Goal: Task Accomplishment & Management: Use online tool/utility

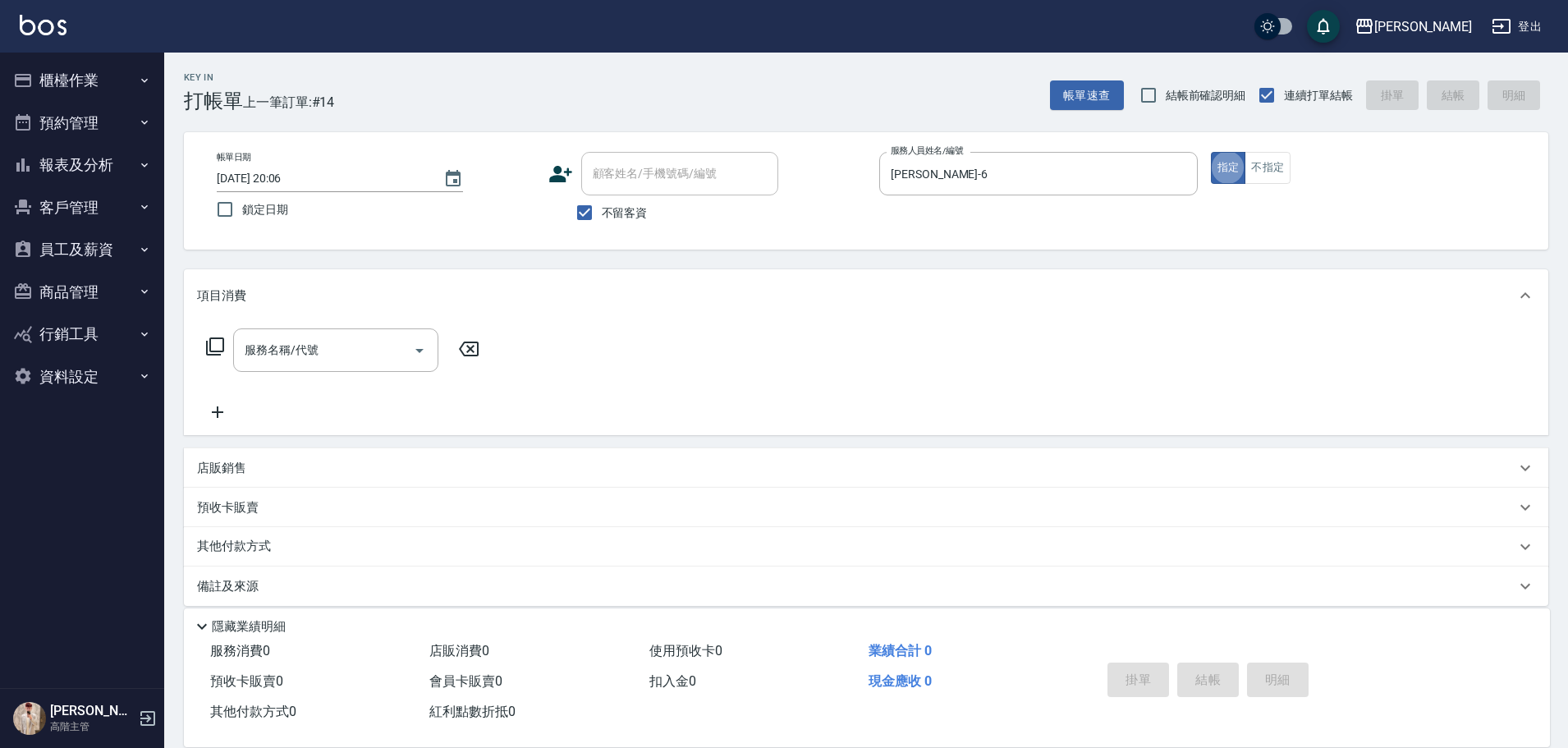
click at [110, 69] on button "櫃檯作業" at bounding box center [82, 81] width 151 height 43
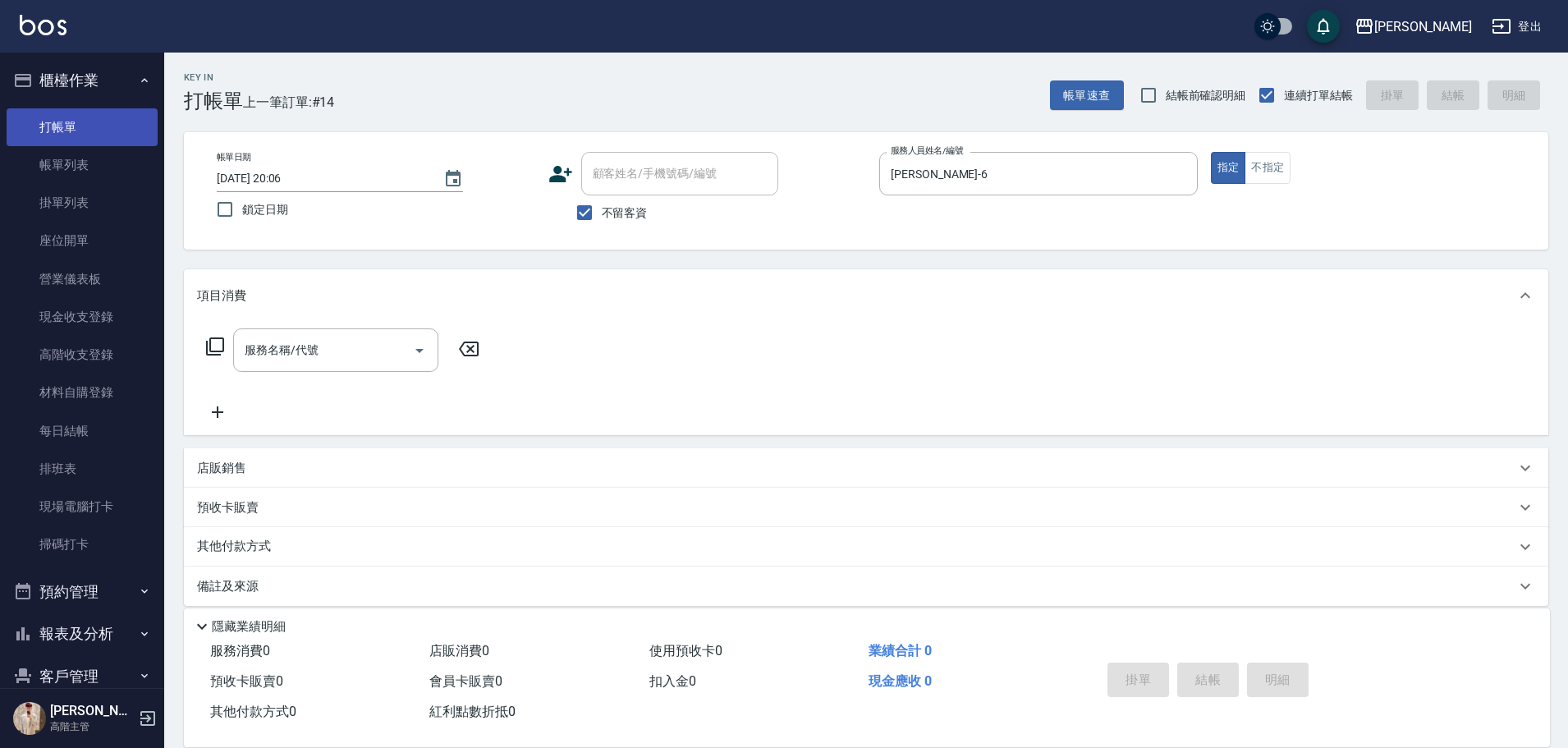
click at [118, 128] on link "打帳單" at bounding box center [82, 128] width 151 height 38
click at [118, 149] on link "帳單列表" at bounding box center [82, 165] width 151 height 38
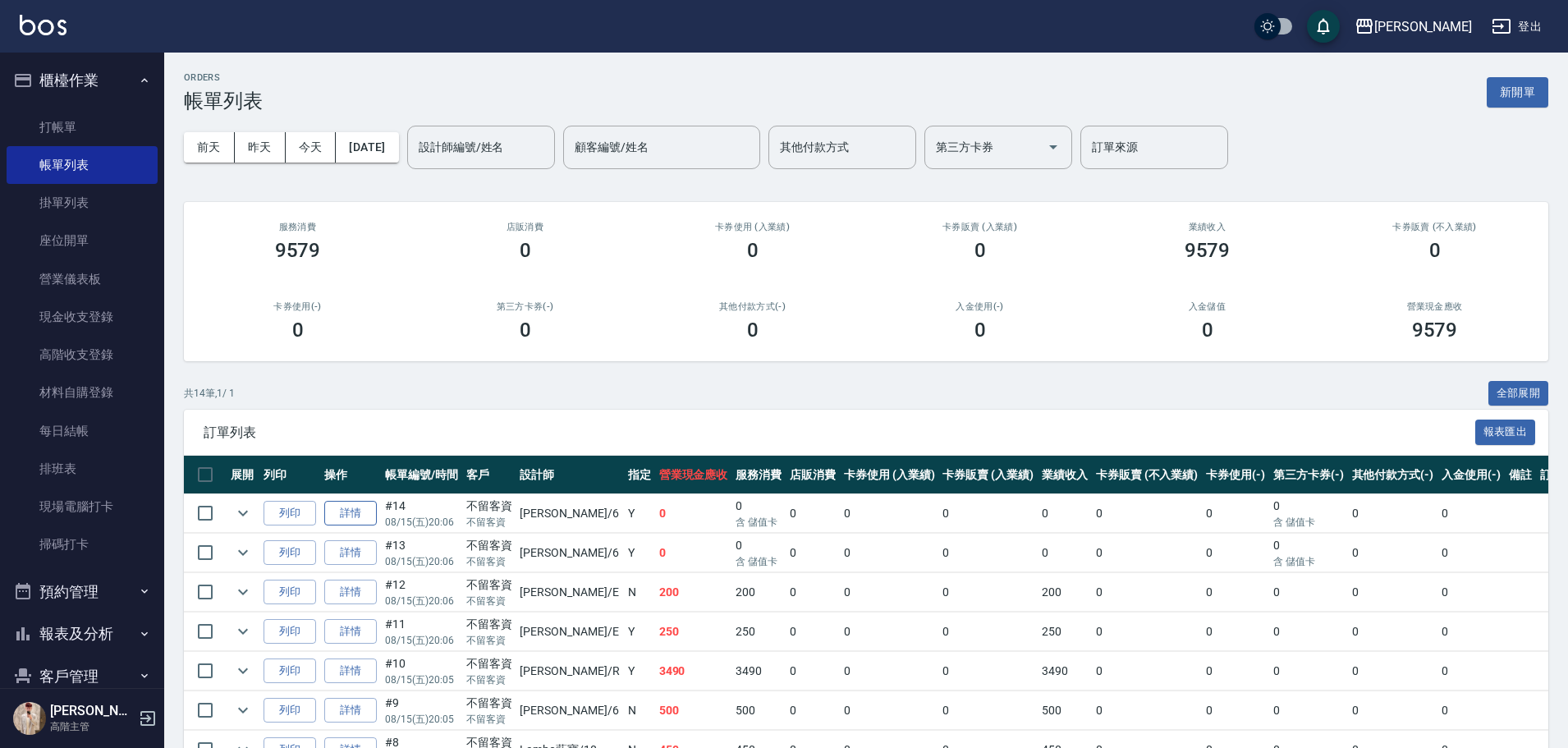
click at [339, 505] on link "詳情" at bounding box center [350, 514] width 53 height 25
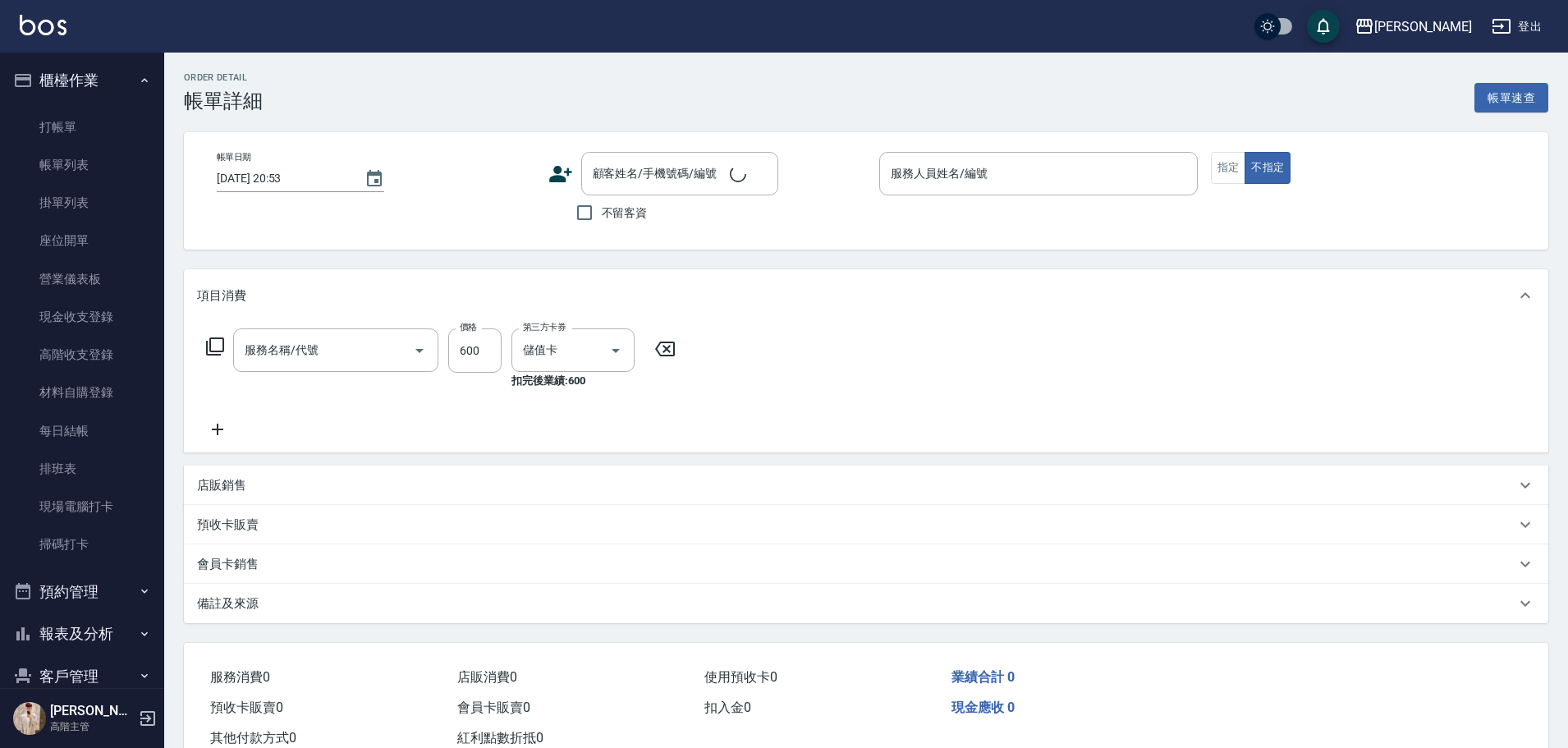
type input "[DATE] 20:06"
checkbox input "true"
type input "[PERSON_NAME]-6"
type input "洗剪450"
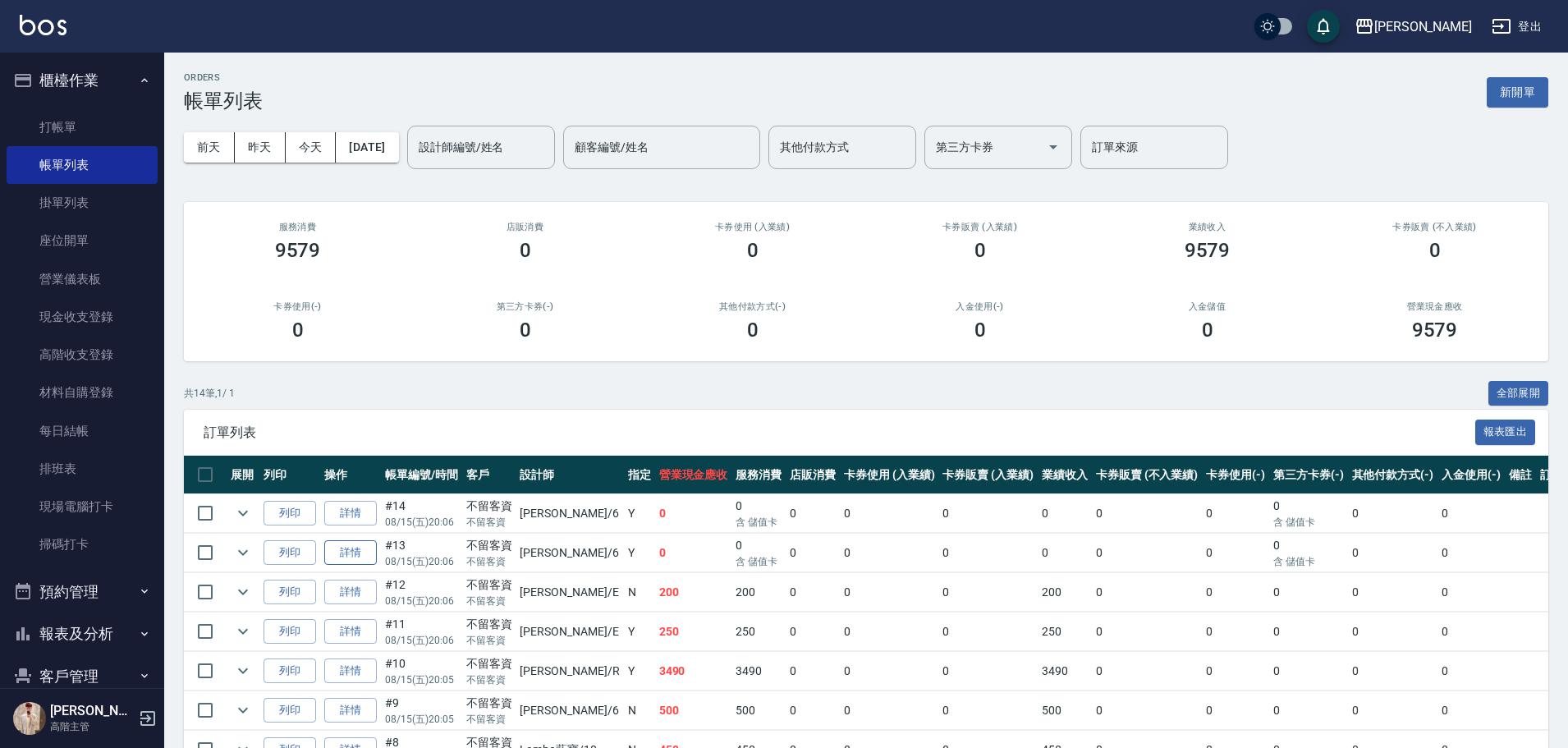
click at [340, 550] on link "詳情" at bounding box center [350, 553] width 53 height 25
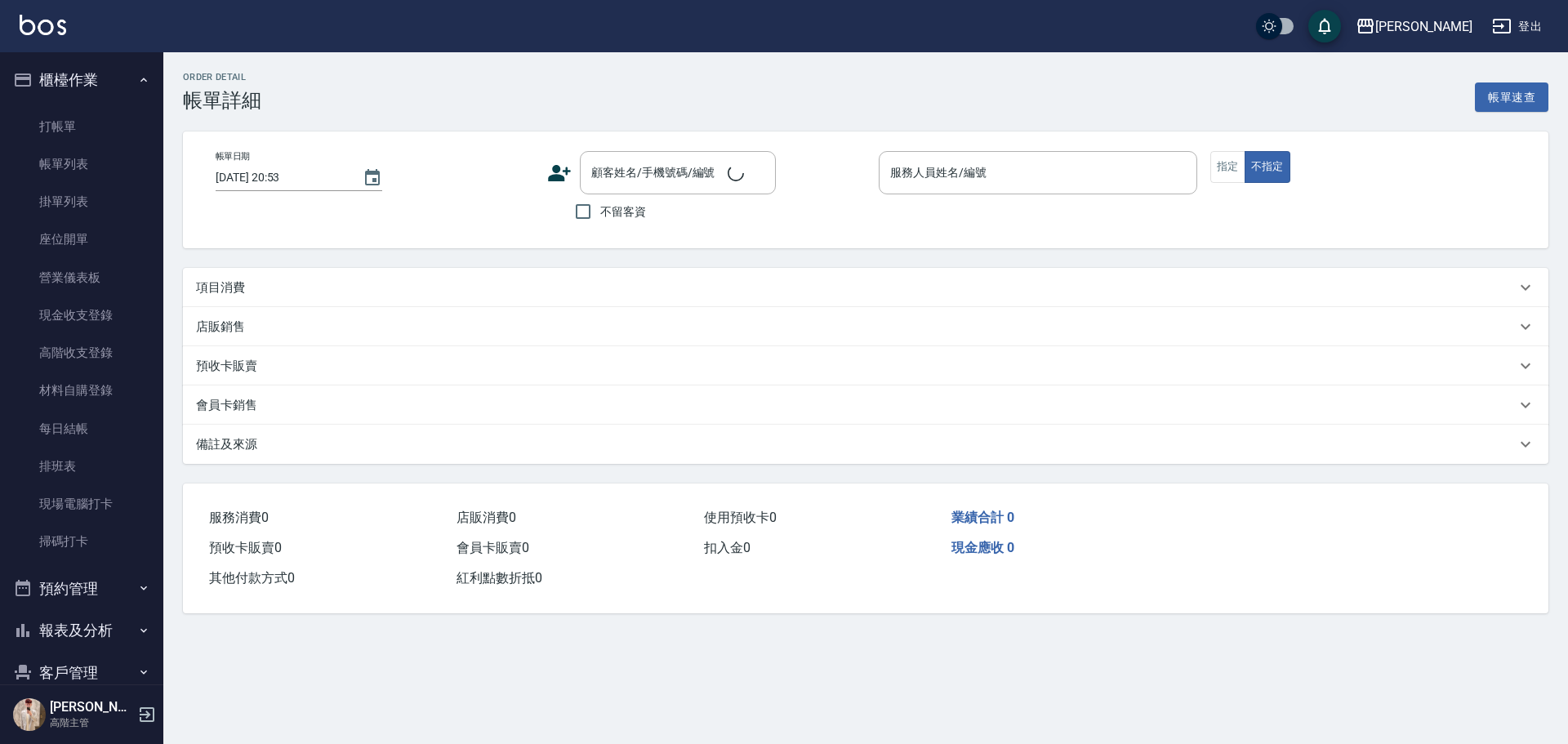
type input "[DATE] 20:06"
checkbox input "true"
type input "[PERSON_NAME]-6"
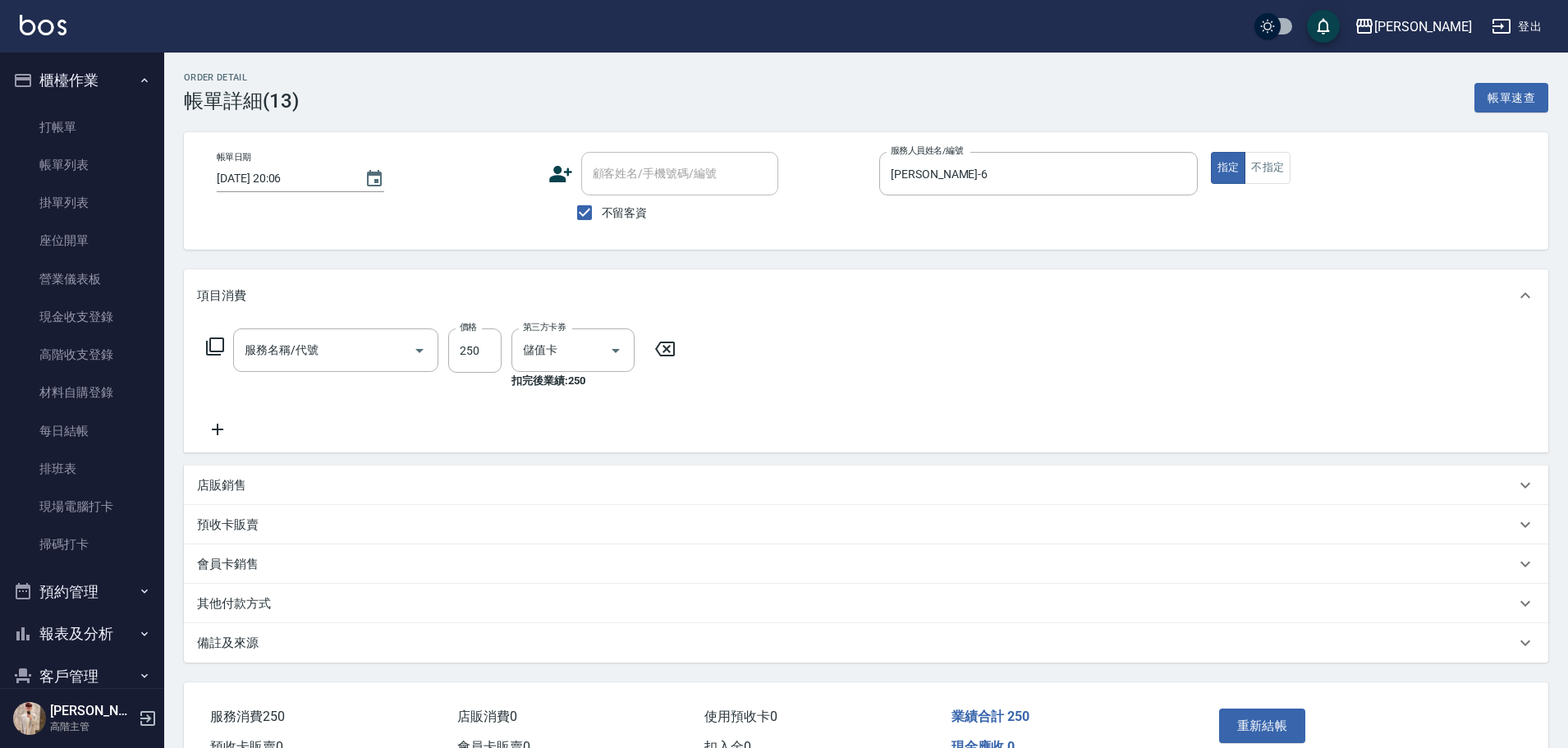
type input "精緻洗250(A3)"
click at [1284, 728] on button "重新結帳" at bounding box center [1262, 726] width 87 height 34
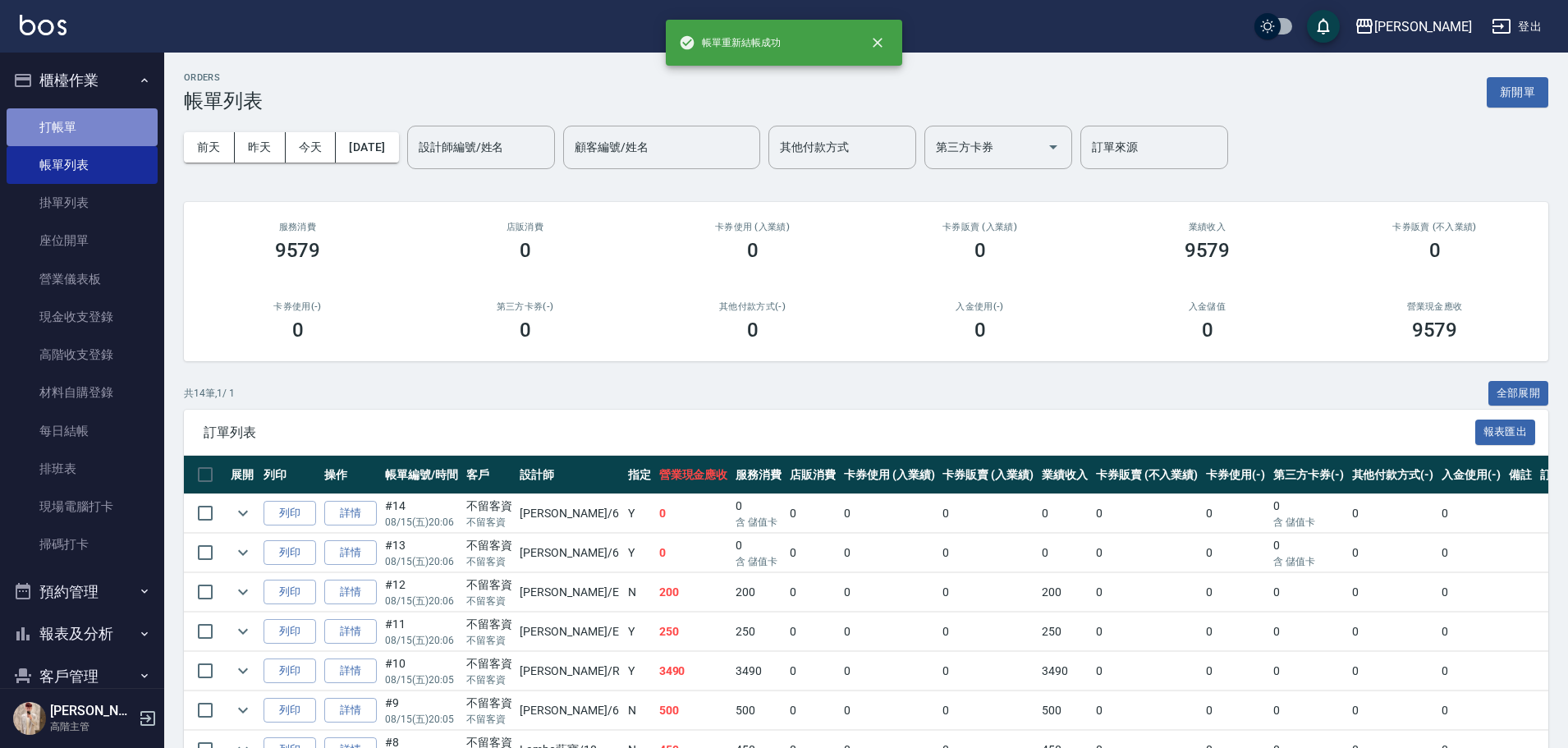
click at [128, 122] on link "打帳單" at bounding box center [82, 128] width 151 height 38
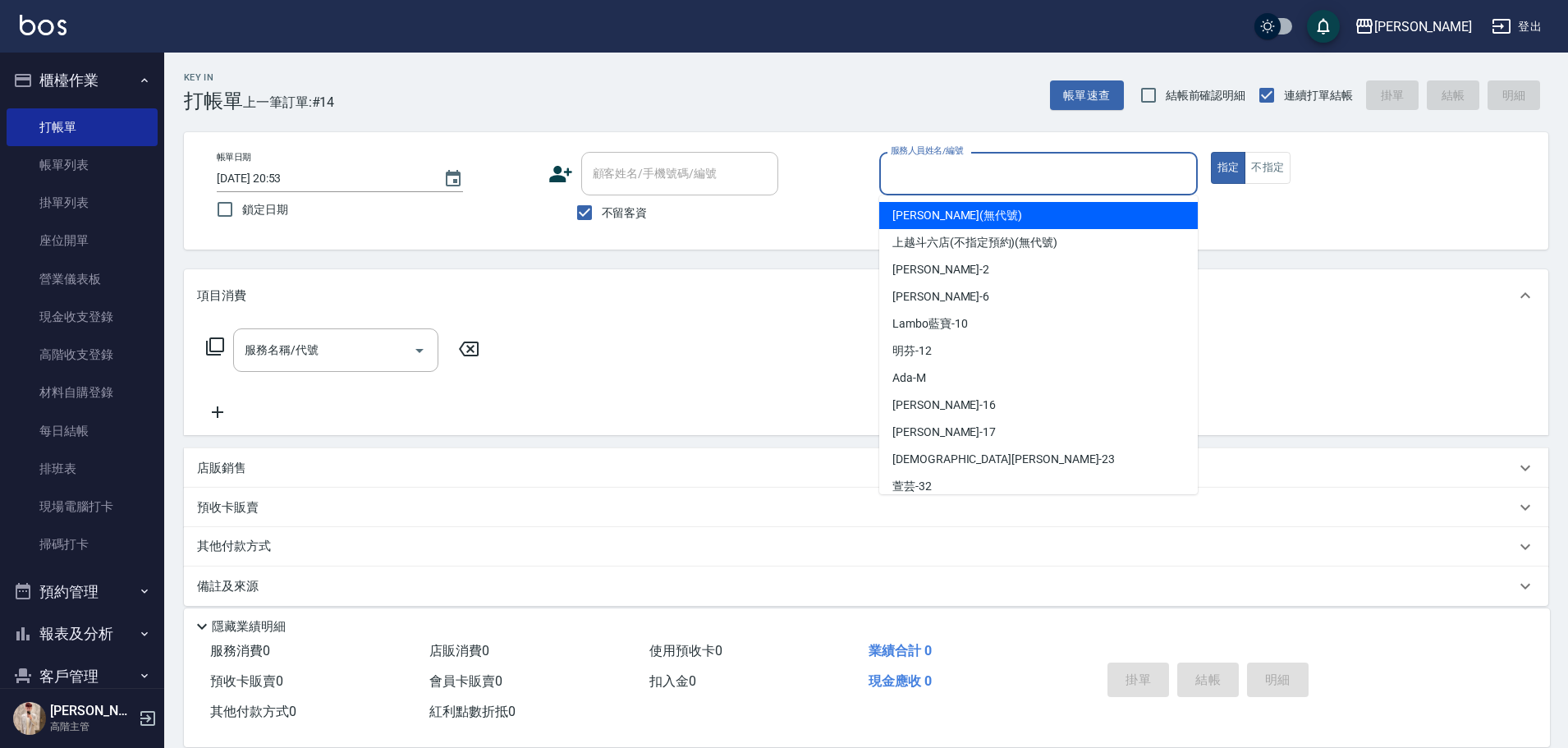
click at [1122, 169] on input "服務人員姓名/編號" at bounding box center [1038, 173] width 303 height 29
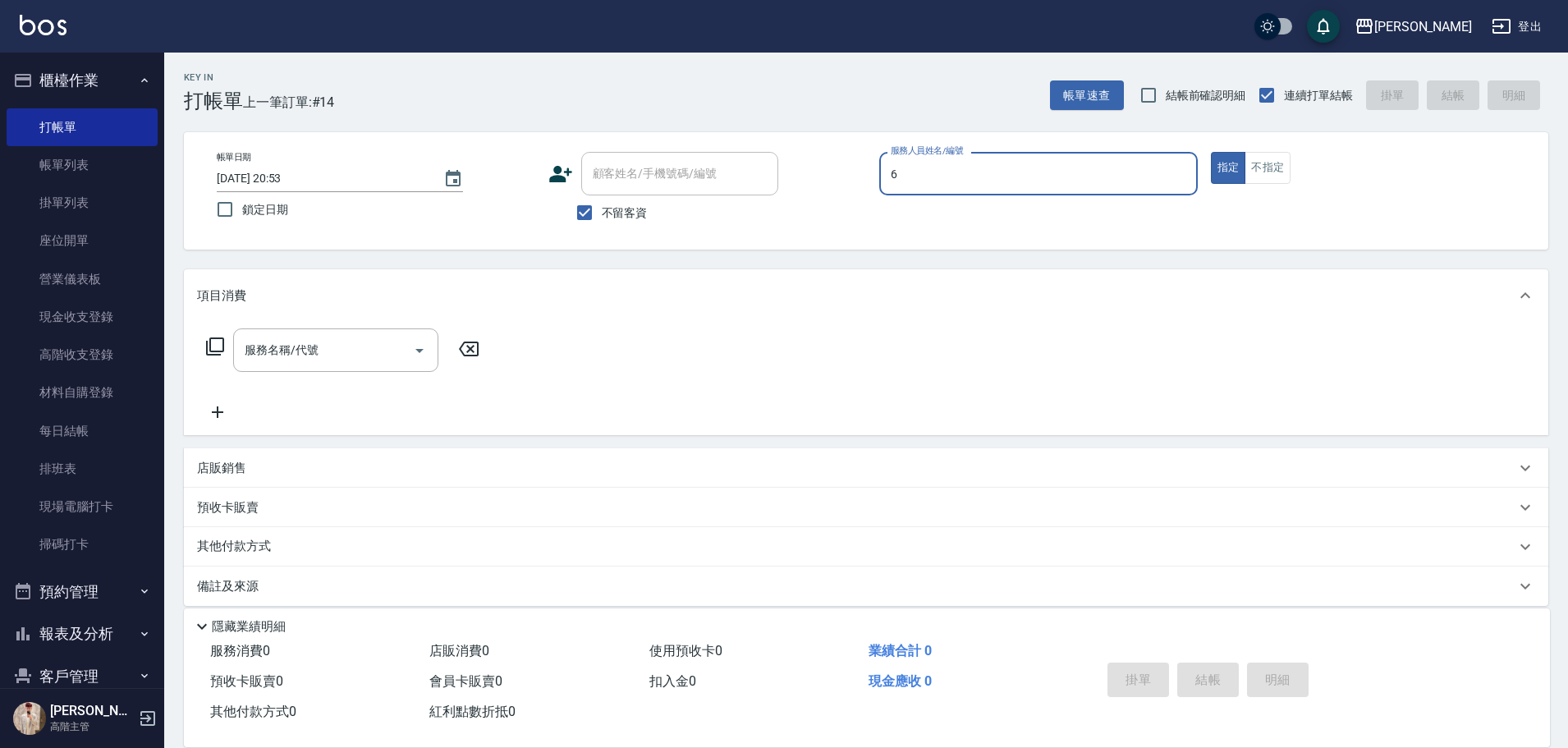
type input "6"
type button "true"
type input "[PERSON_NAME]-6"
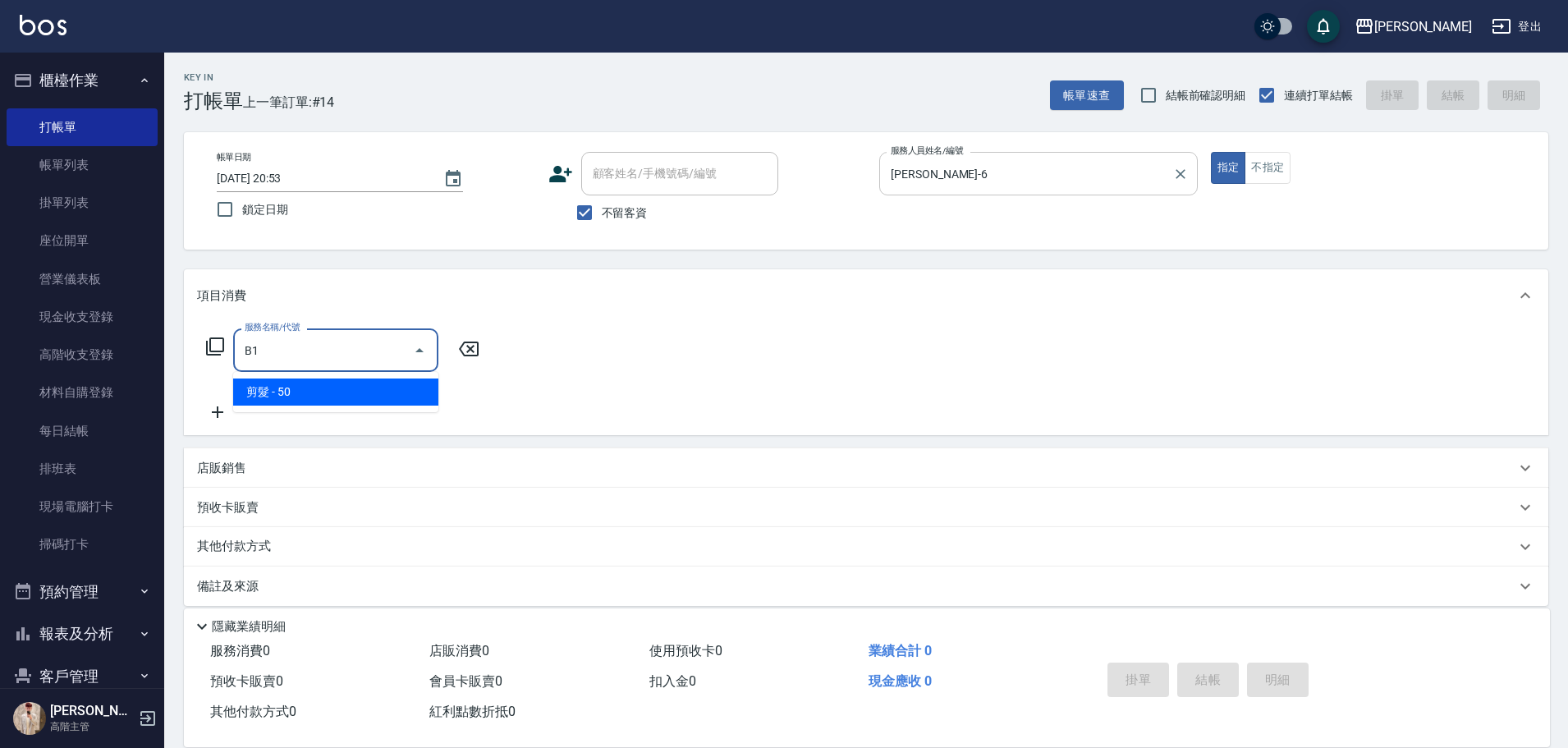
type input "剪髮(B1)"
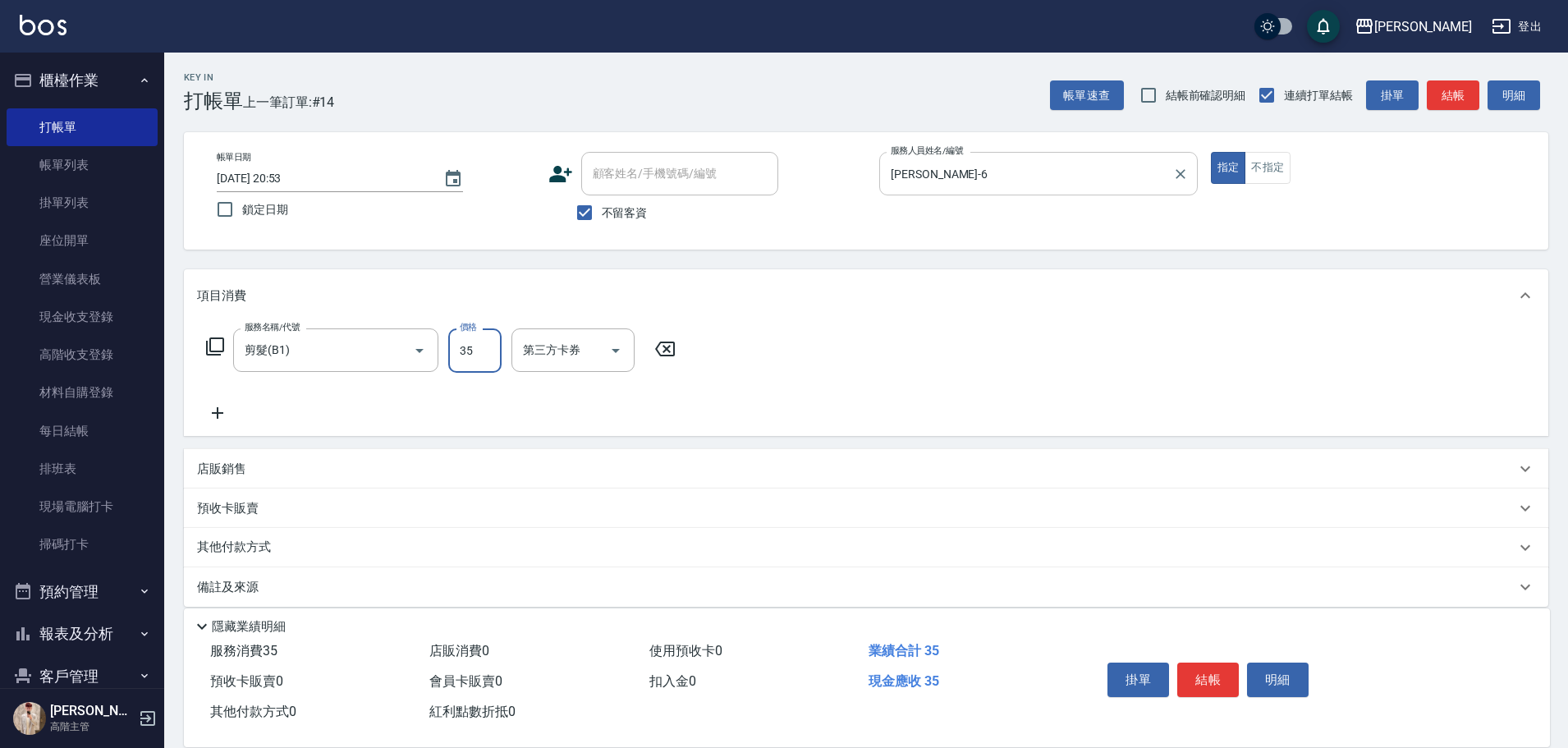
type input "350"
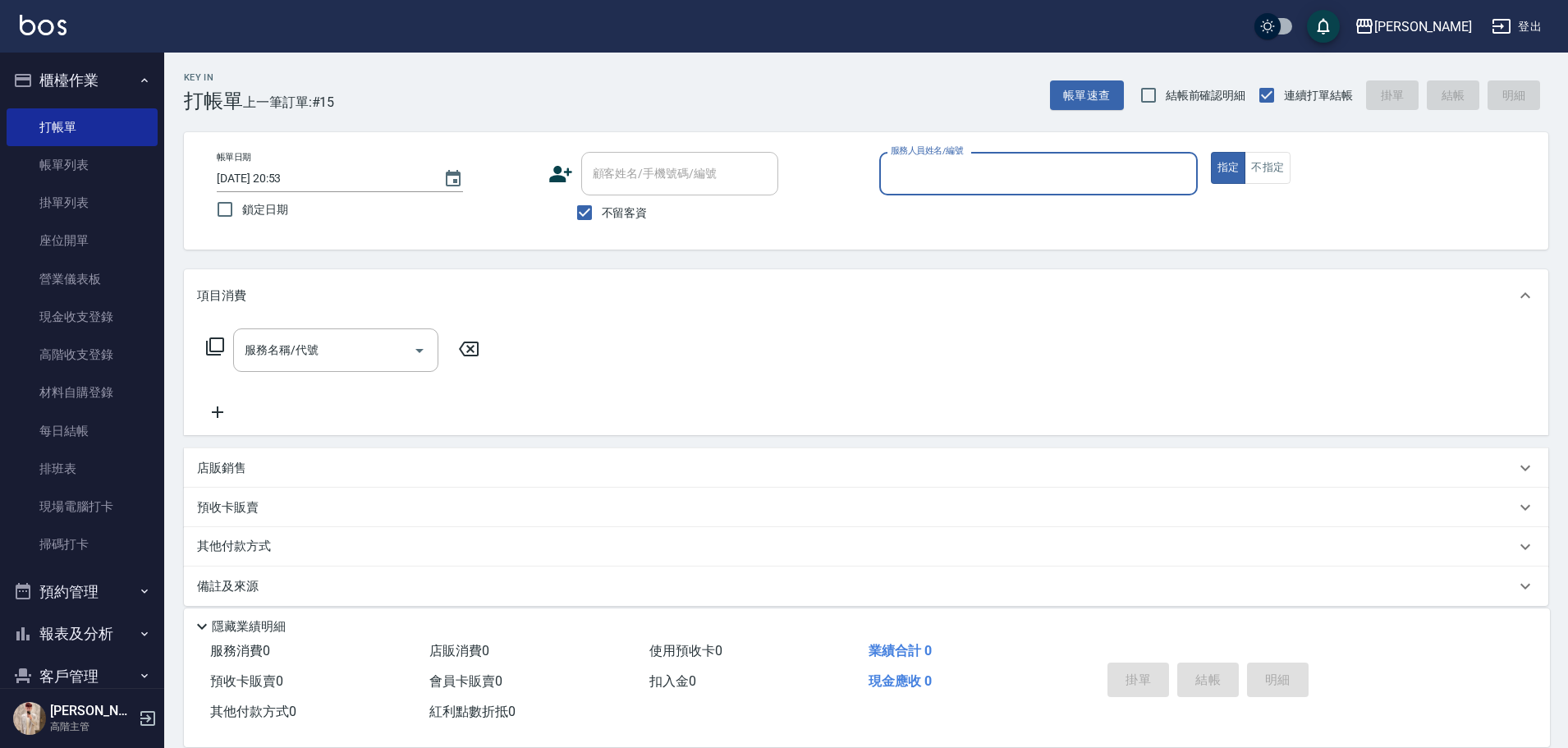
click at [923, 164] on input "服務人員姓名/編號" at bounding box center [1038, 173] width 303 height 29
type input "Lambo藍寶-10"
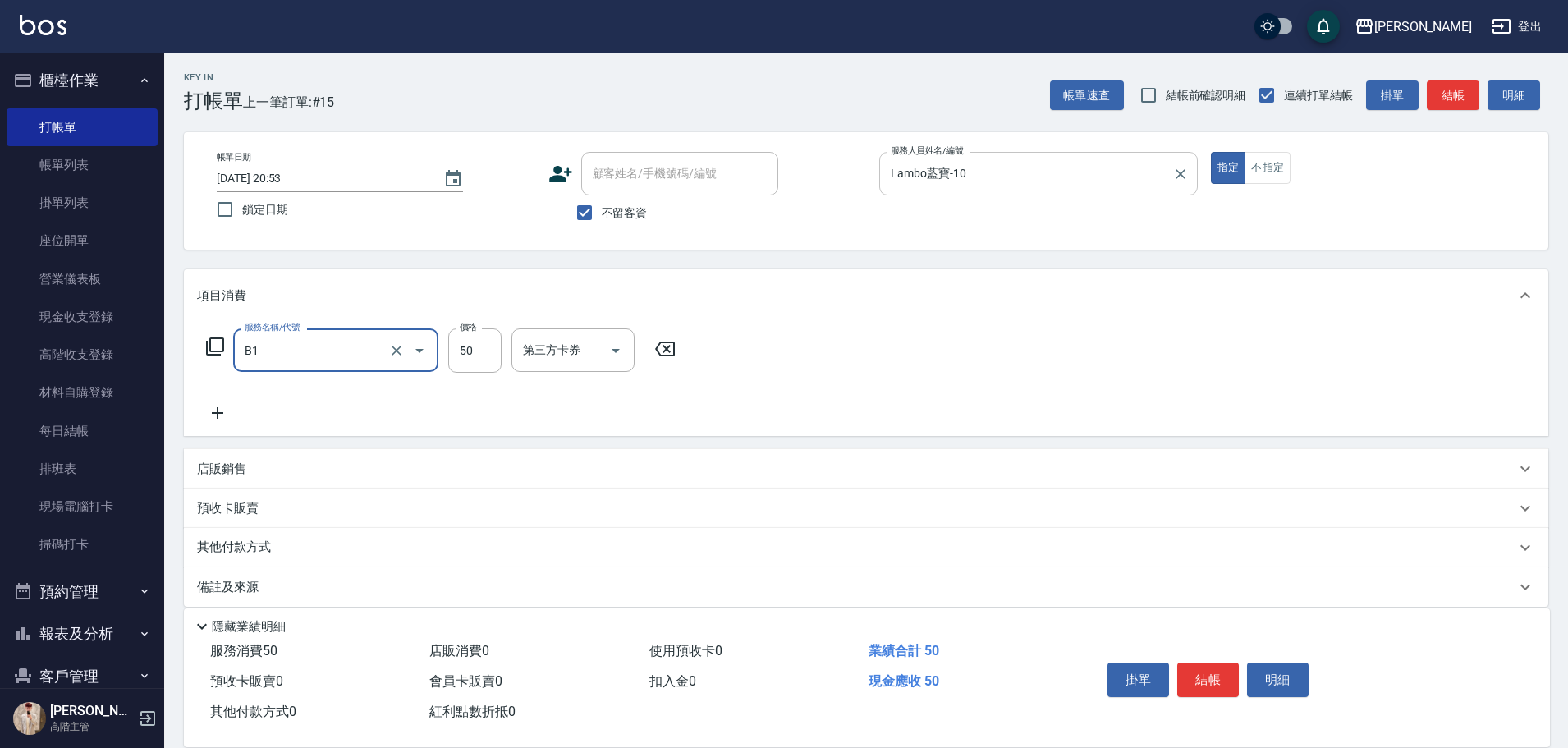
type input "剪髮(B1)"
type input "300"
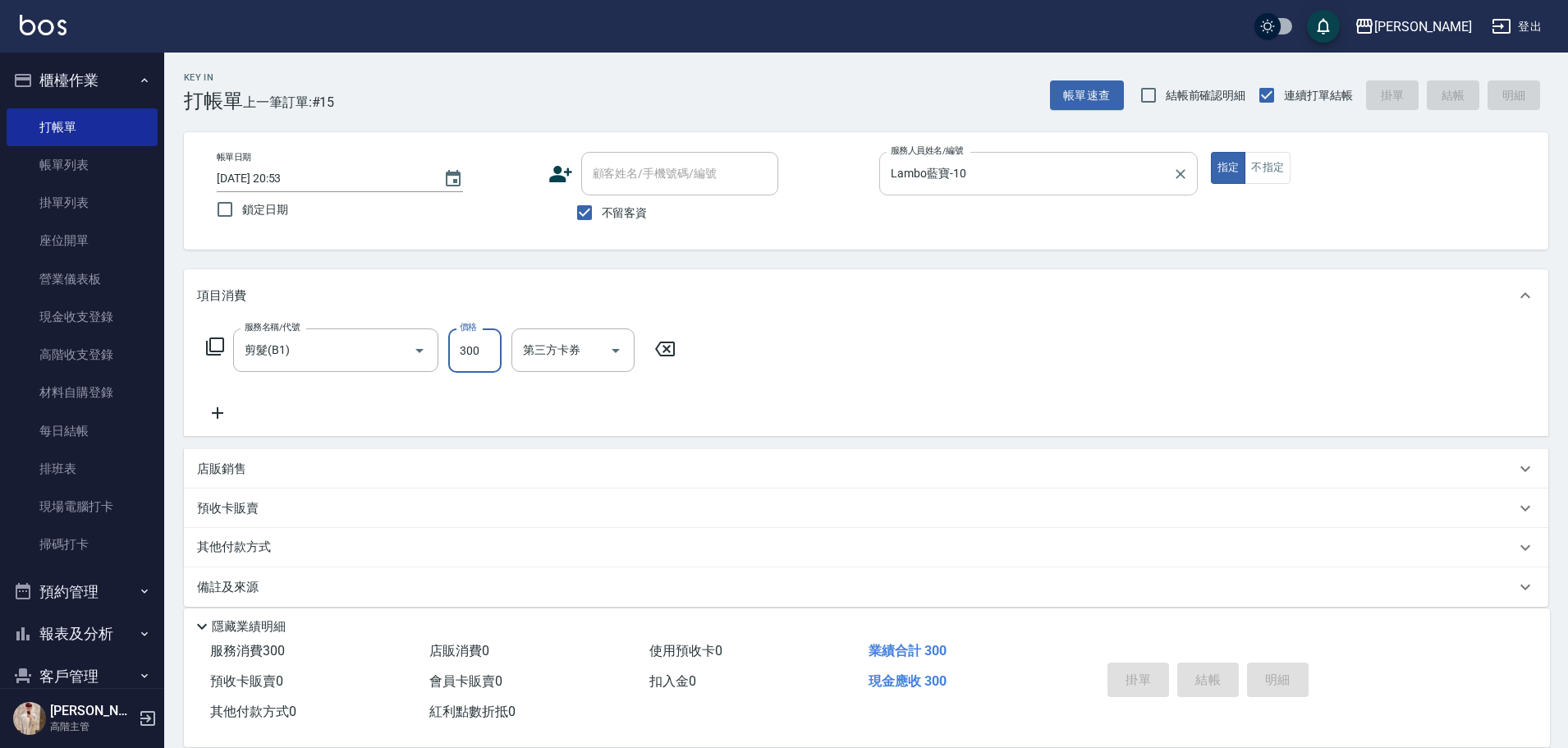
type input "[DATE] 20:55"
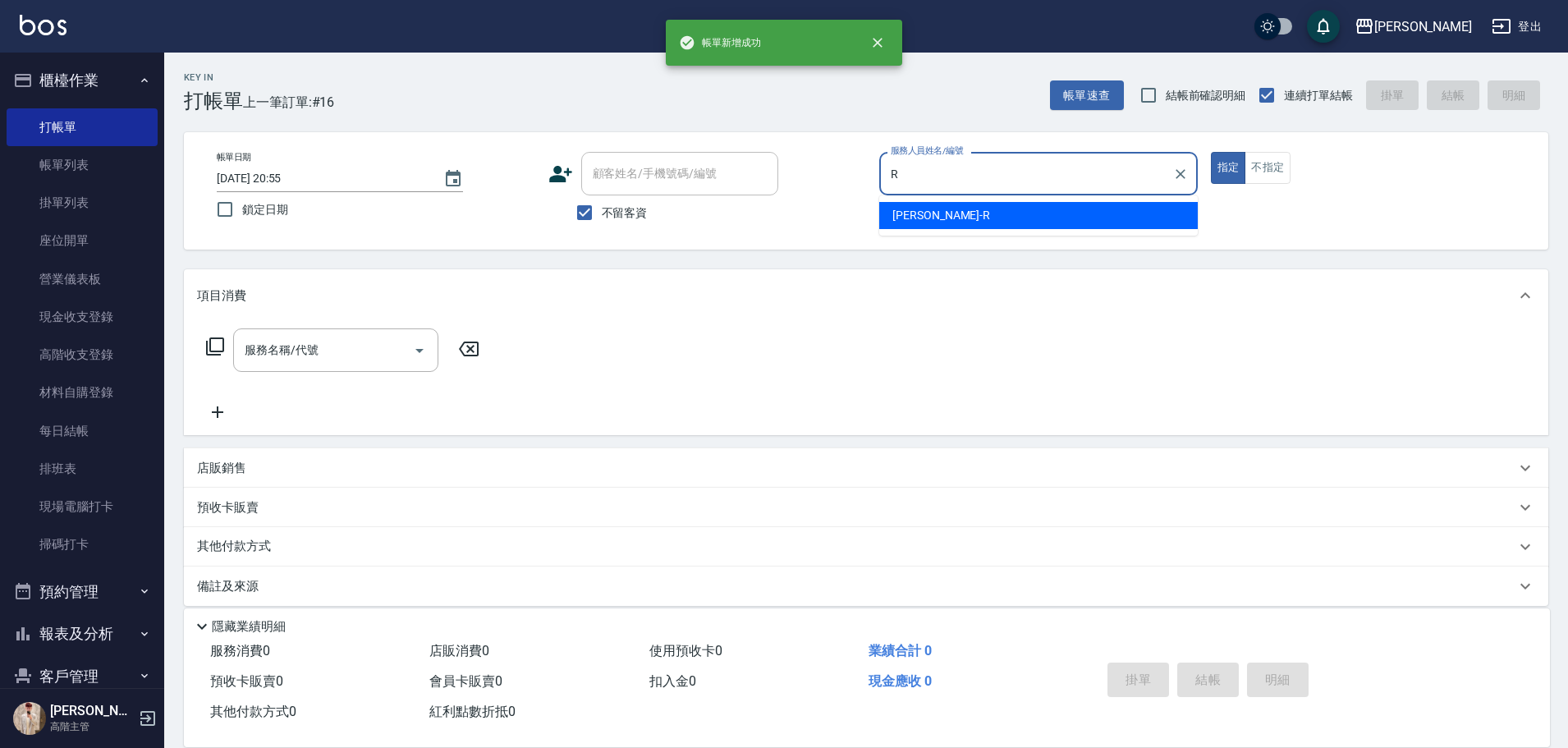
type input "[PERSON_NAME]"
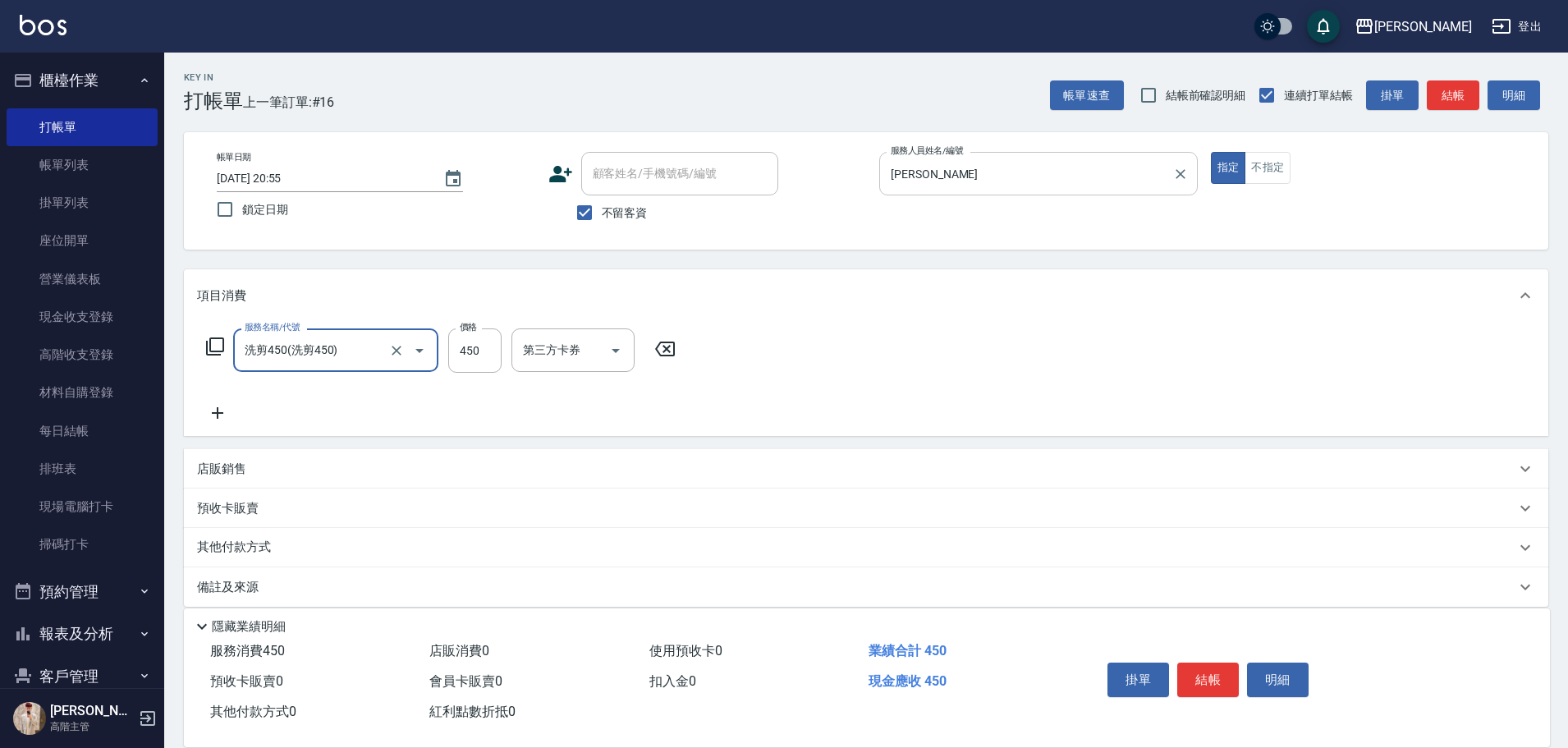
type input "洗剪450"
type input "570"
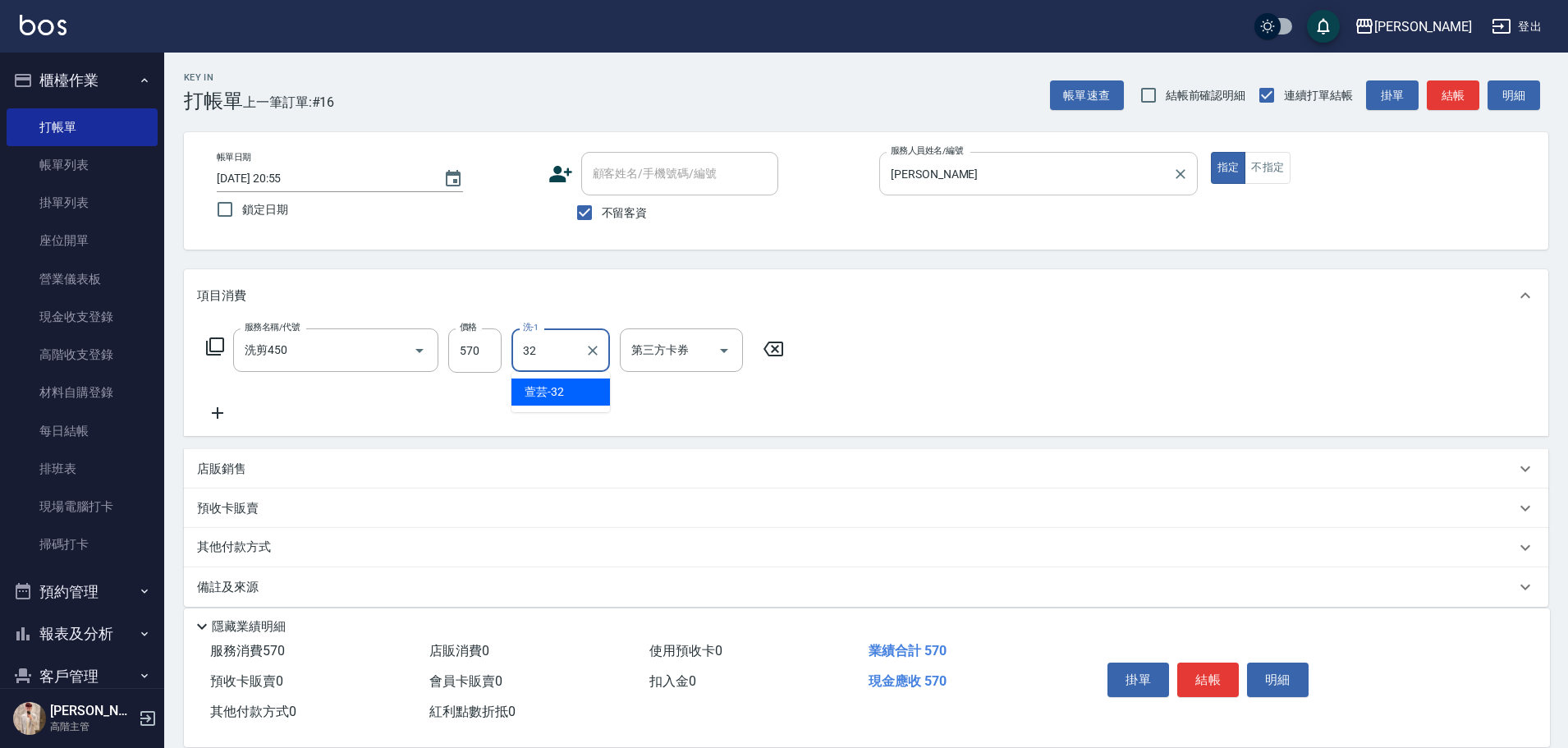
type input "萱芸-32"
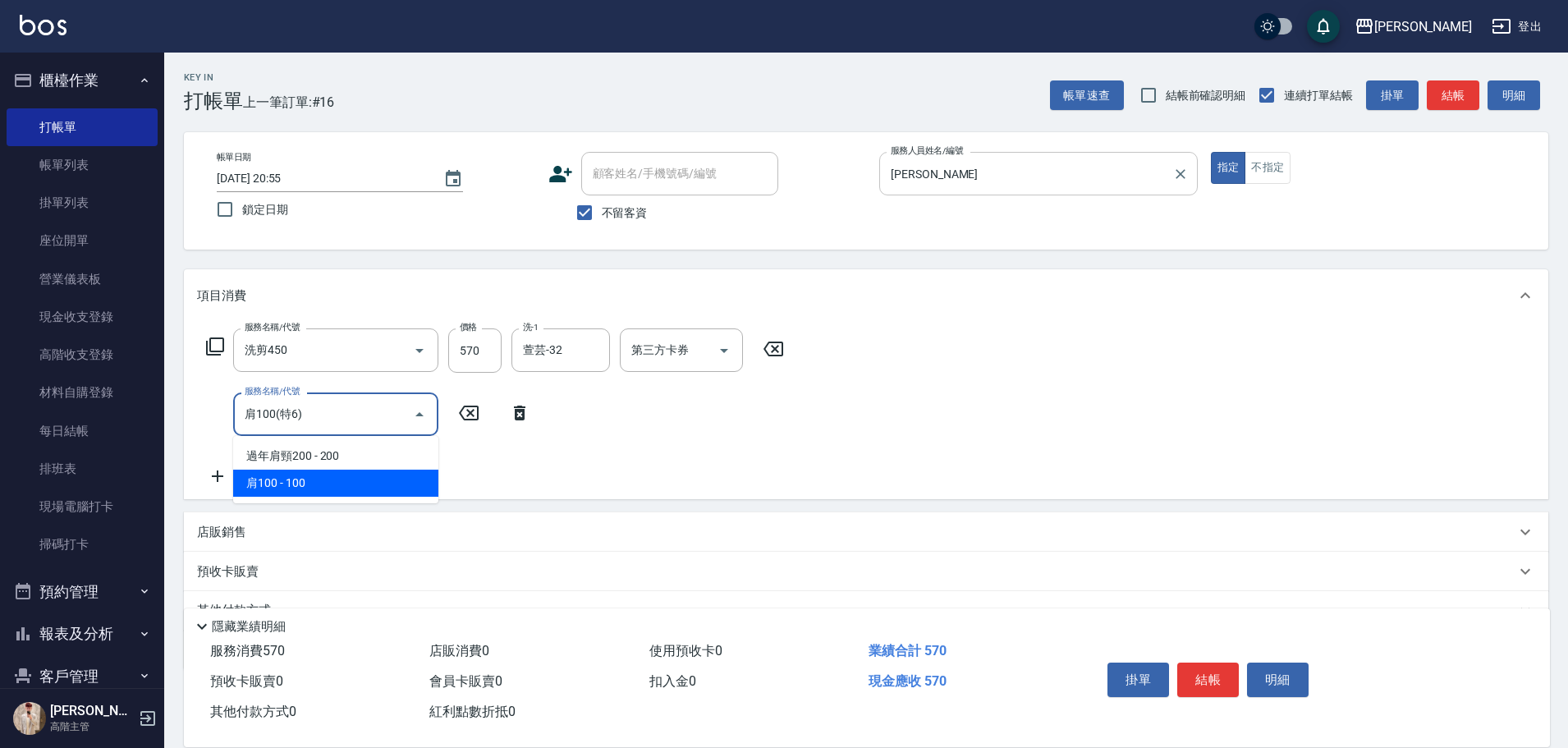
type input "肩100(特6)"
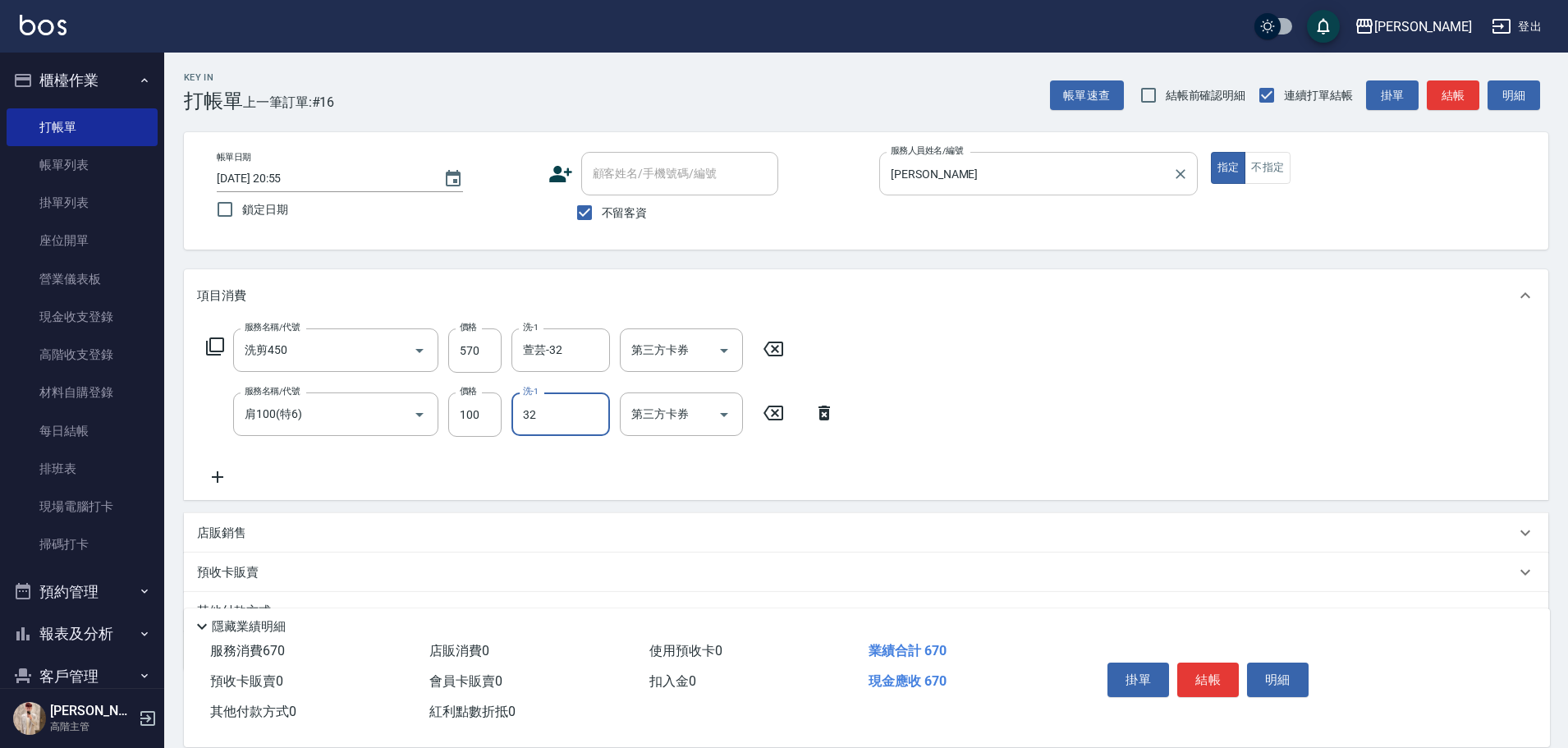
type input "萱芸-32"
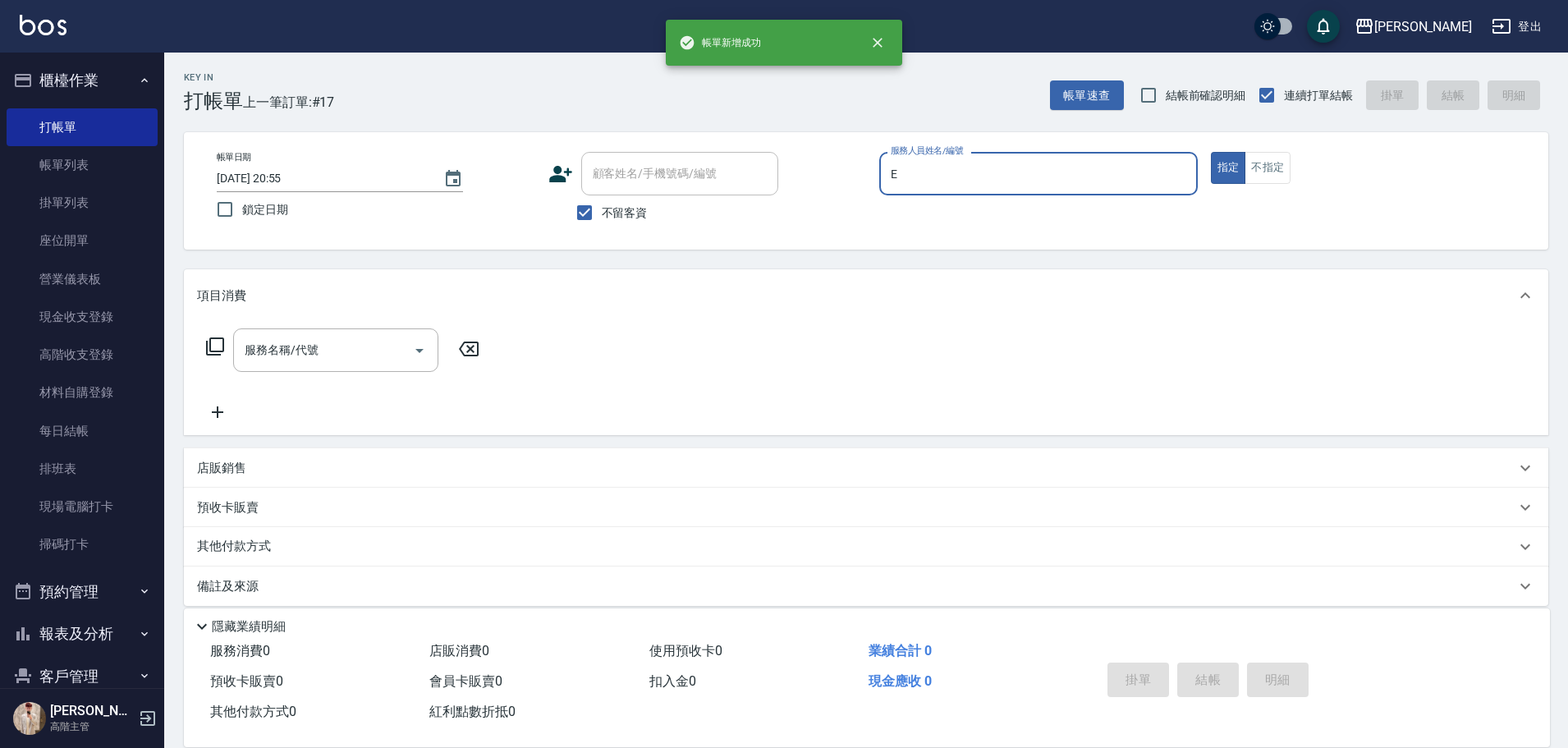
type input "[PERSON_NAME]"
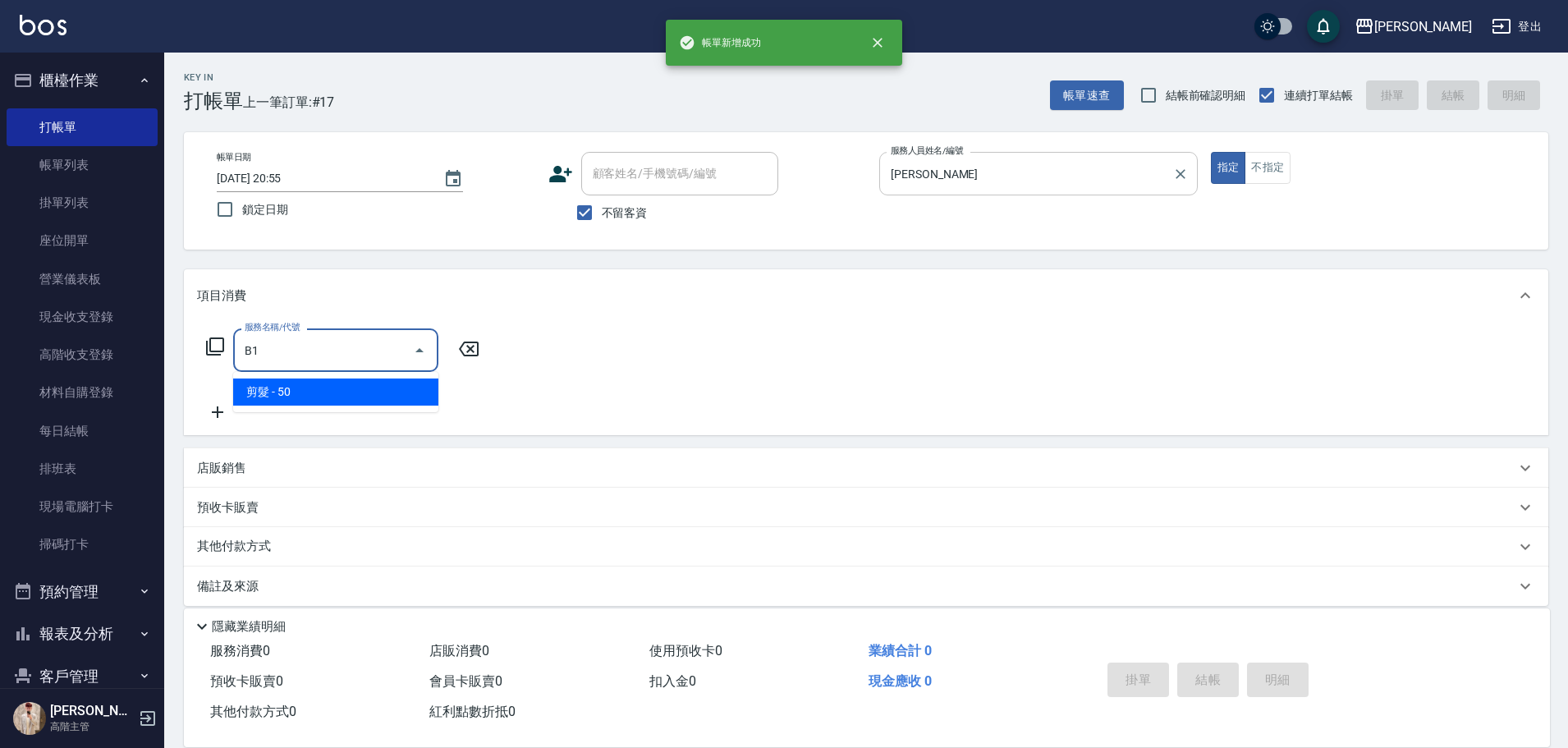
type input "剪髮(B1)"
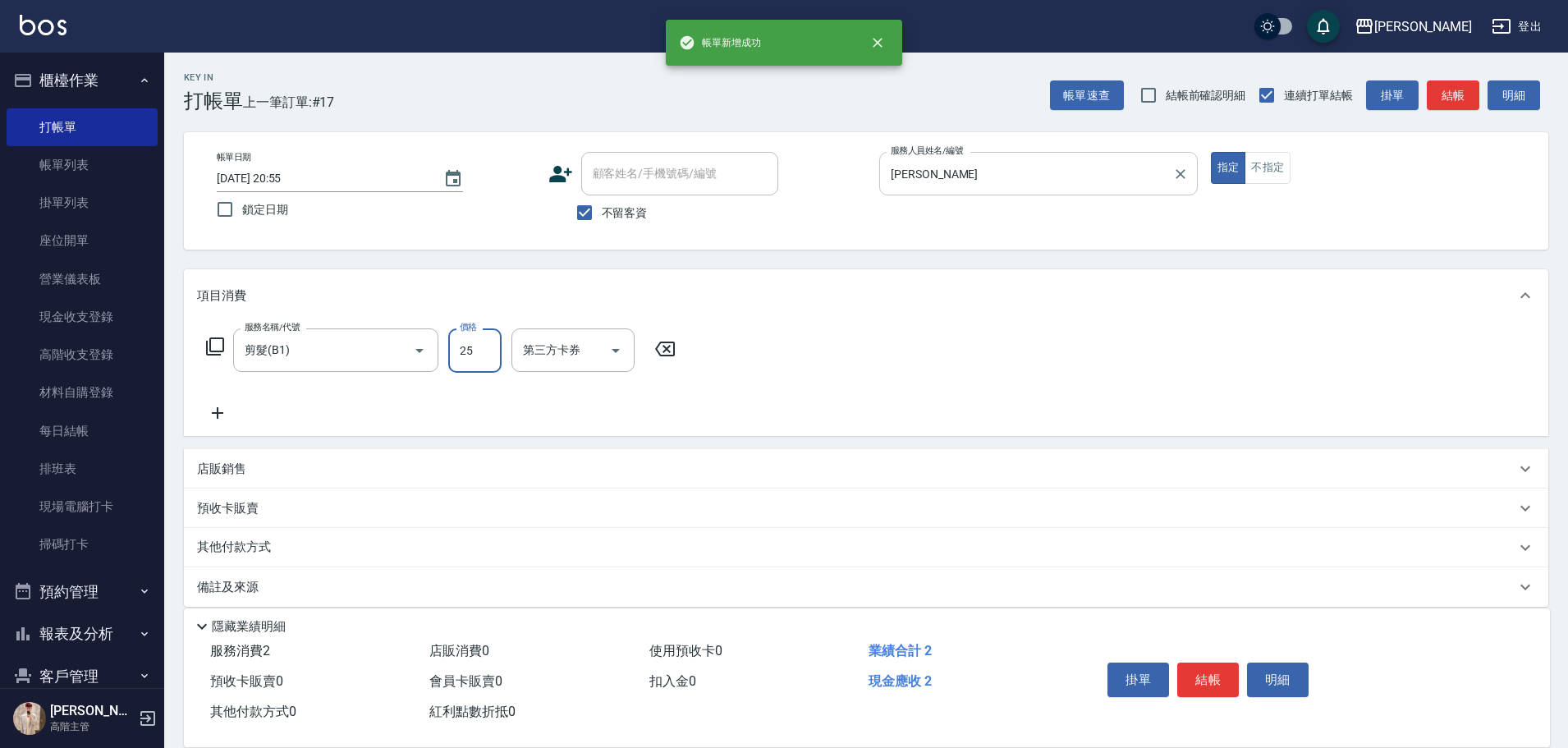
type input "250"
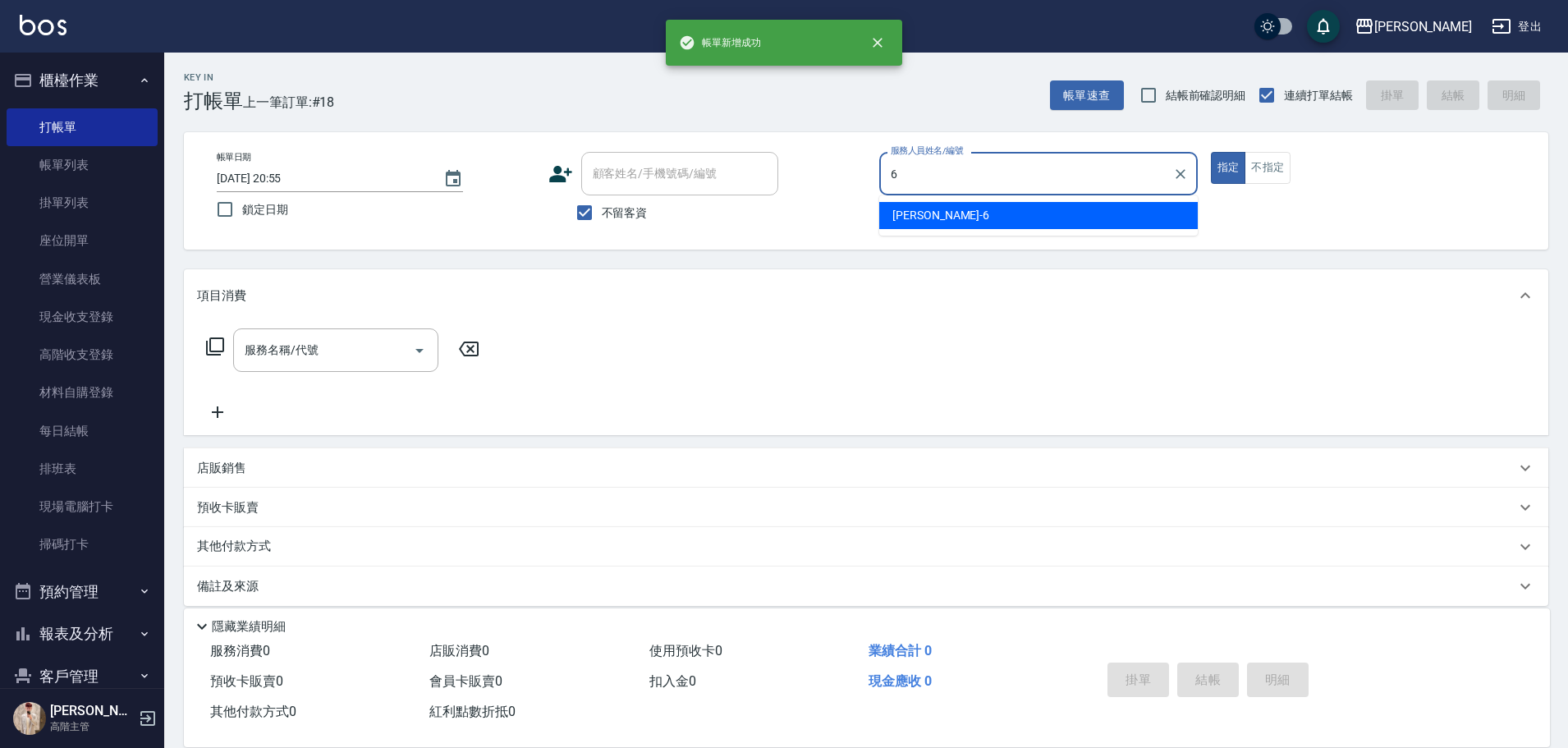
type input "[PERSON_NAME]-6"
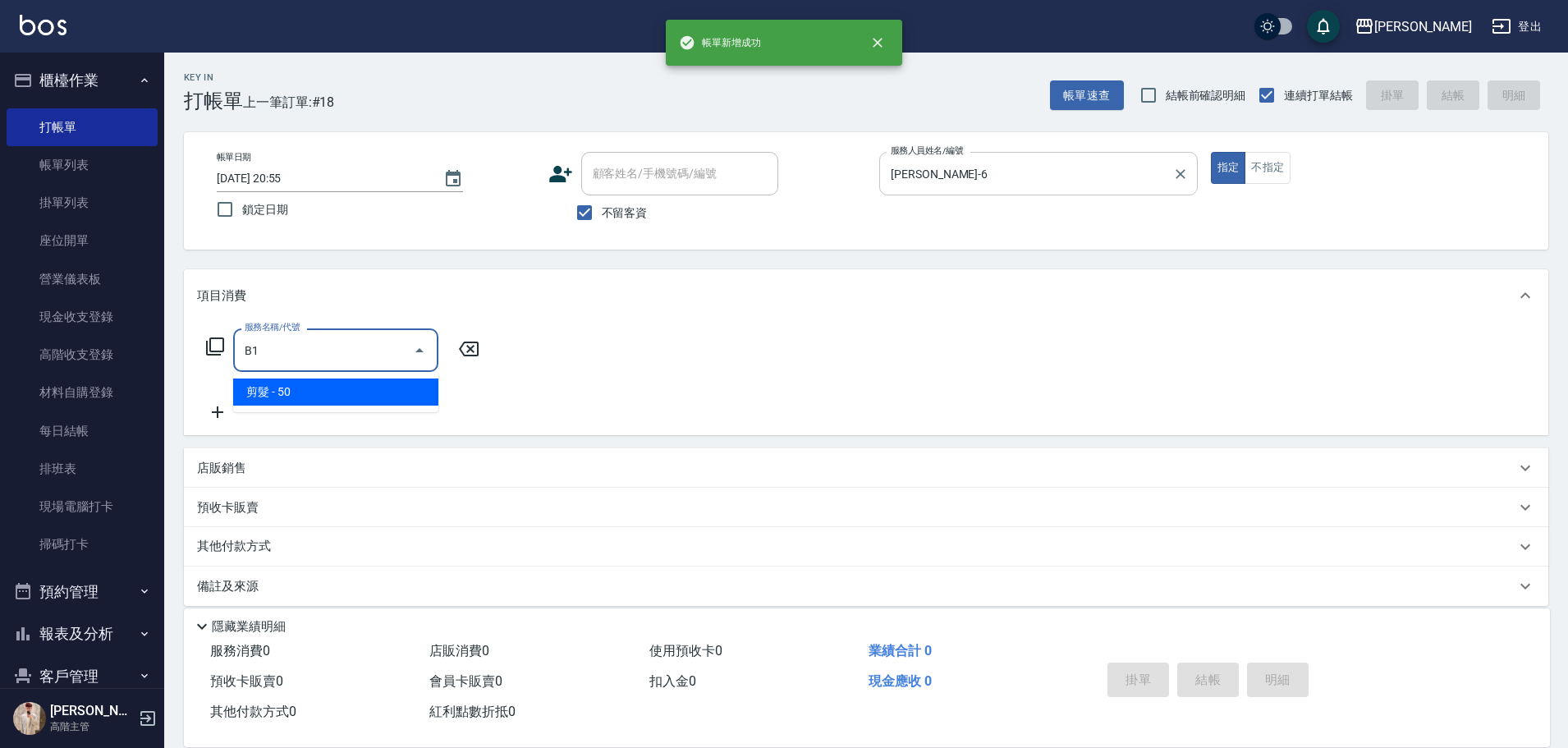
type input "剪髮(B1)"
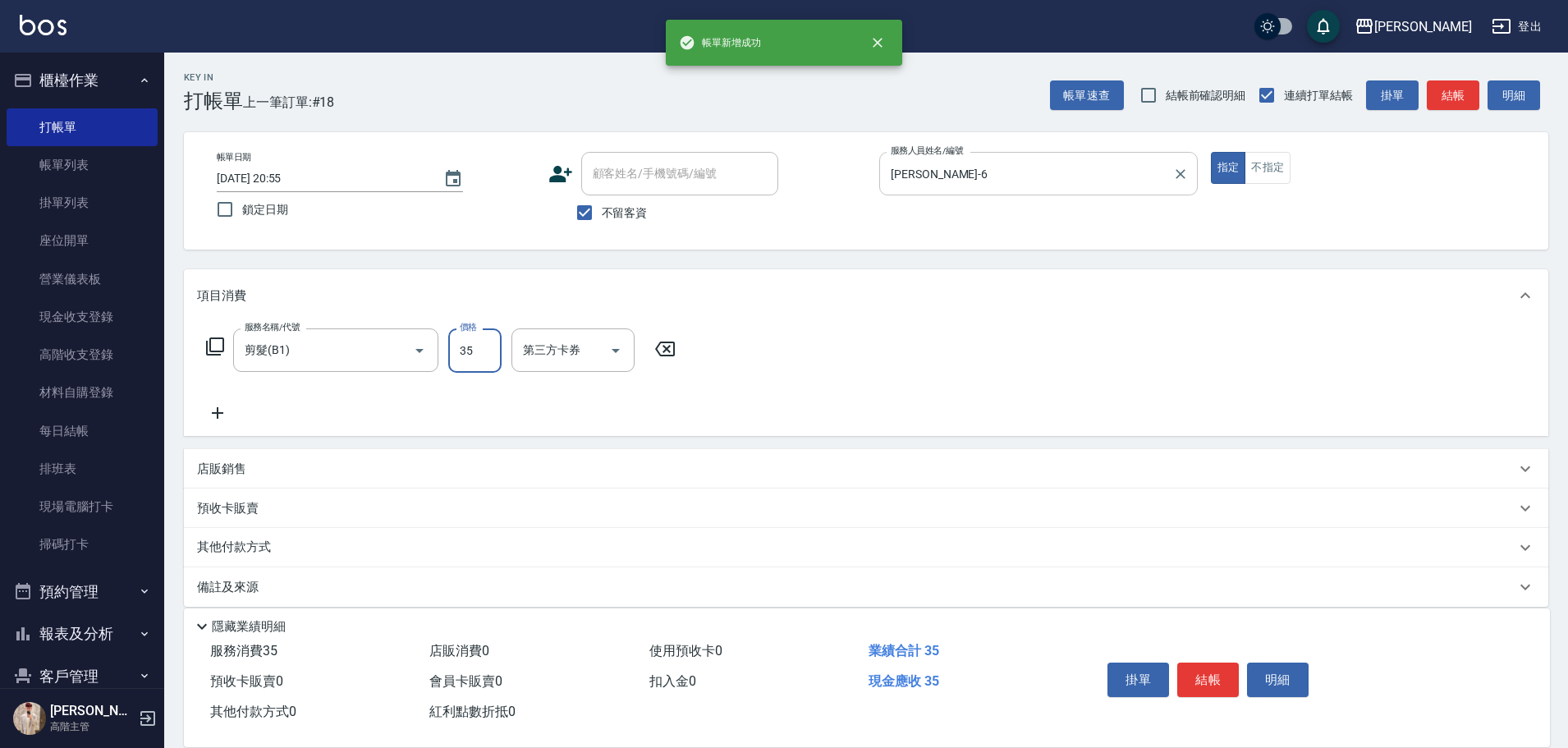
type input "350"
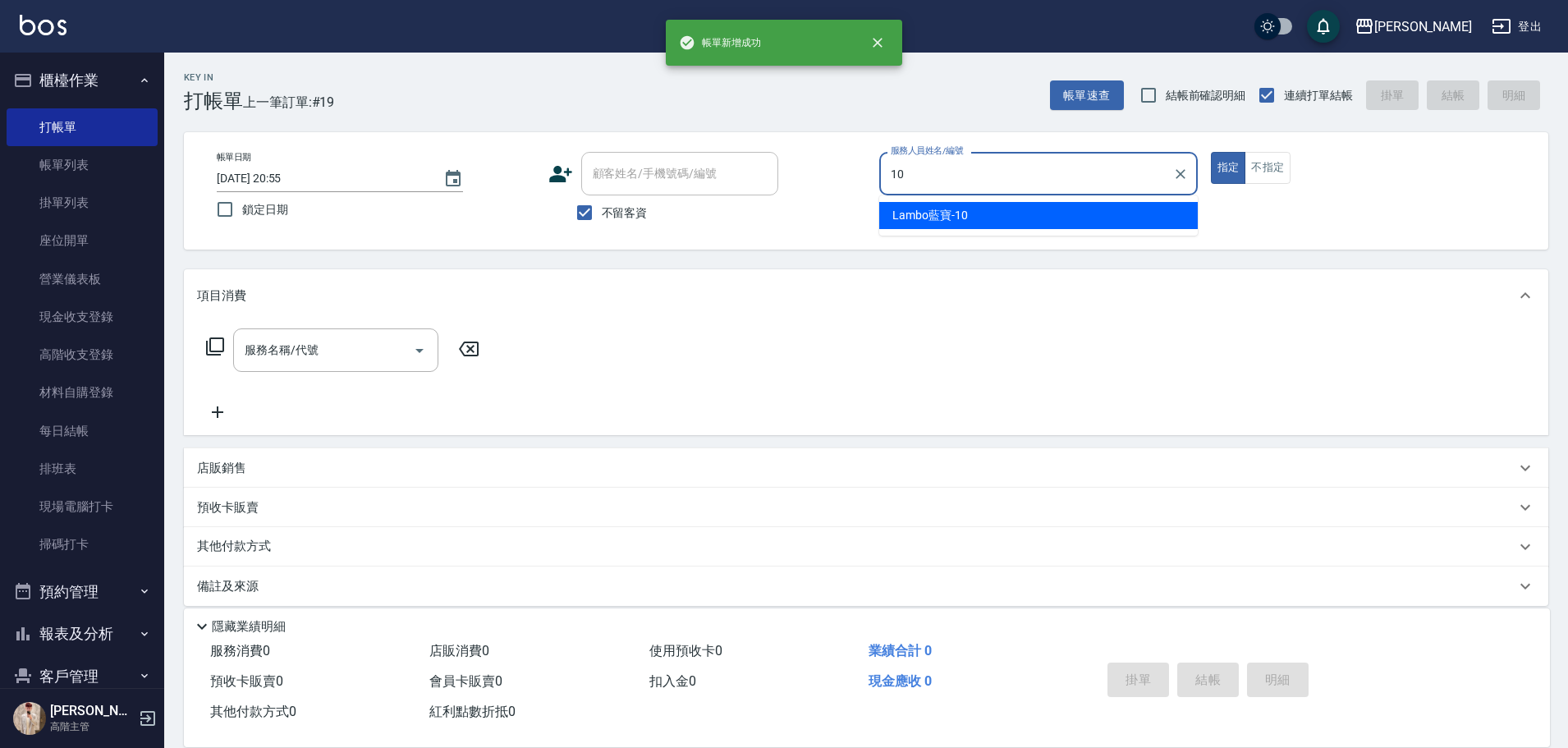
type input "Lambo藍寶-10"
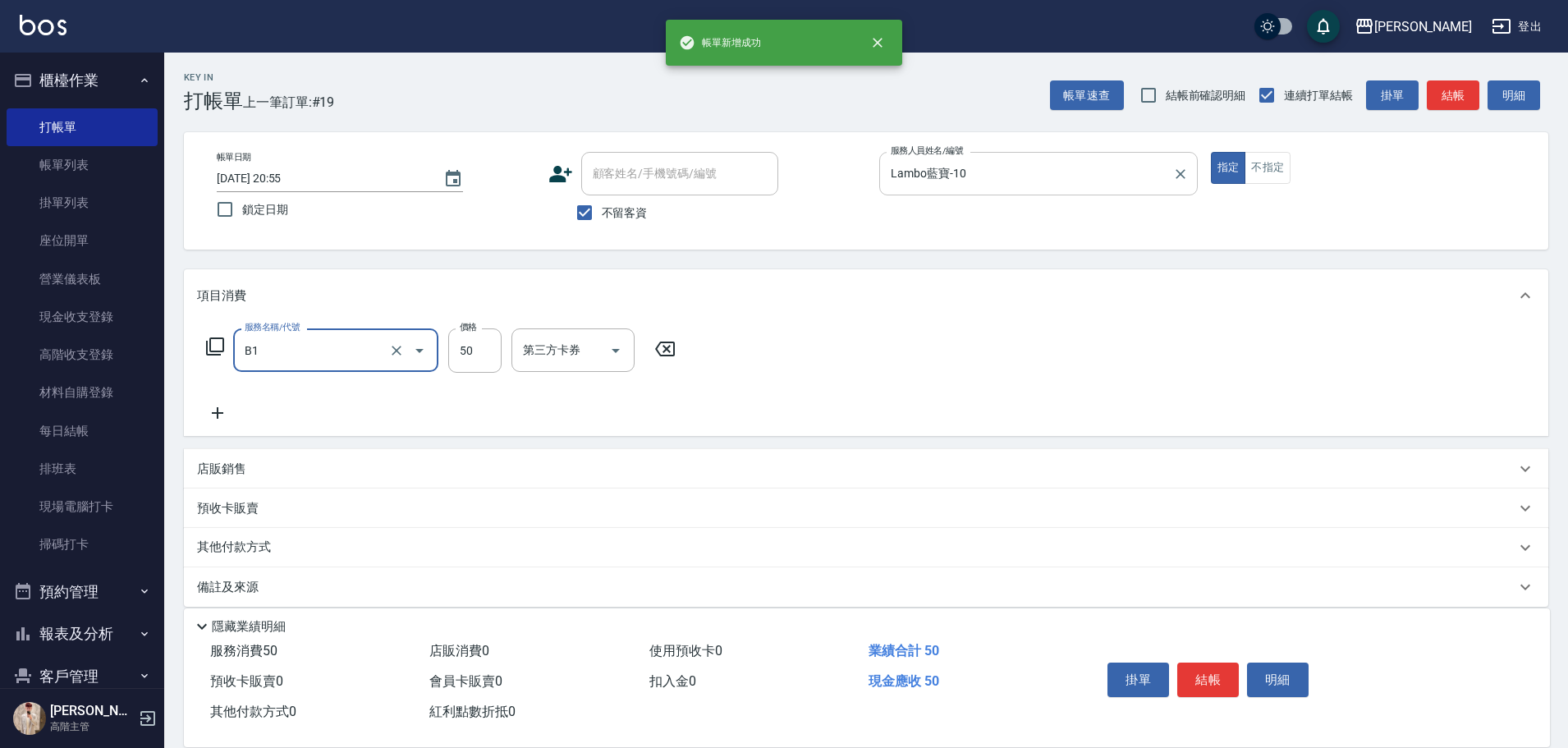
type input "剪髮(B1)"
type input "300"
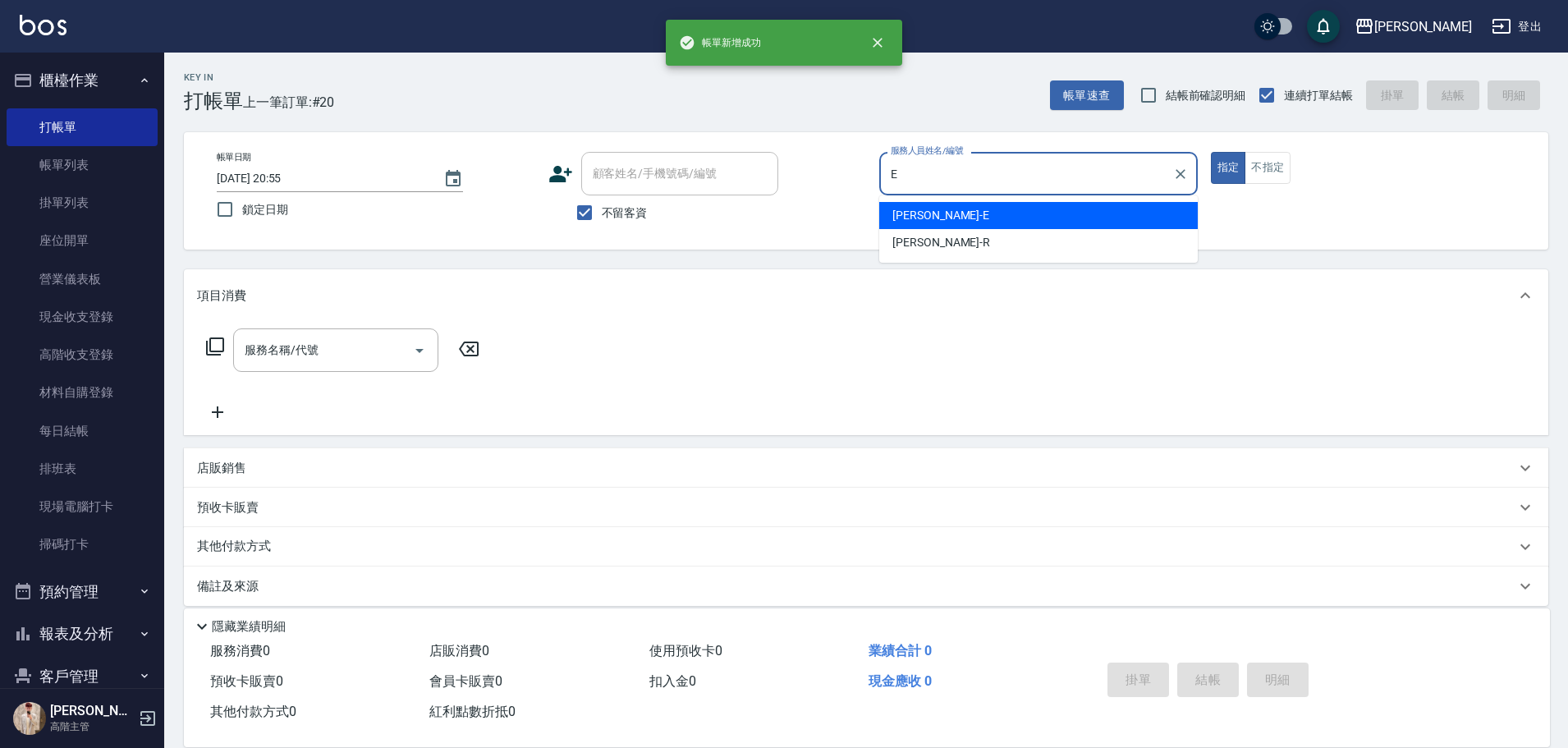
type input "[PERSON_NAME]"
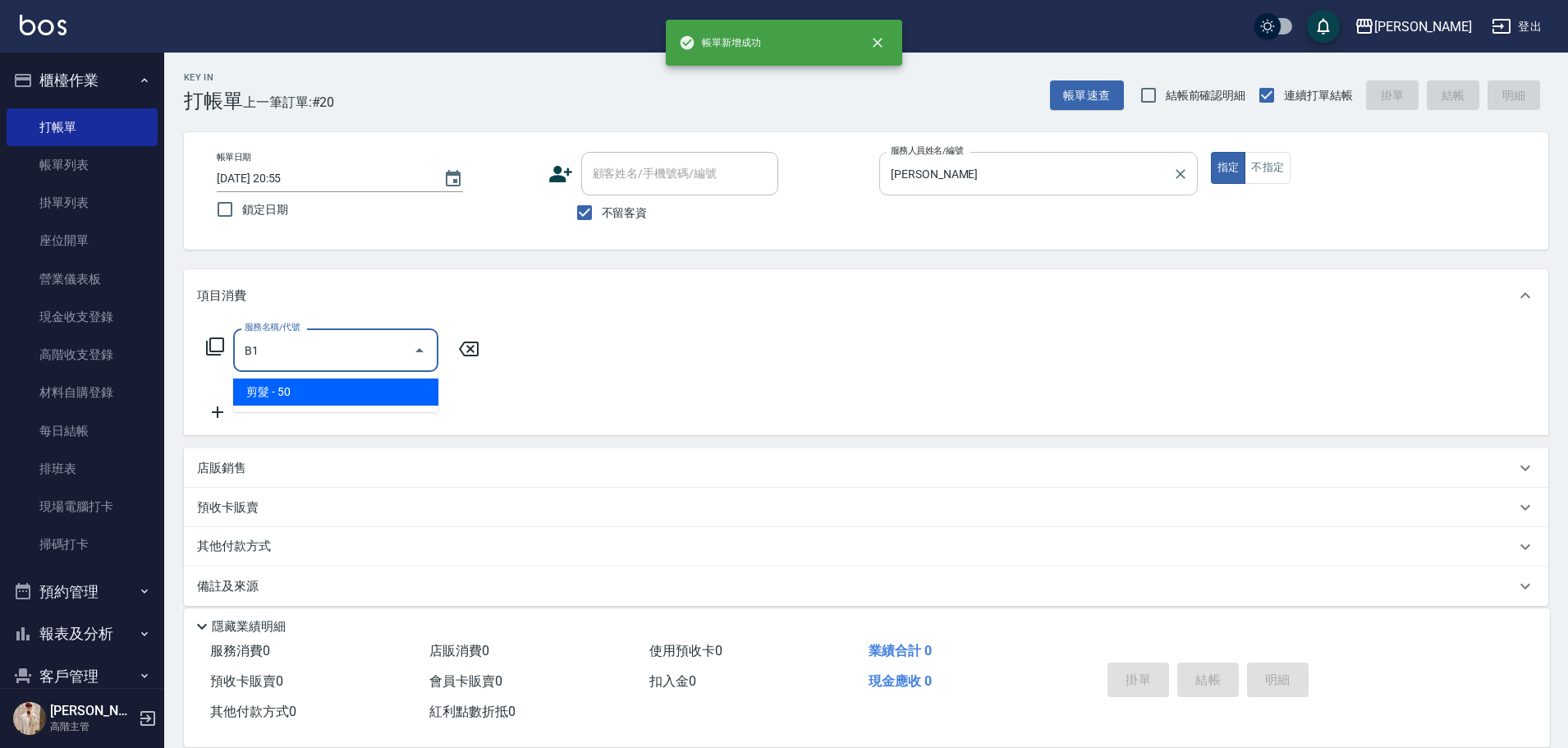
type input "剪髮(B1)"
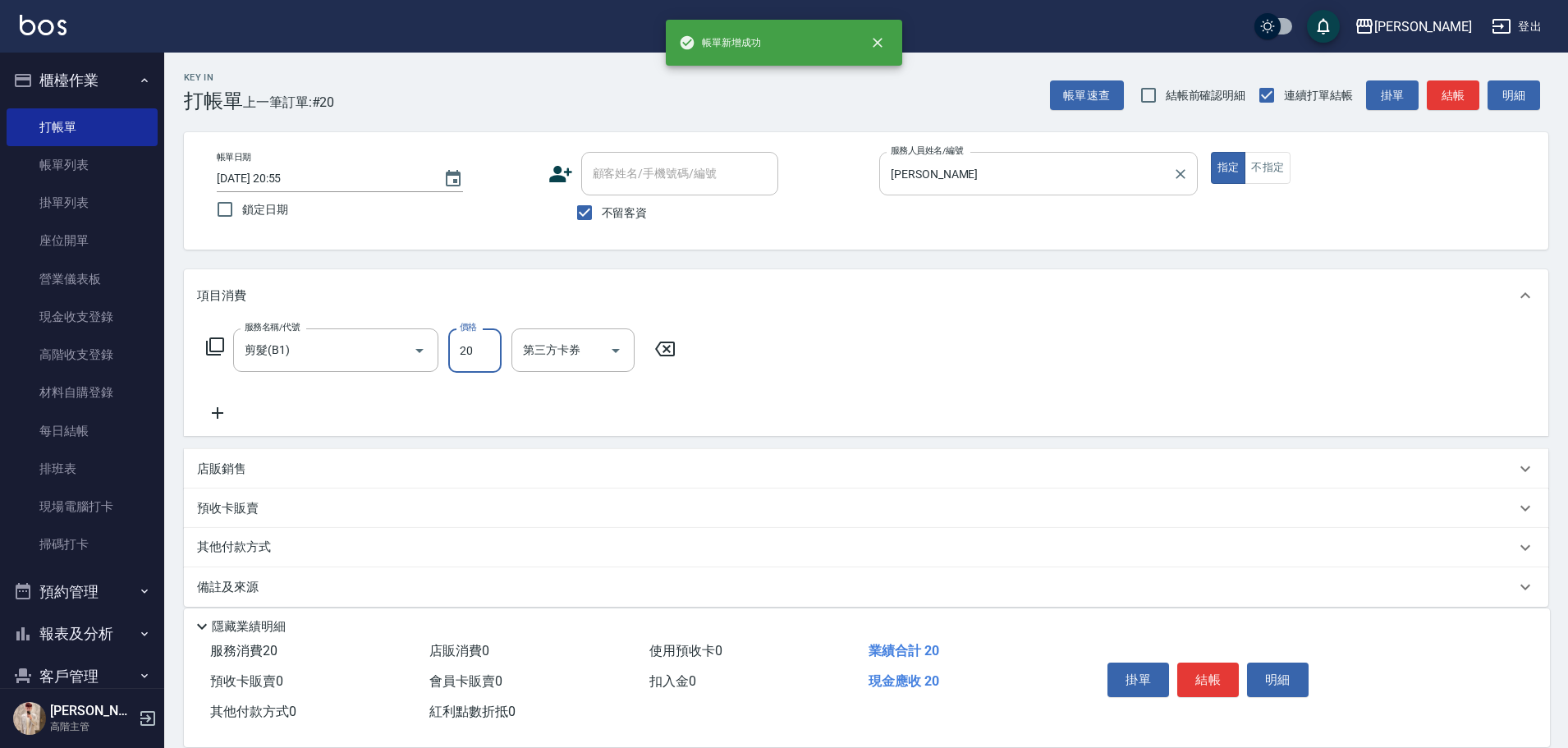
type input "200"
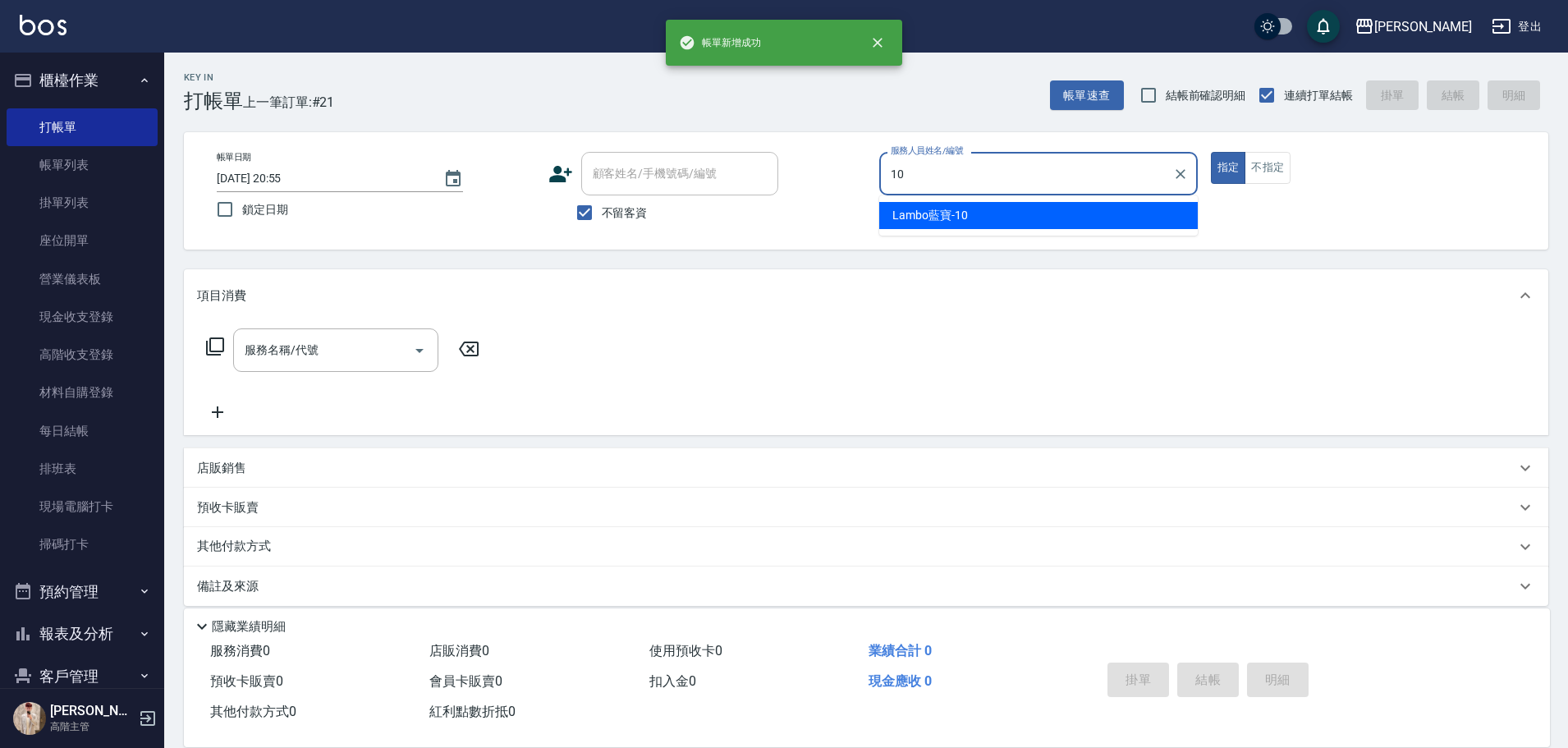
type input "Lambo藍寶-10"
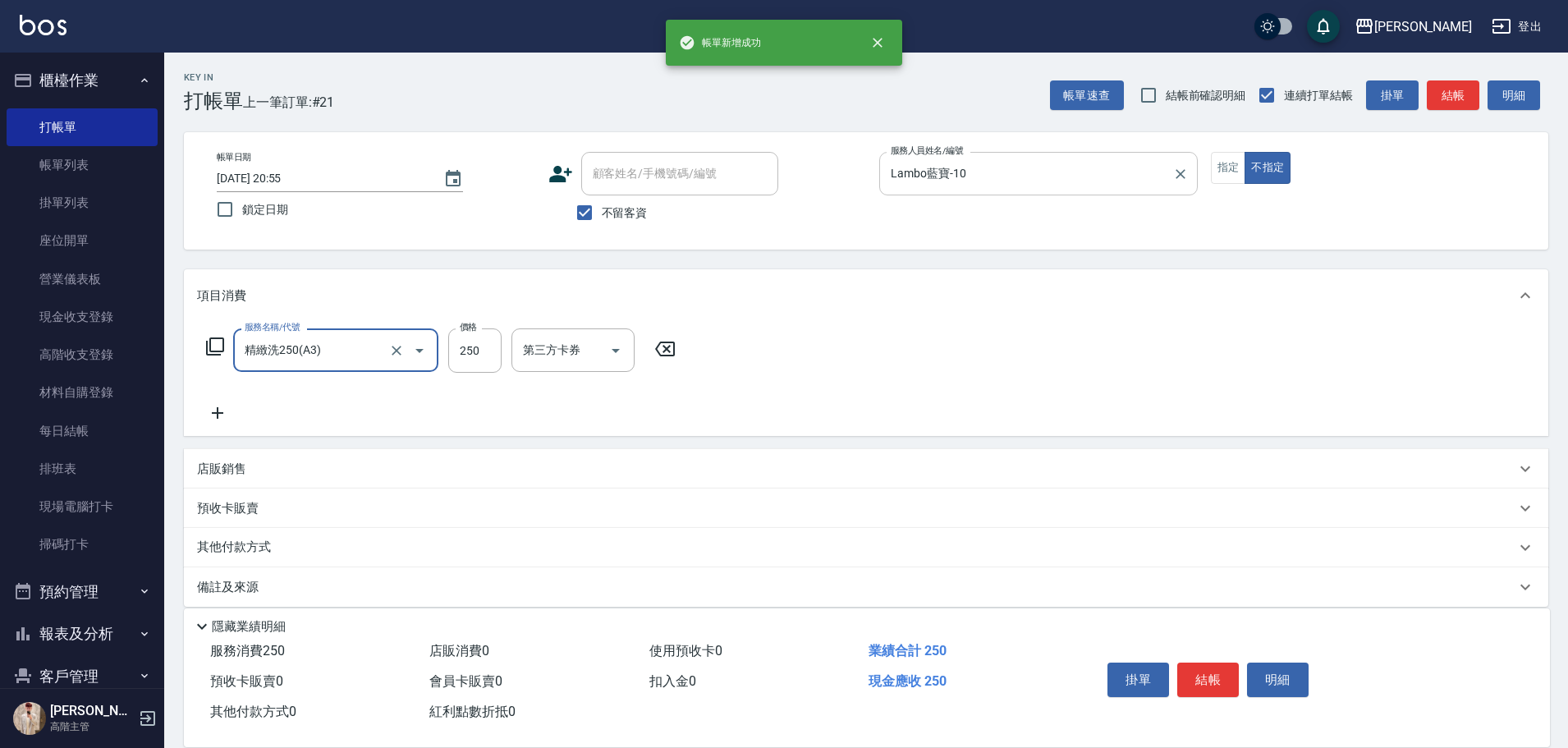
type input "精緻洗250(A3)"
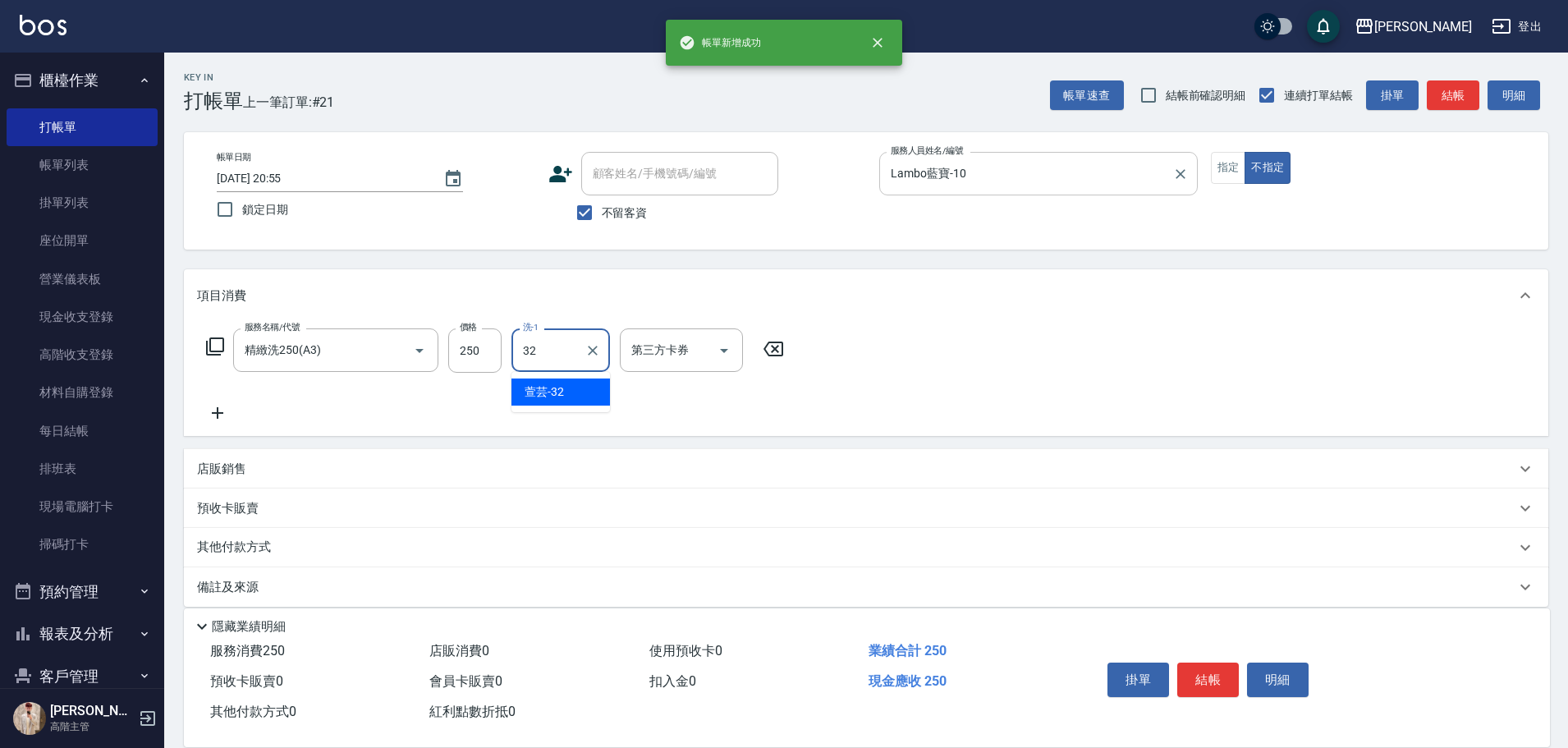
type input "萱芸-32"
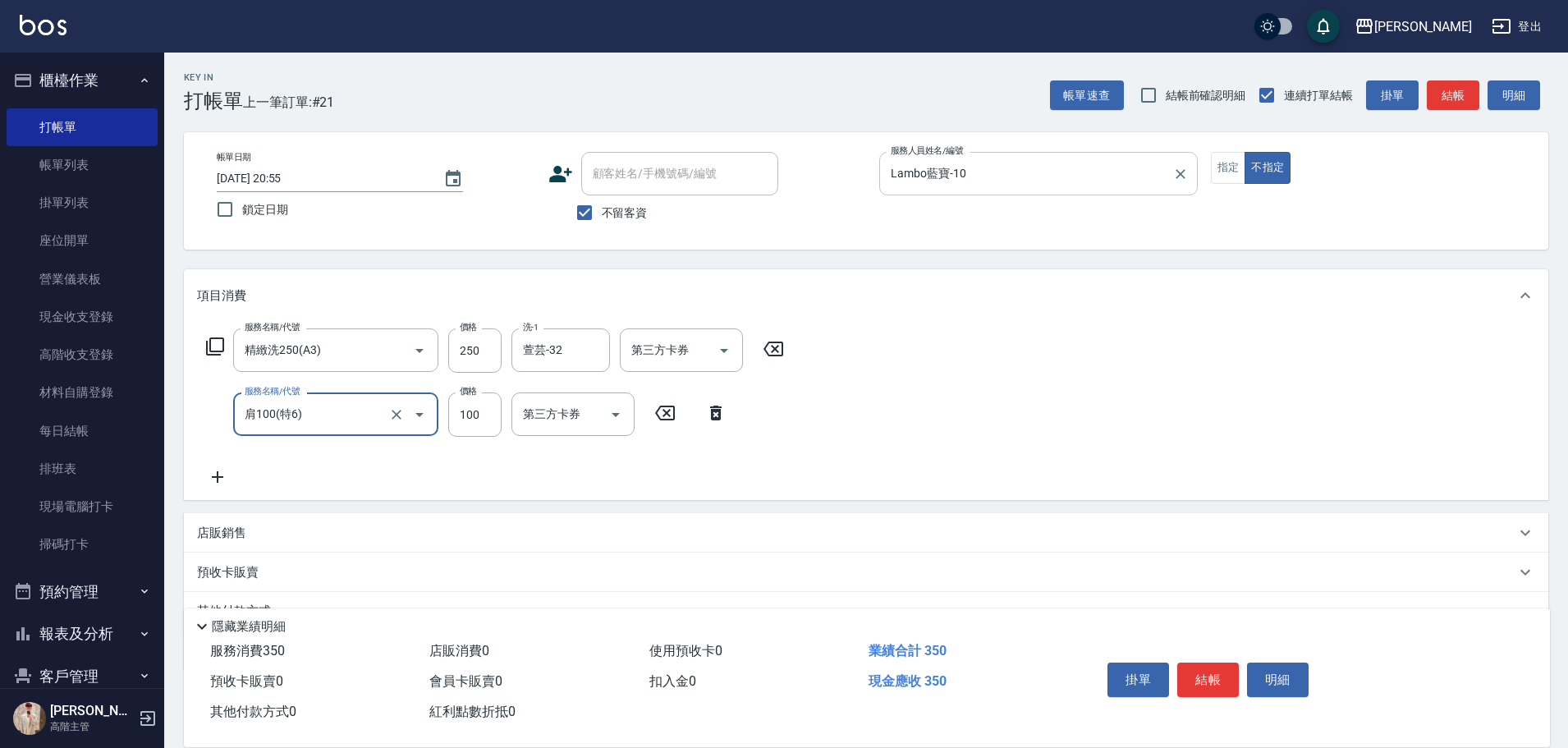
type input "肩100(特6)"
type input "萱芸-32"
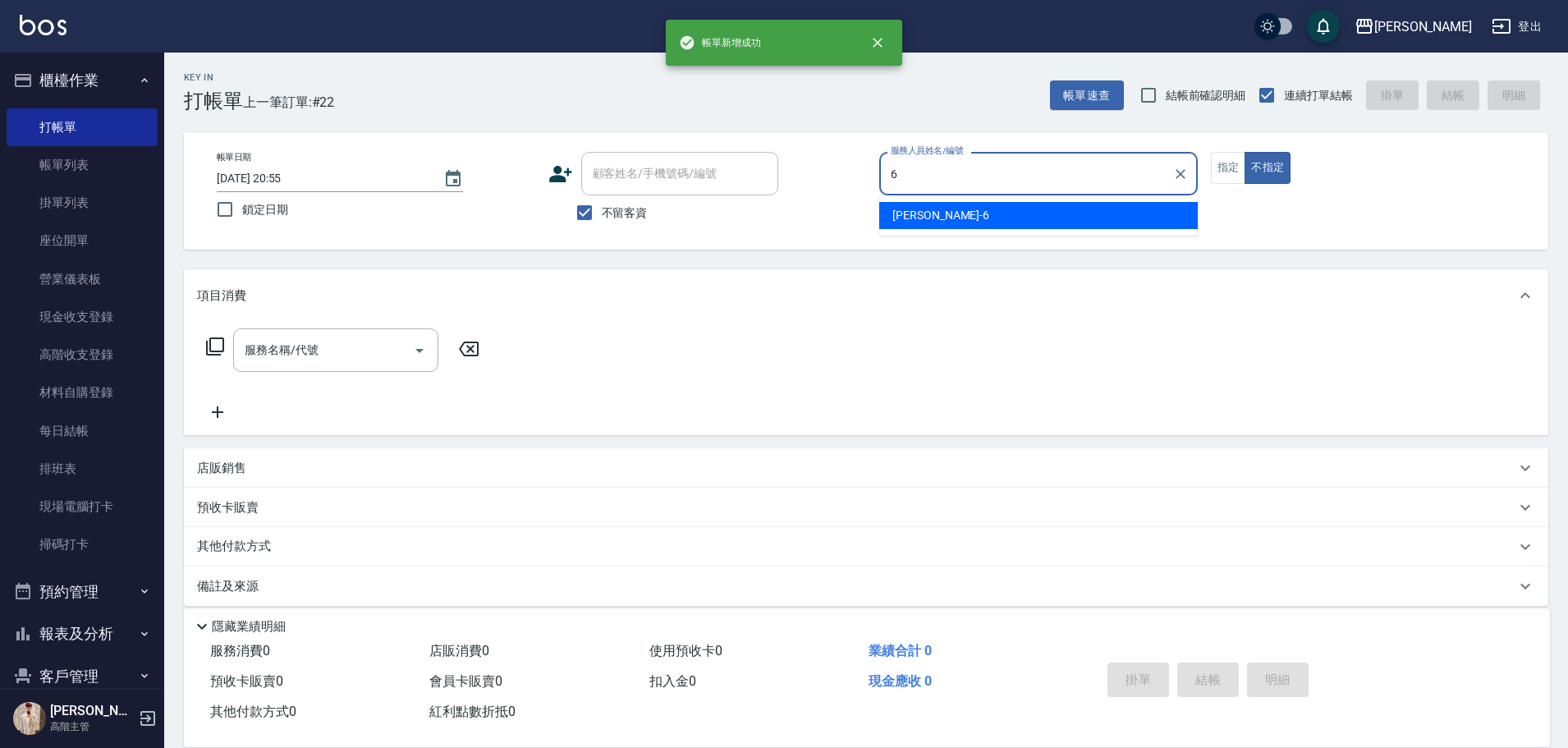
type input "[PERSON_NAME]-6"
type button "false"
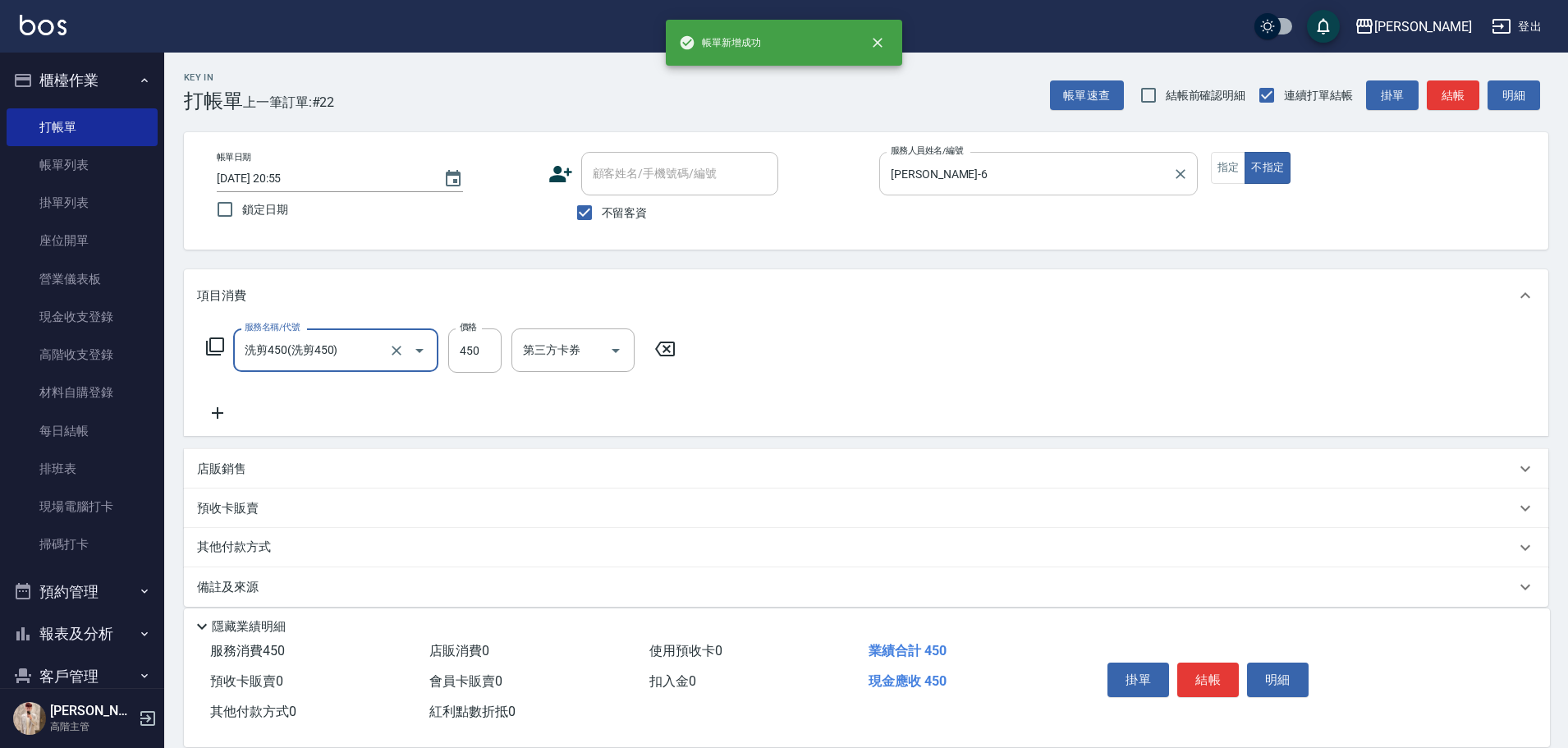
type input "洗剪450"
type input "[PERSON_NAME]-6"
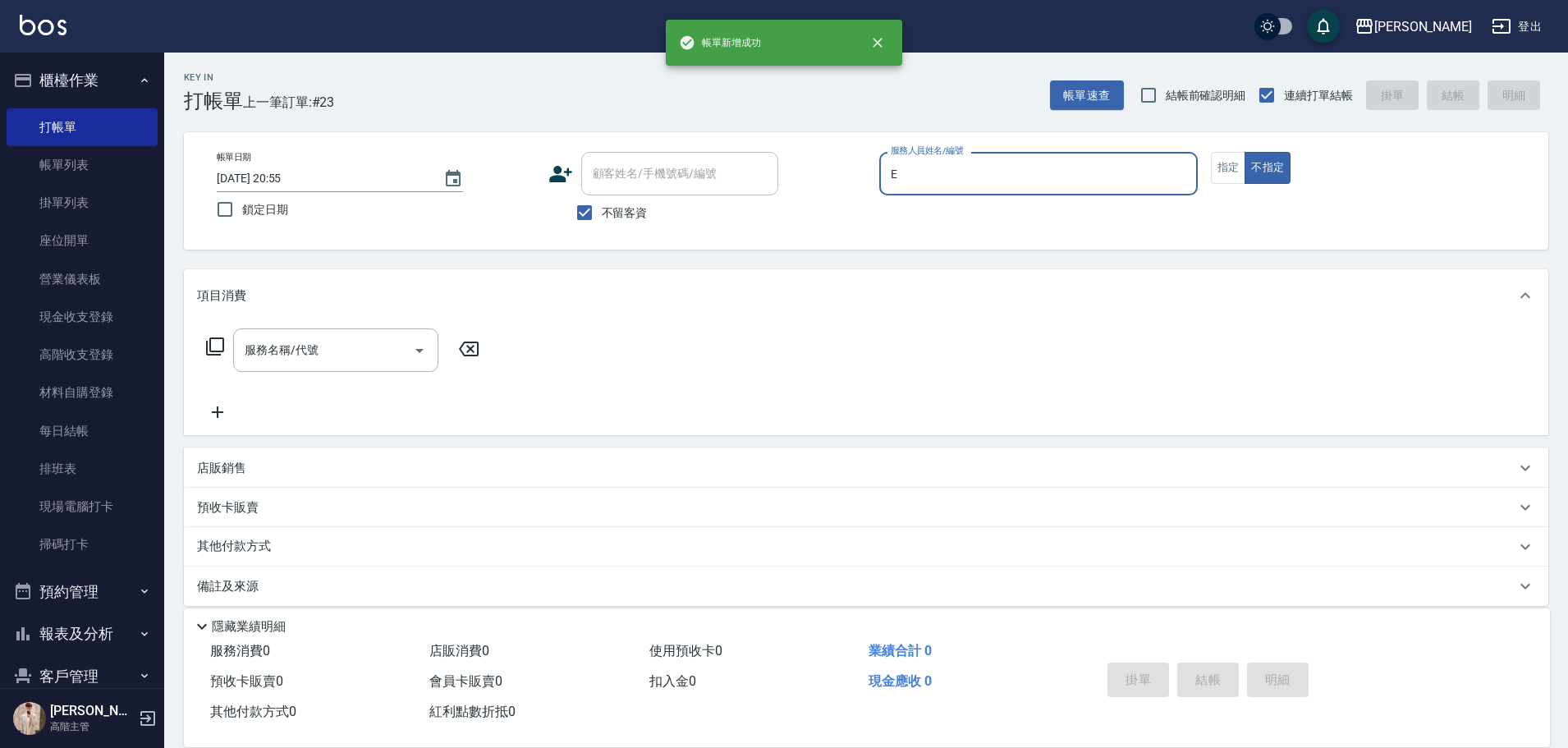
type input "[PERSON_NAME]"
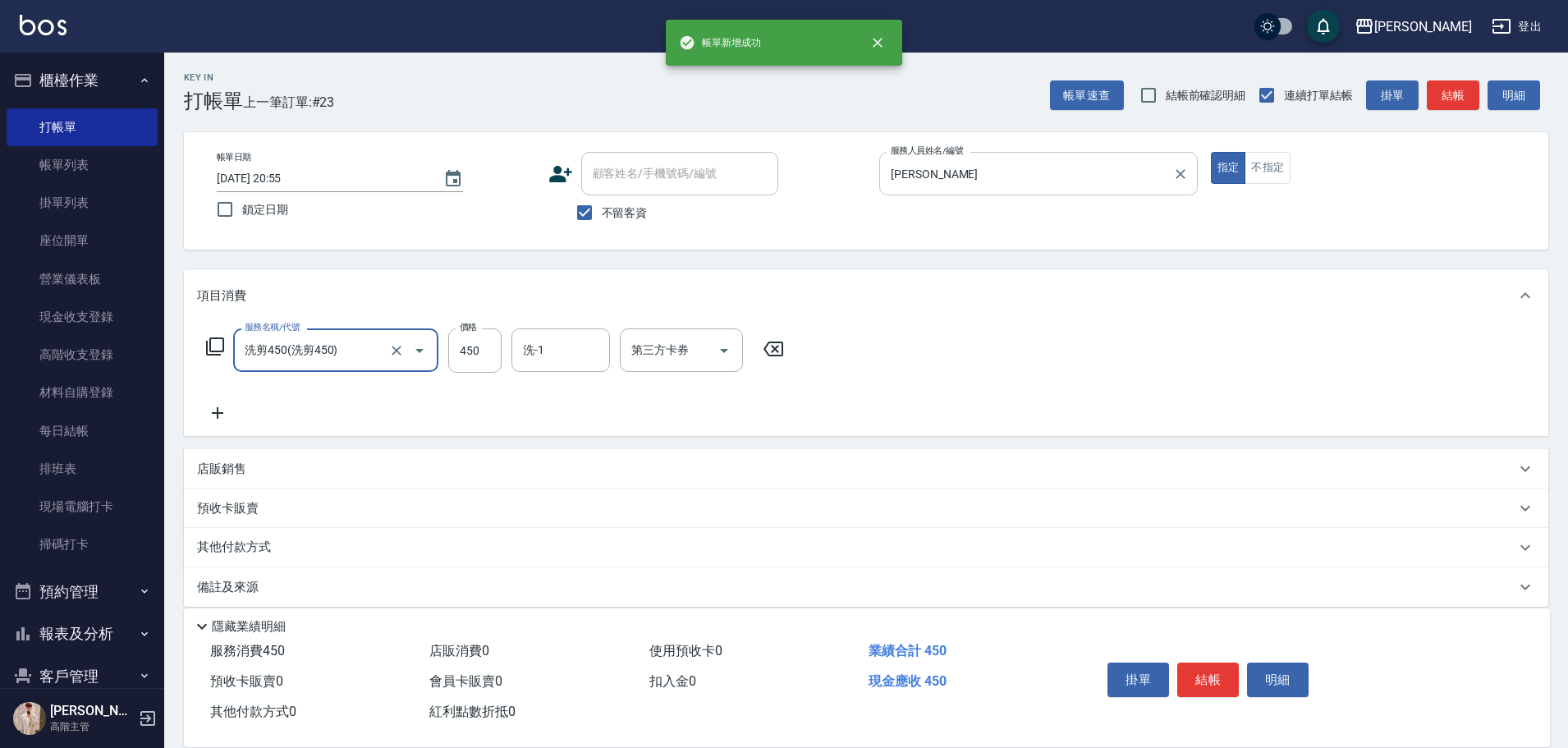
type input "洗剪450"
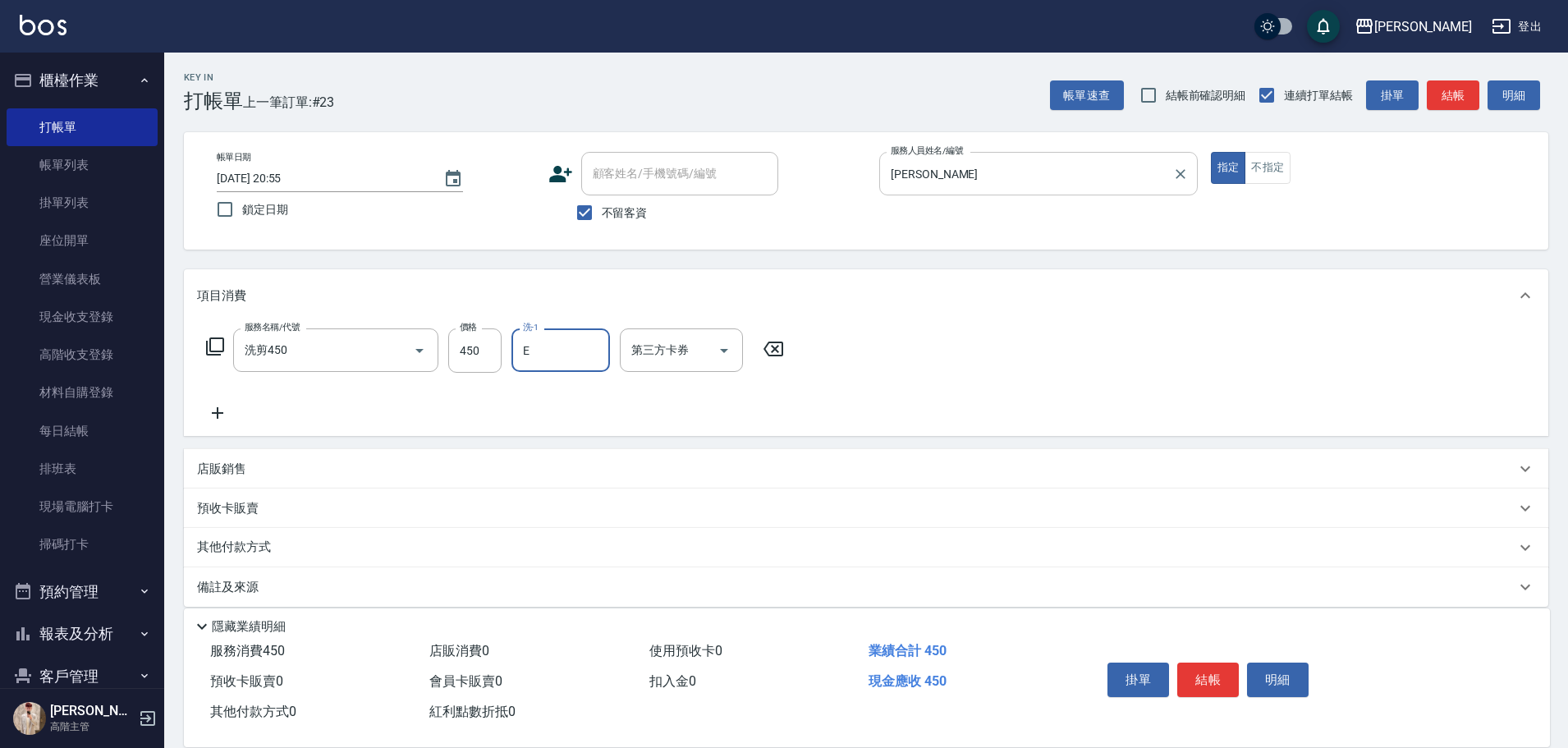
type input "[PERSON_NAME]"
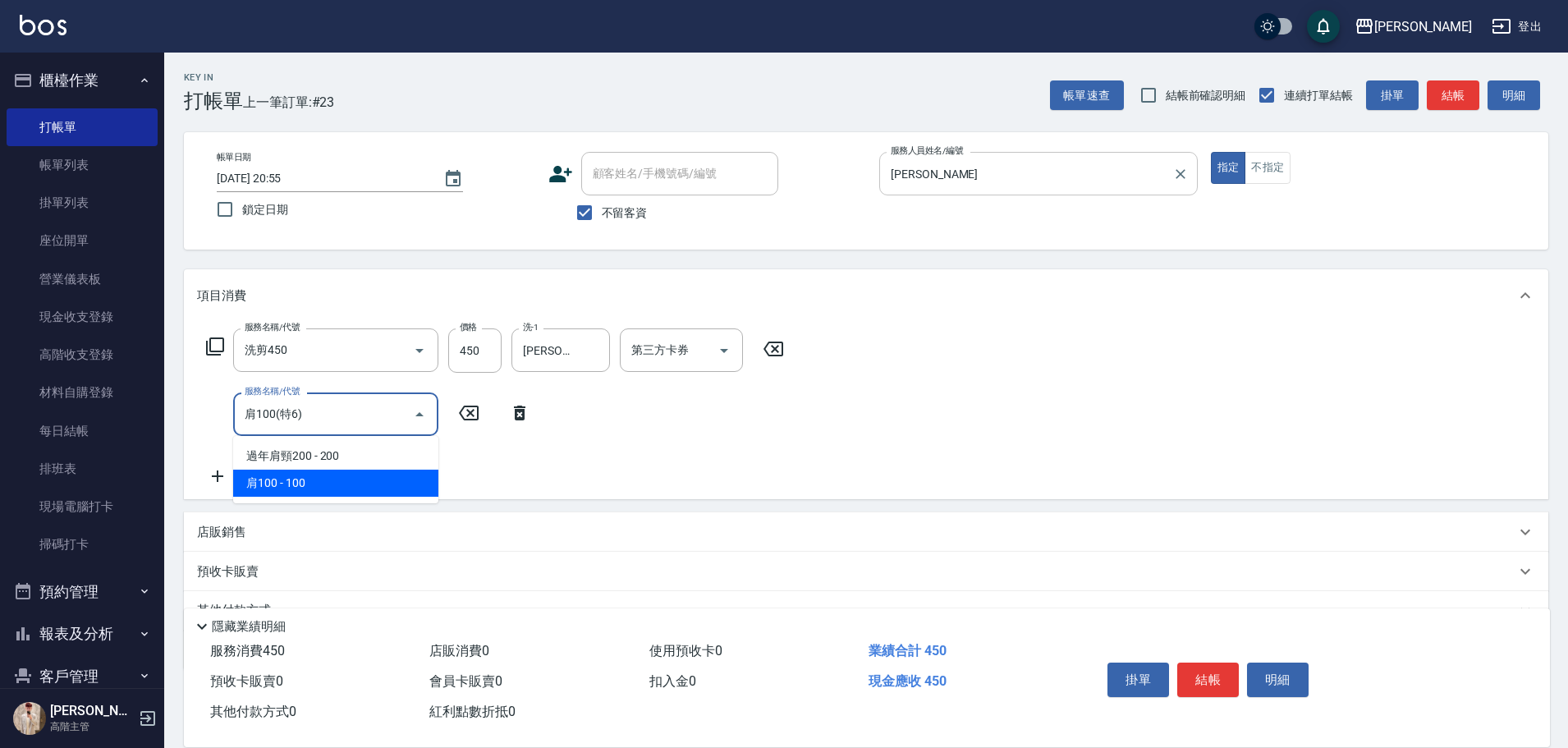
type input "肩100(特6)"
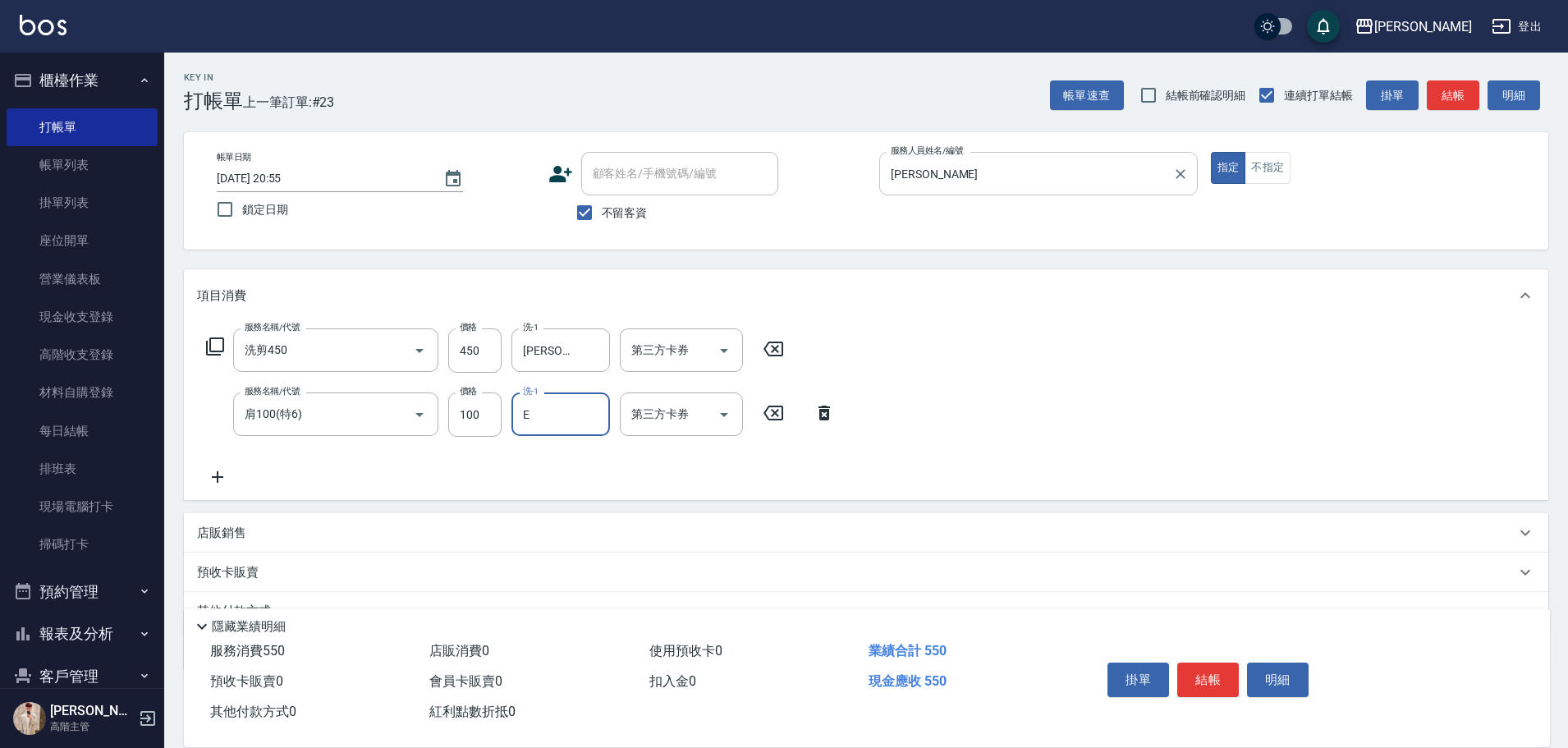
type input "[PERSON_NAME]"
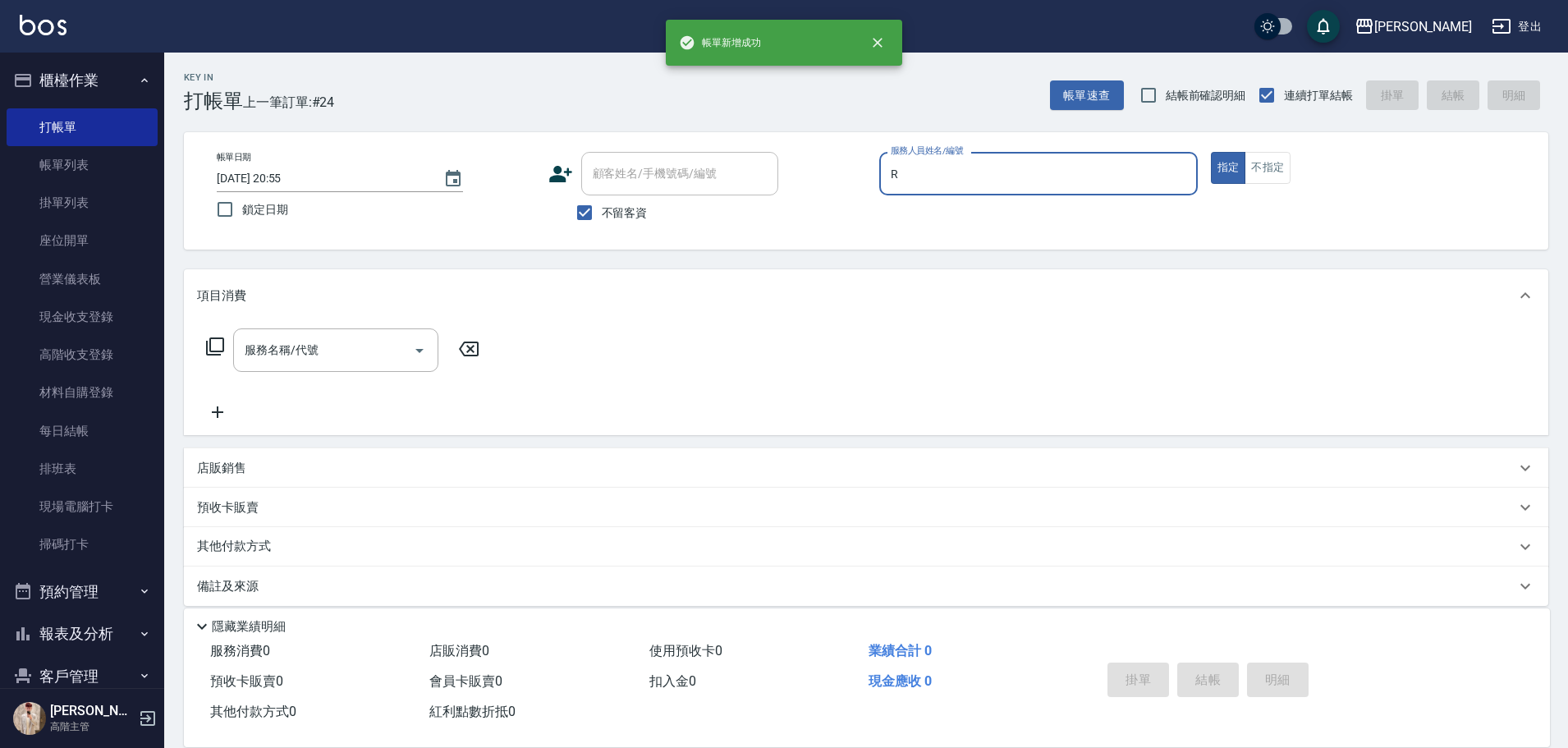
type input "[PERSON_NAME]"
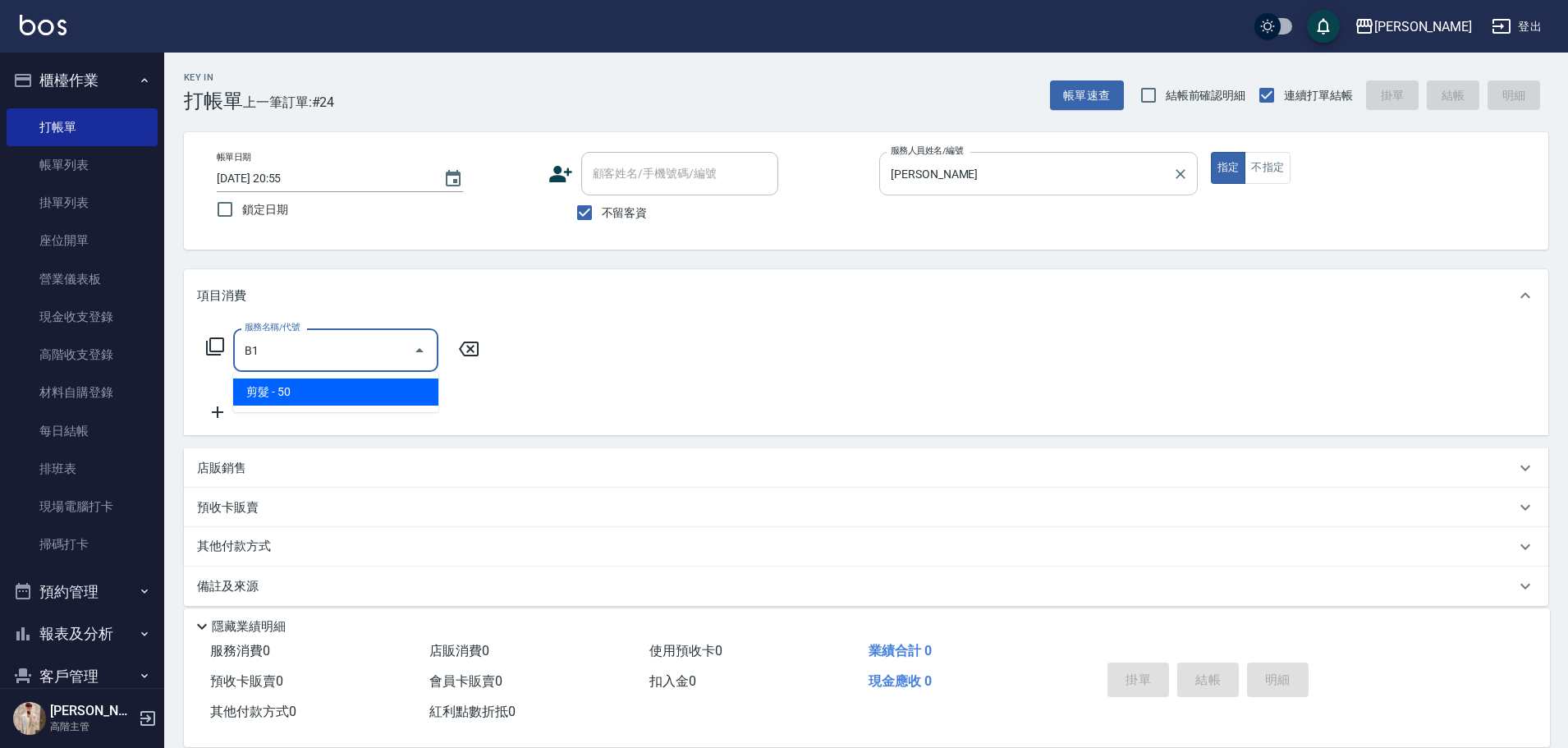
type input "剪髮(B1)"
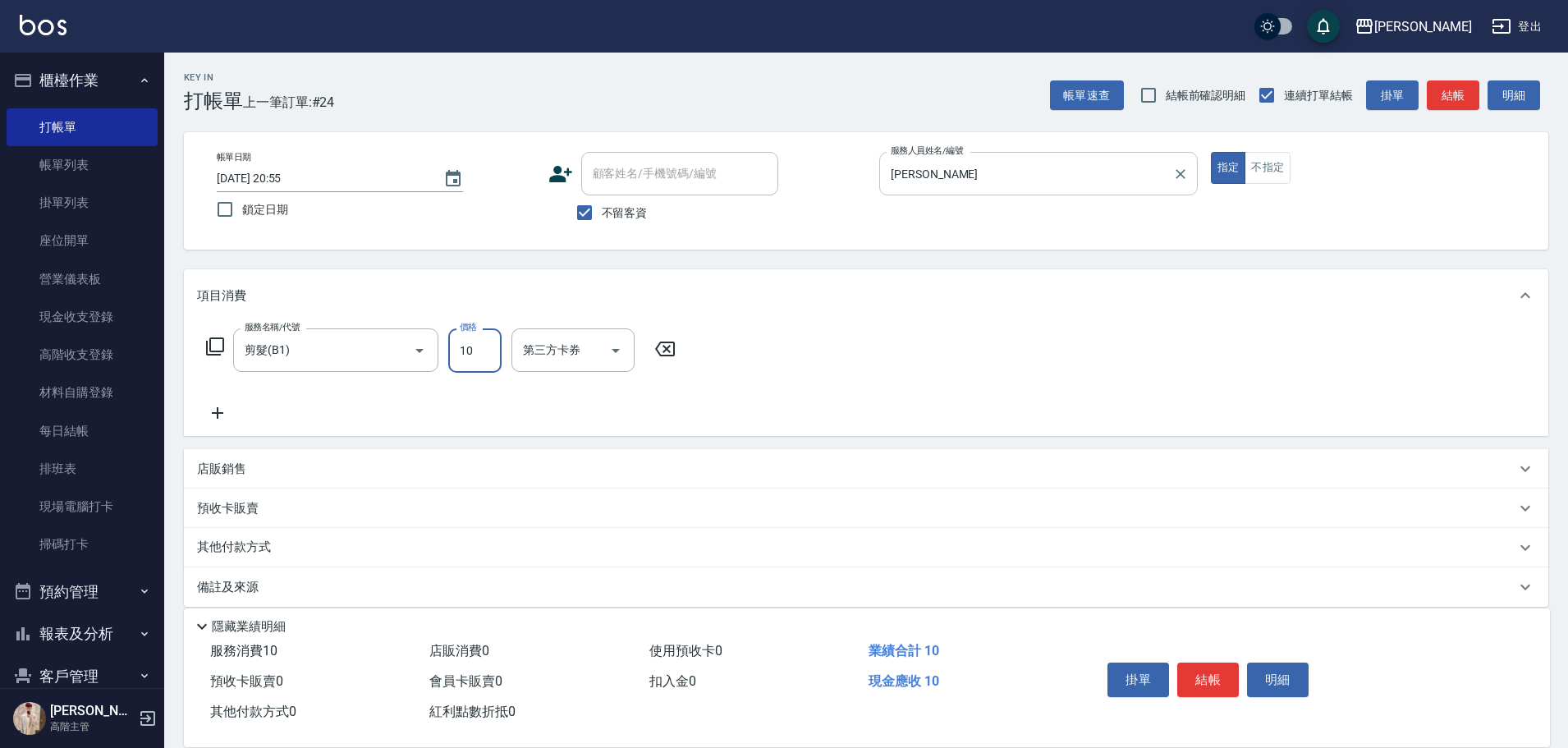
type input "100"
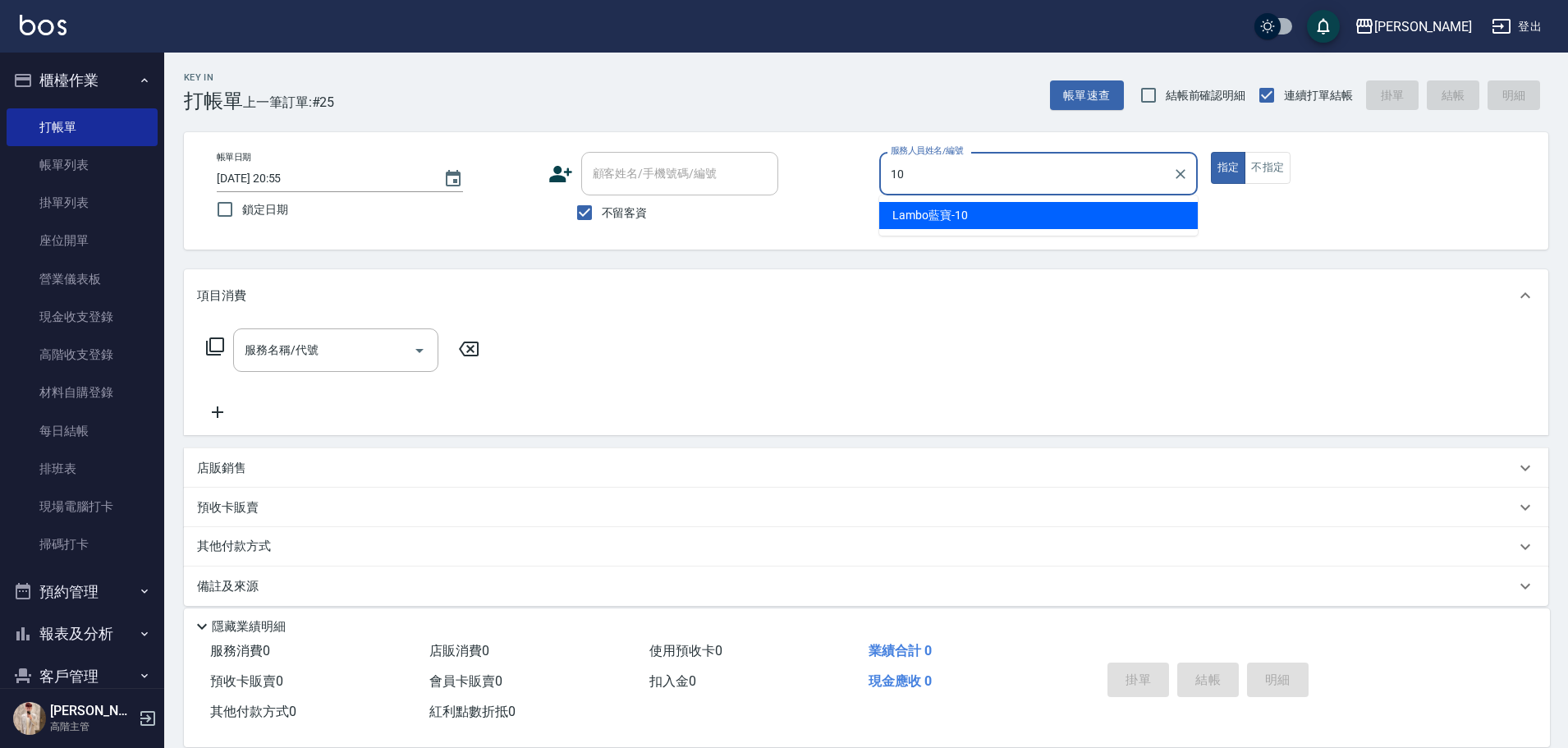
type input "Lambo藍寶-10"
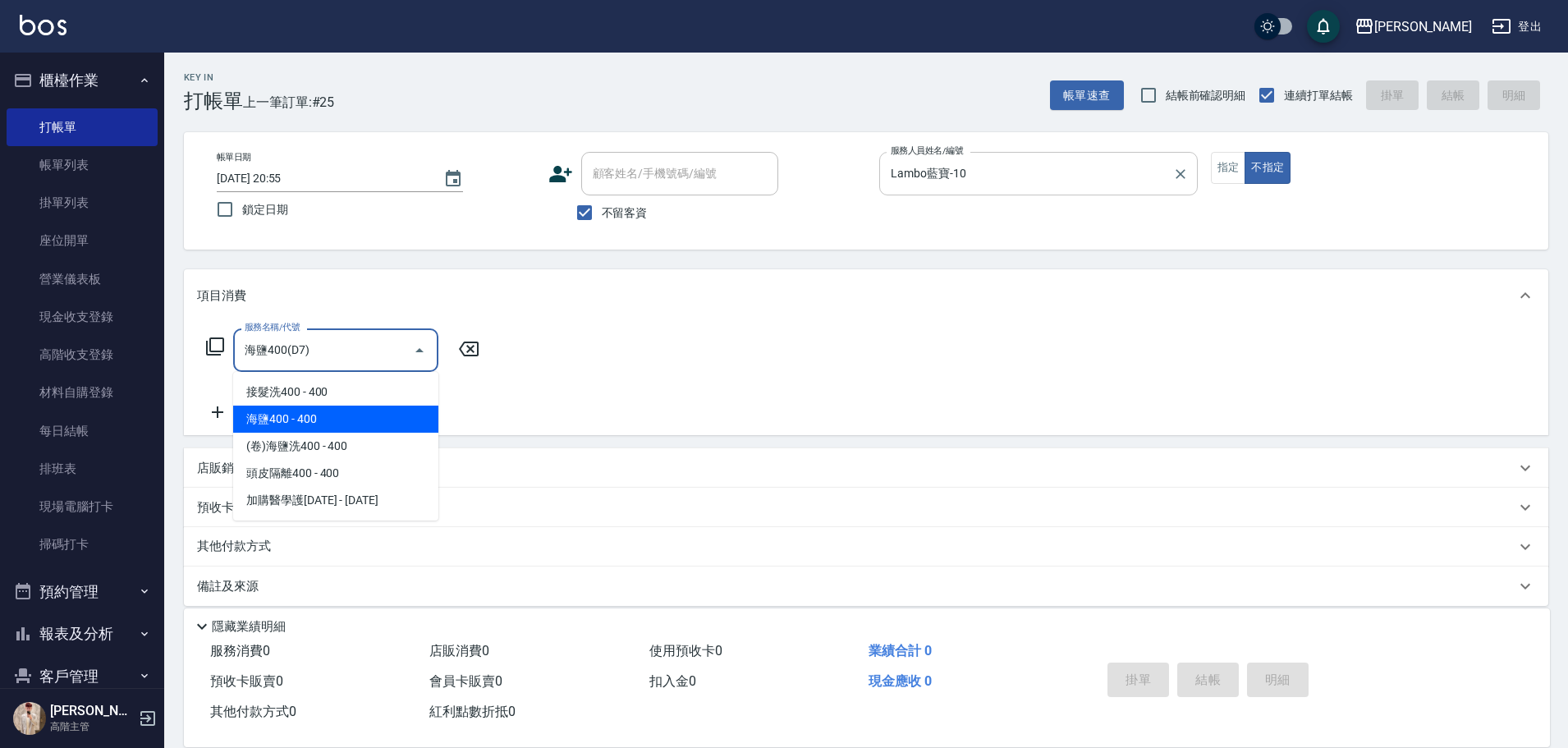
type input "海鹽400(D7)"
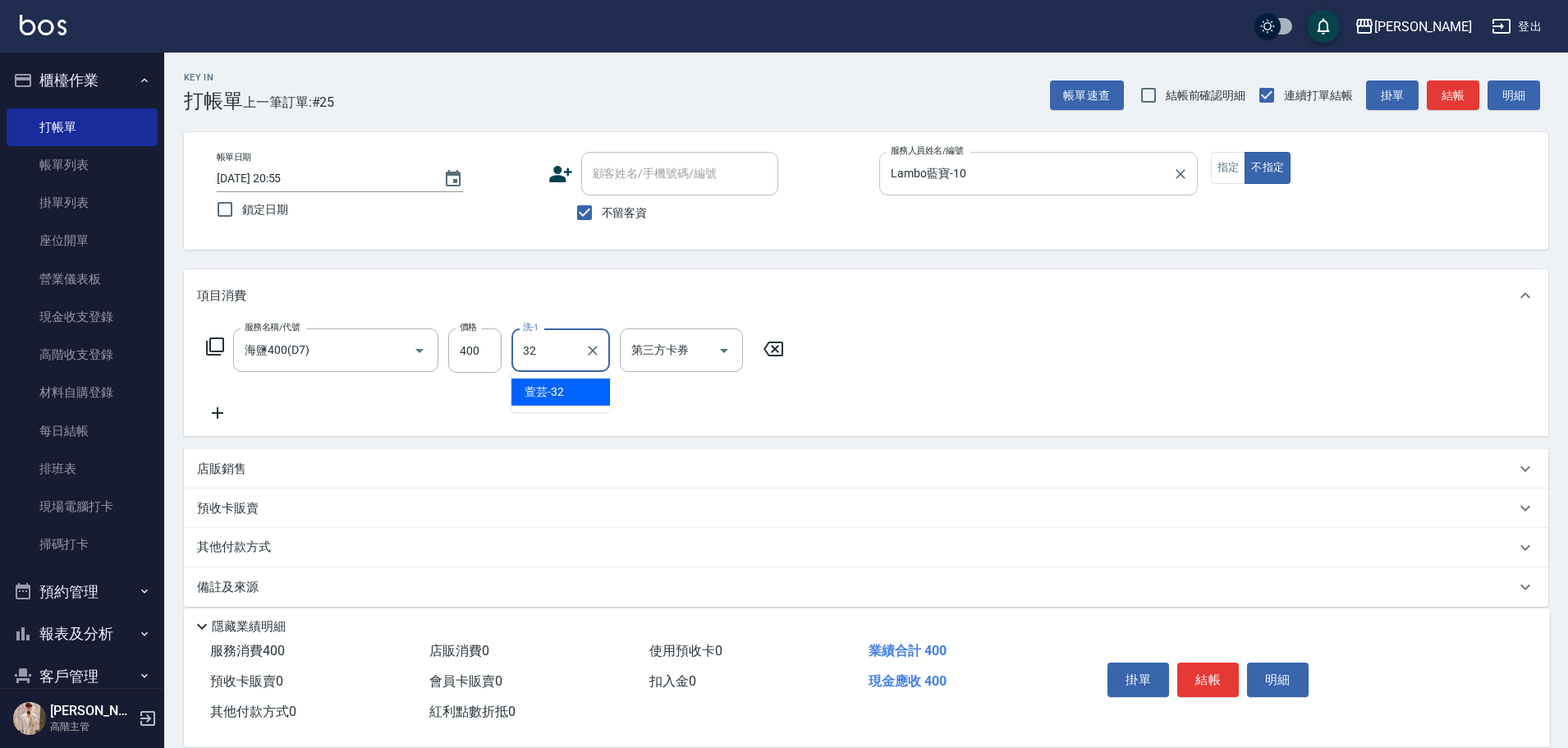
type input "萱芸-32"
click at [476, 345] on input "400" at bounding box center [474, 350] width 53 height 44
type input "450"
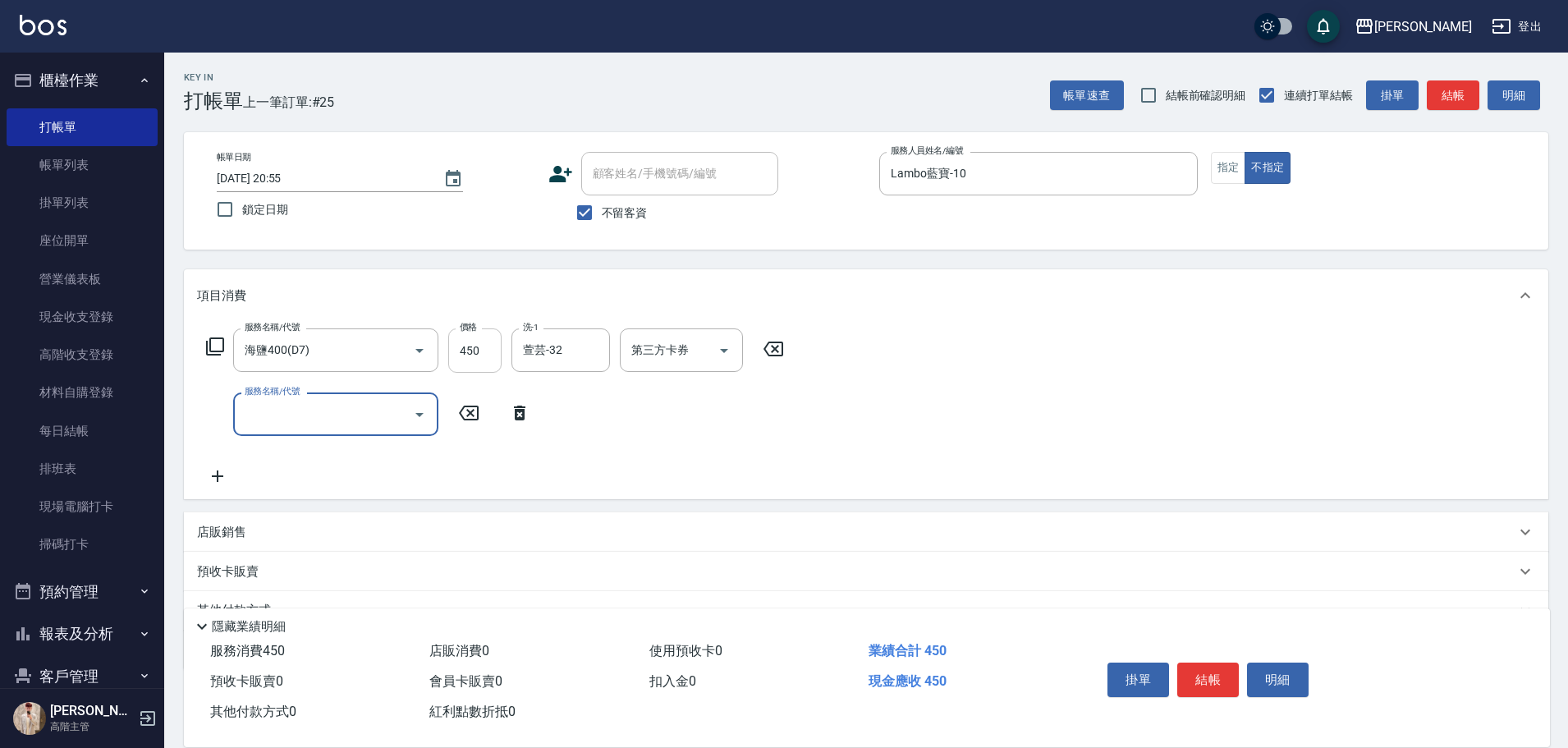
type input "ㄑ"
type input "造型50起(A9)"
type input "100"
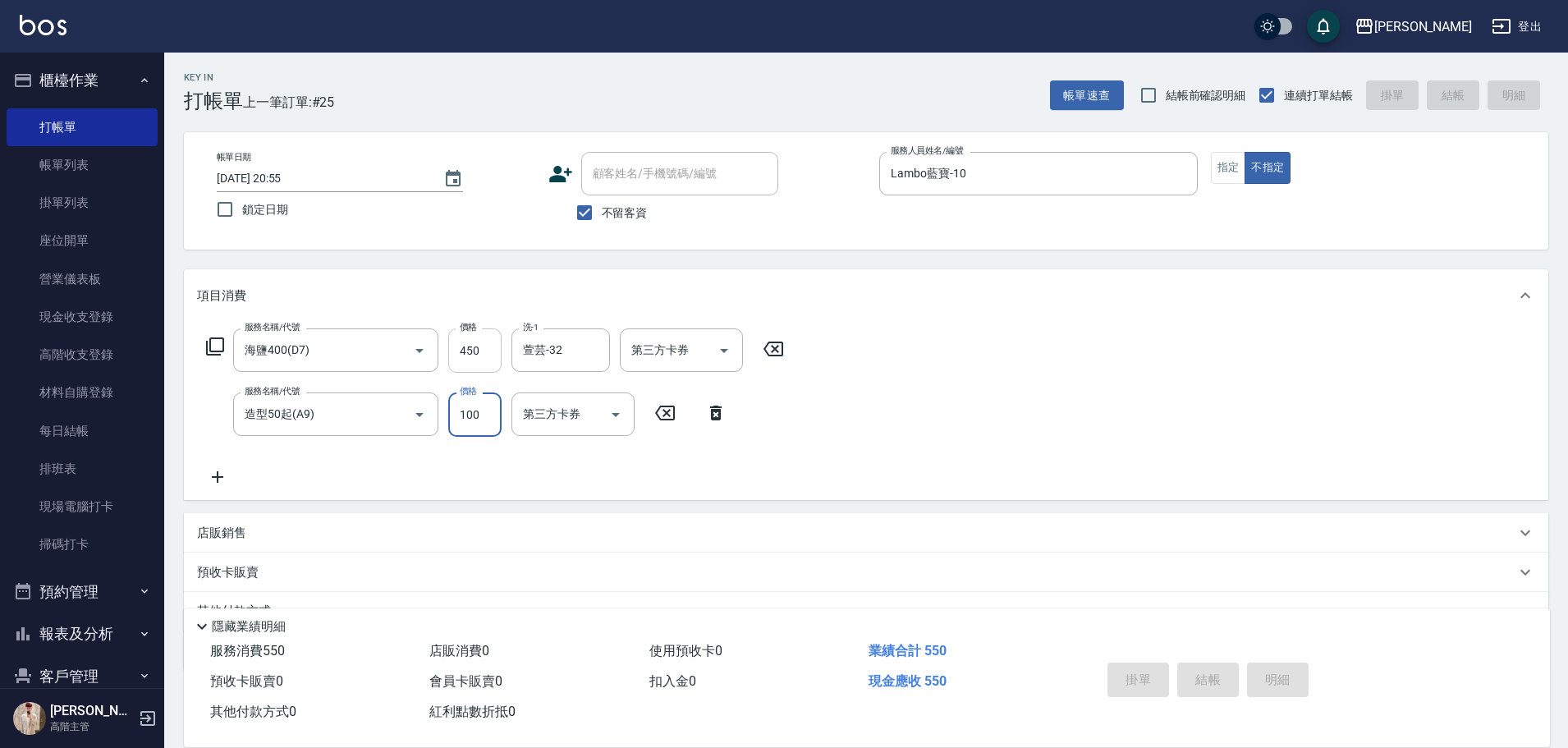
type input "[DATE] 20:56"
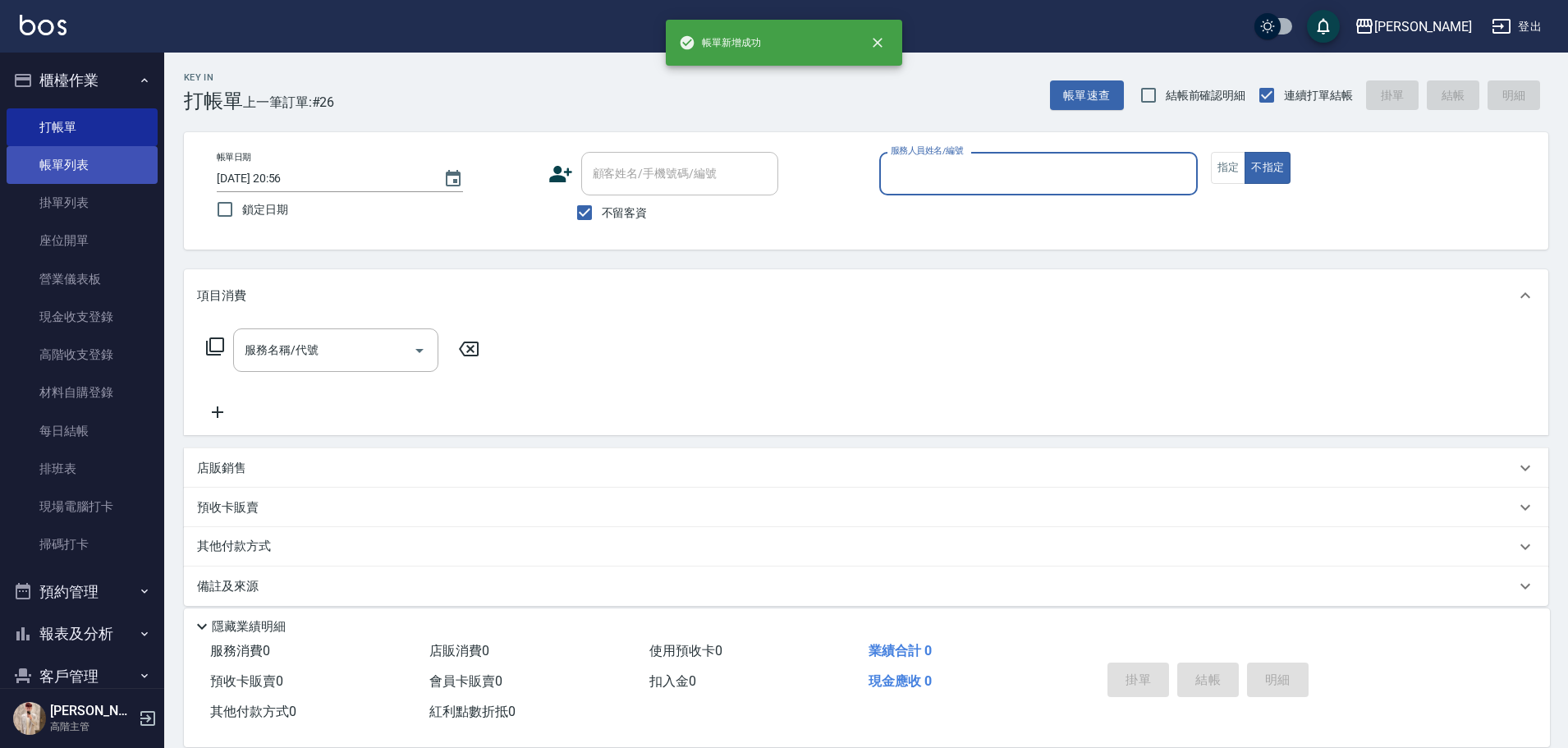
click at [116, 149] on link "帳單列表" at bounding box center [82, 165] width 151 height 38
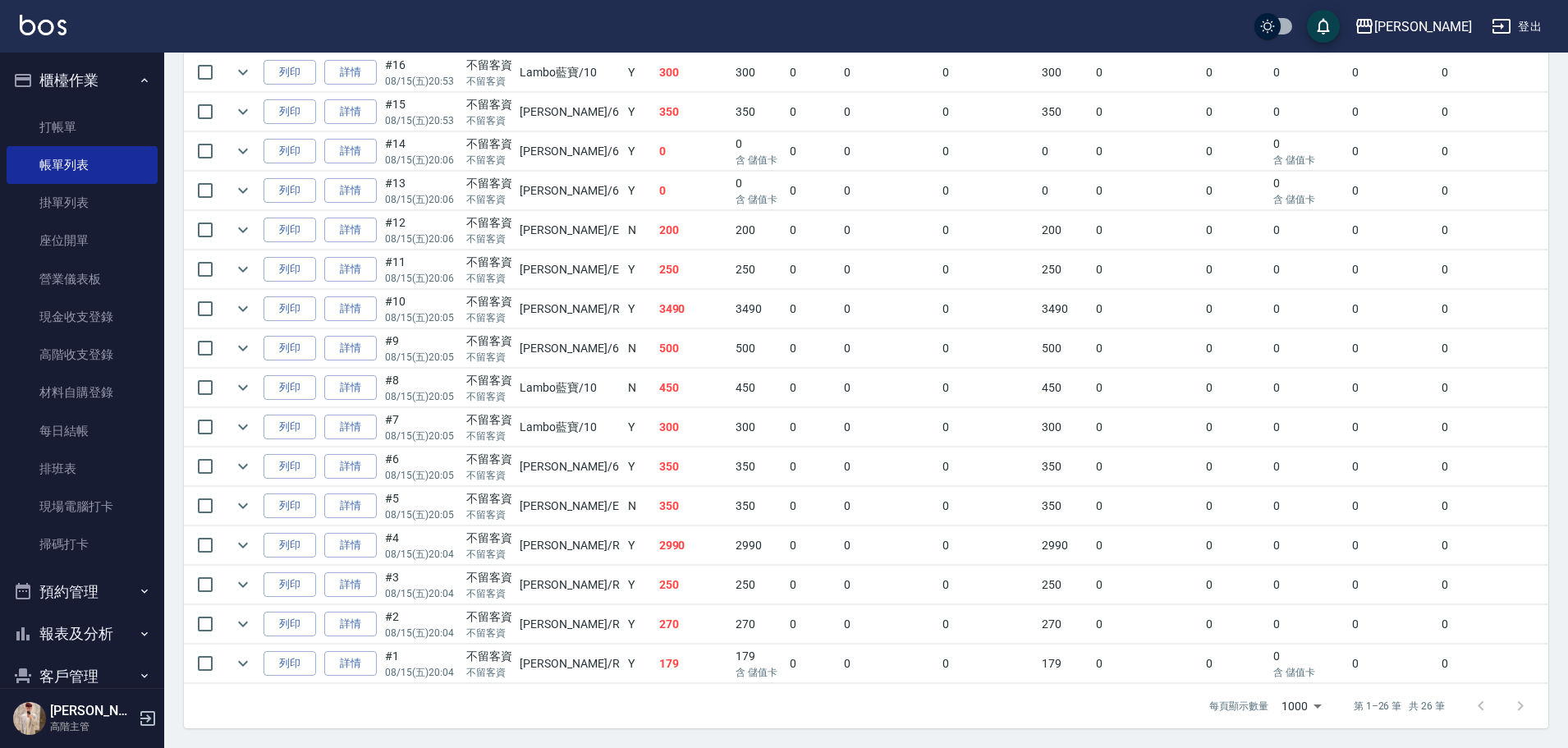
scroll to position [848, 0]
click at [345, 300] on link "詳情" at bounding box center [350, 309] width 53 height 25
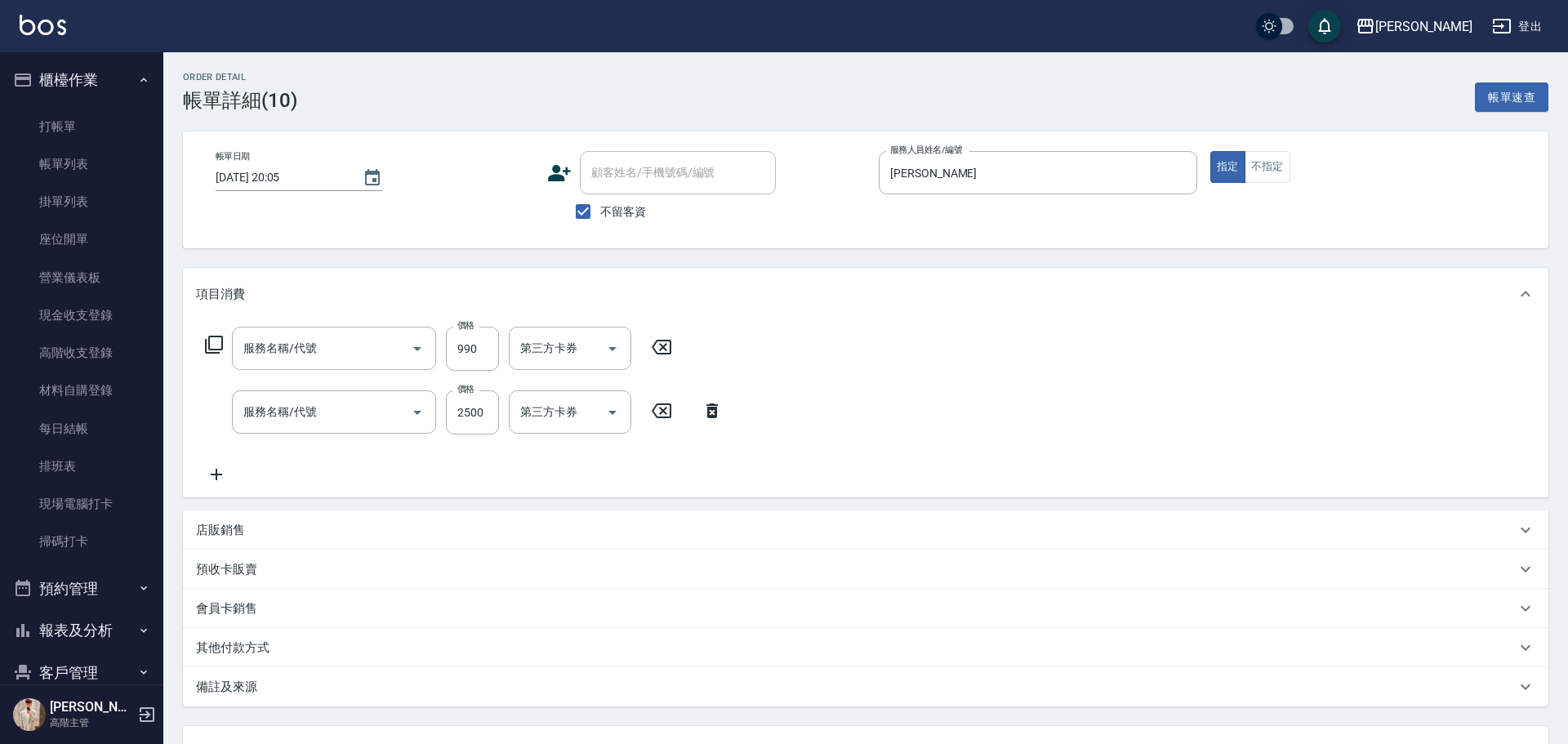
type input "[DATE] 20:05"
checkbox input "true"
type input "[PERSON_NAME]"
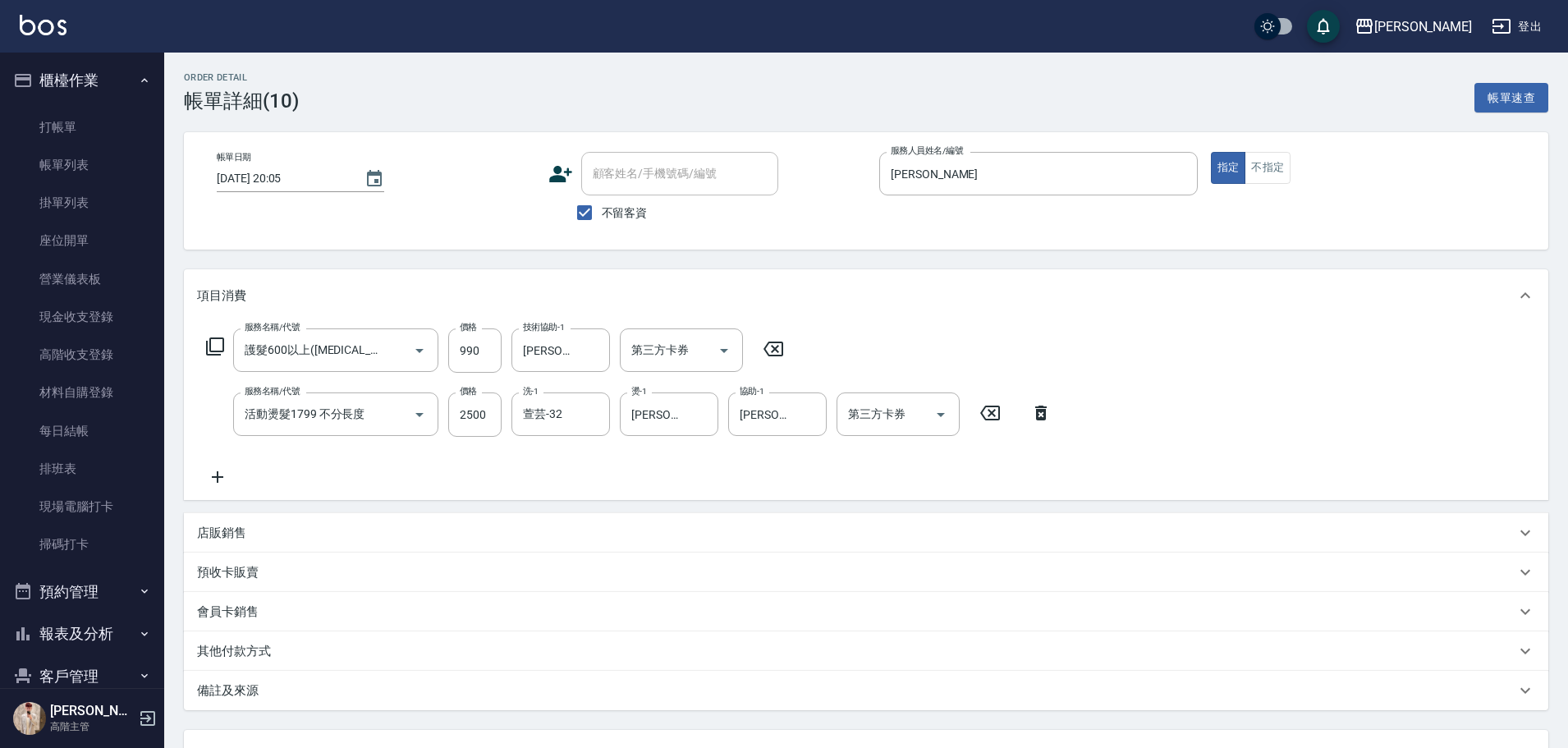
type input "護髮600以上([MEDICAL_DATA])"
type input "活動燙髮1799 不分長度"
click at [726, 354] on icon "Open" at bounding box center [724, 351] width 20 height 20
click at [706, 418] on span "轉帳" at bounding box center [681, 419] width 123 height 27
type input "轉帳"
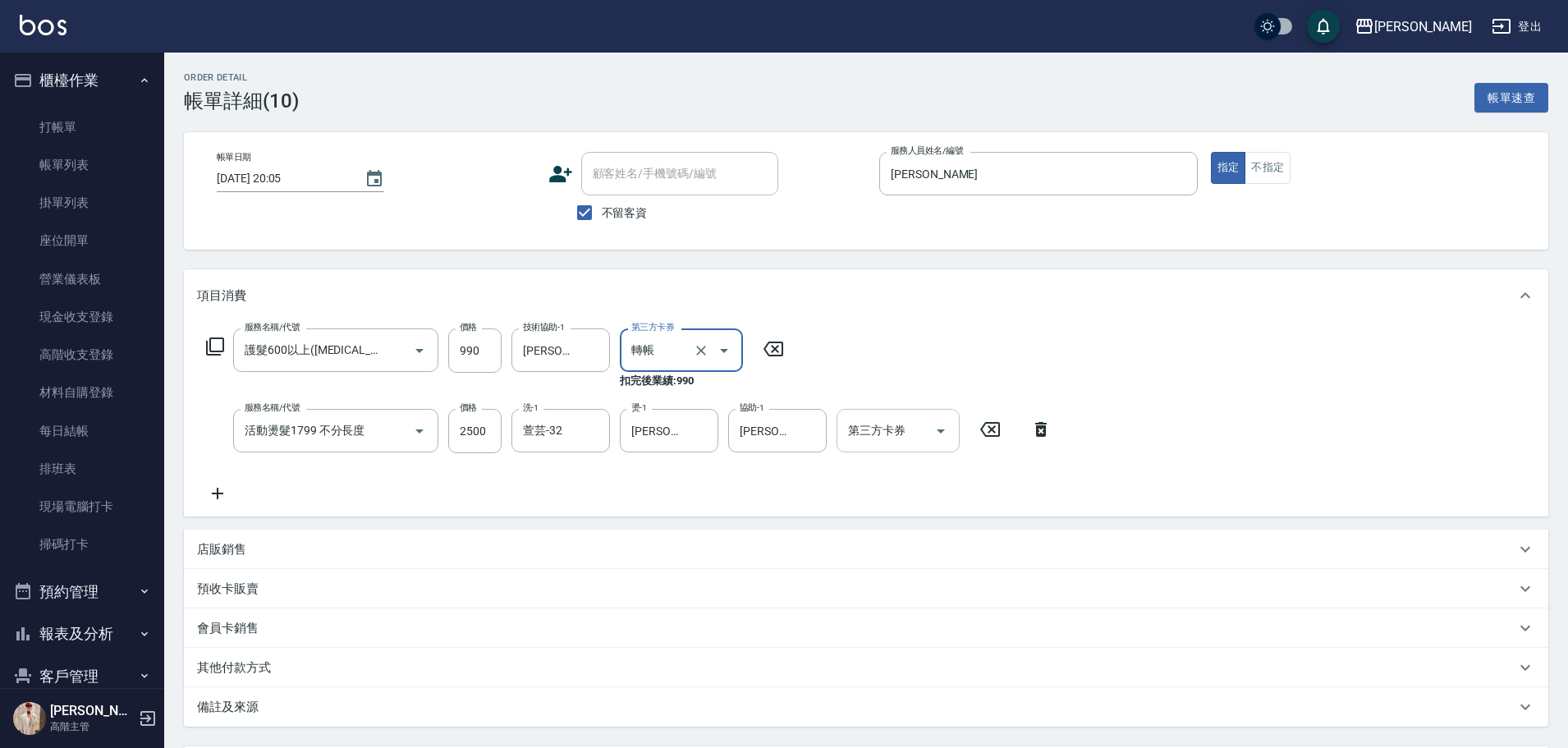
click at [932, 427] on icon "Open" at bounding box center [941, 431] width 20 height 20
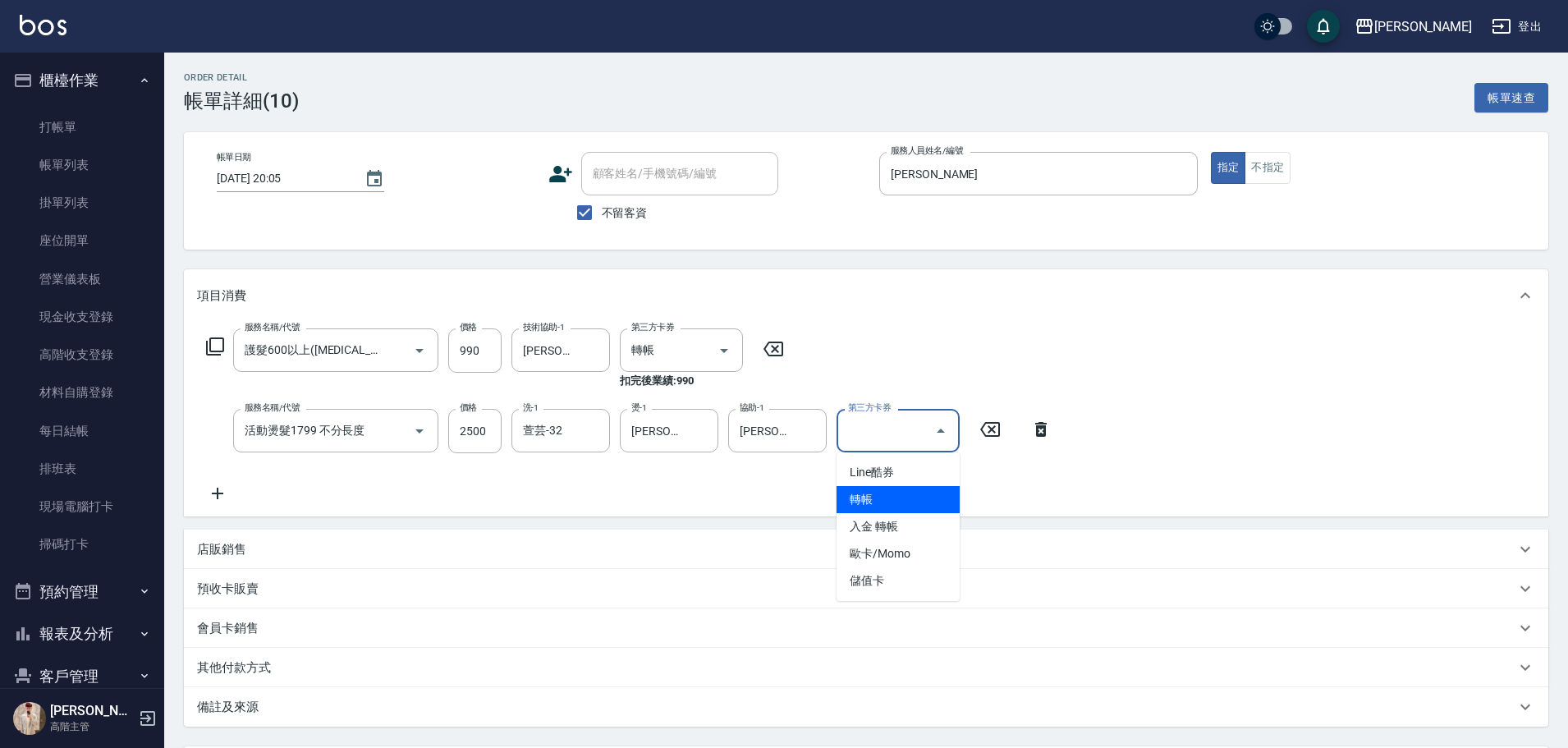
click at [907, 505] on span "轉帳" at bounding box center [898, 499] width 123 height 27
type input "轉帳"
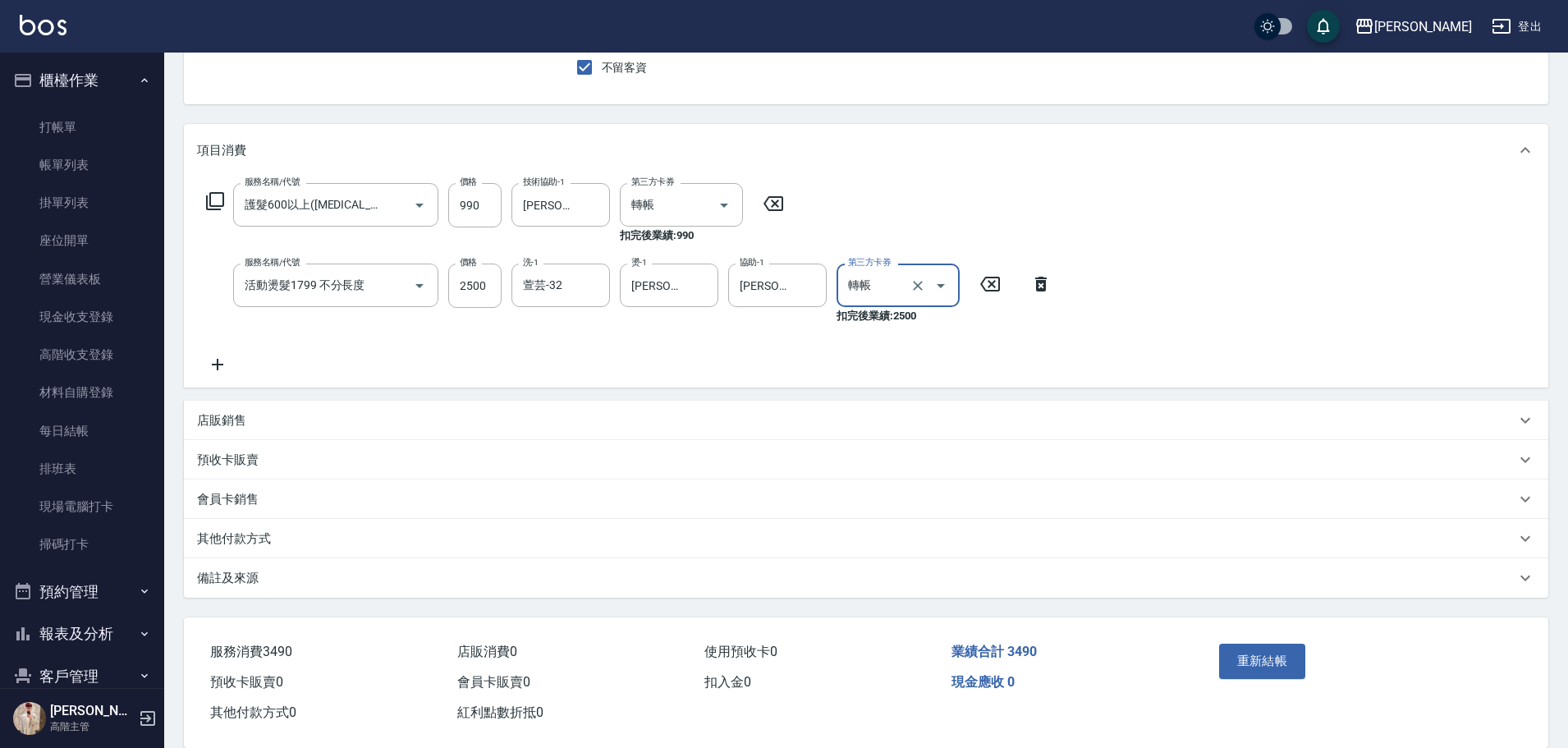
scroll to position [172, 0]
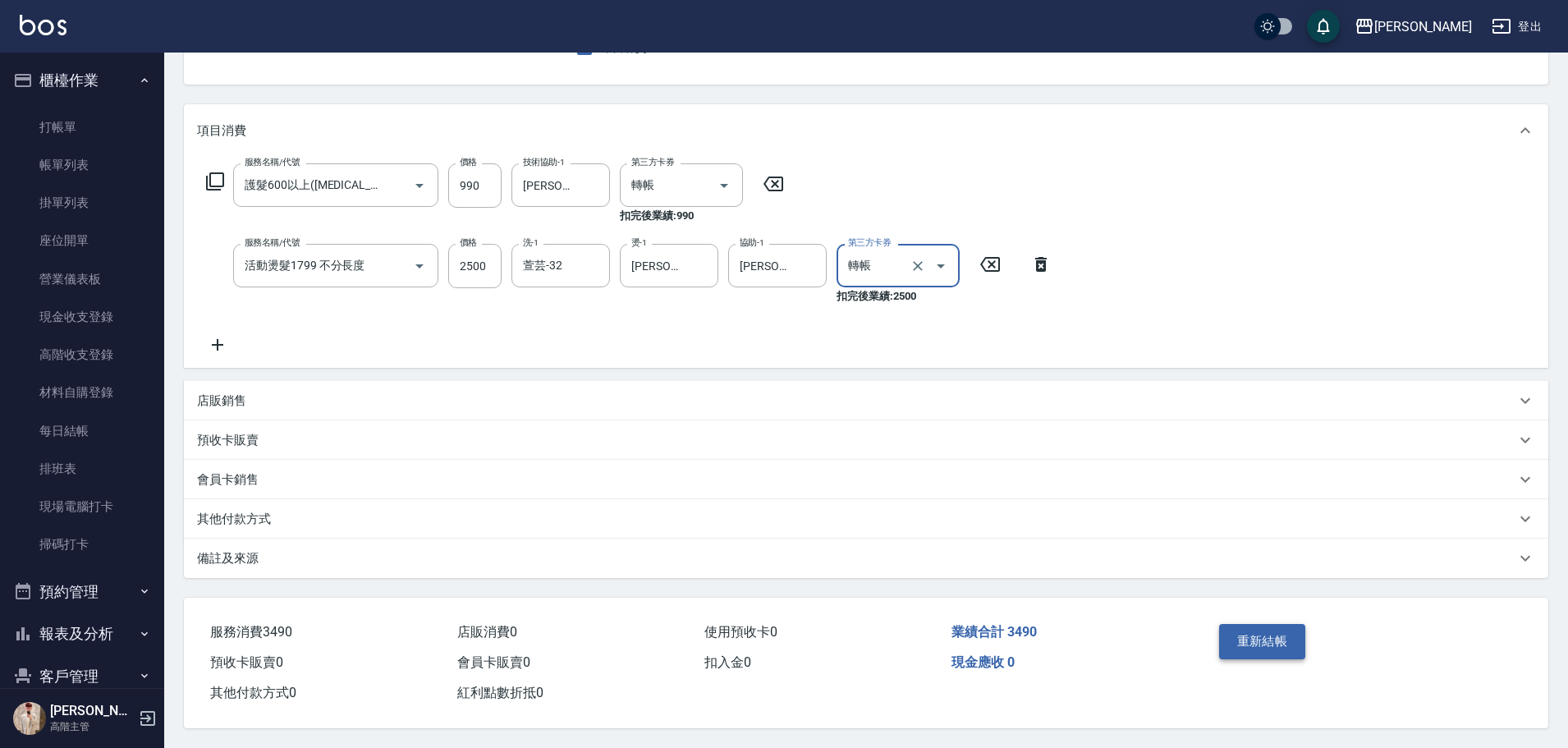
click at [1273, 628] on button "重新結帳" at bounding box center [1262, 641] width 87 height 34
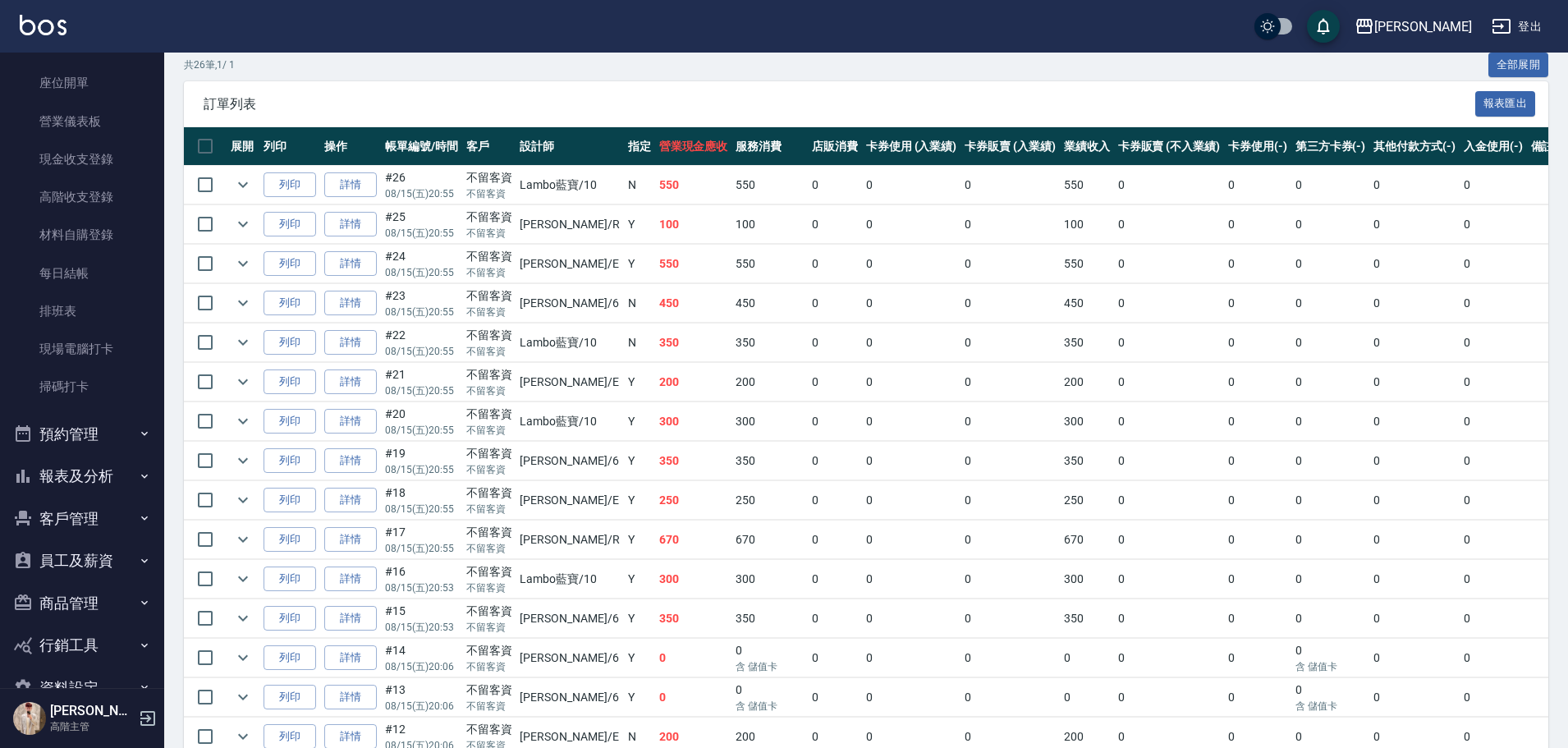
scroll to position [198, 0]
click at [110, 437] on button "報表及分析" at bounding box center [82, 436] width 151 height 43
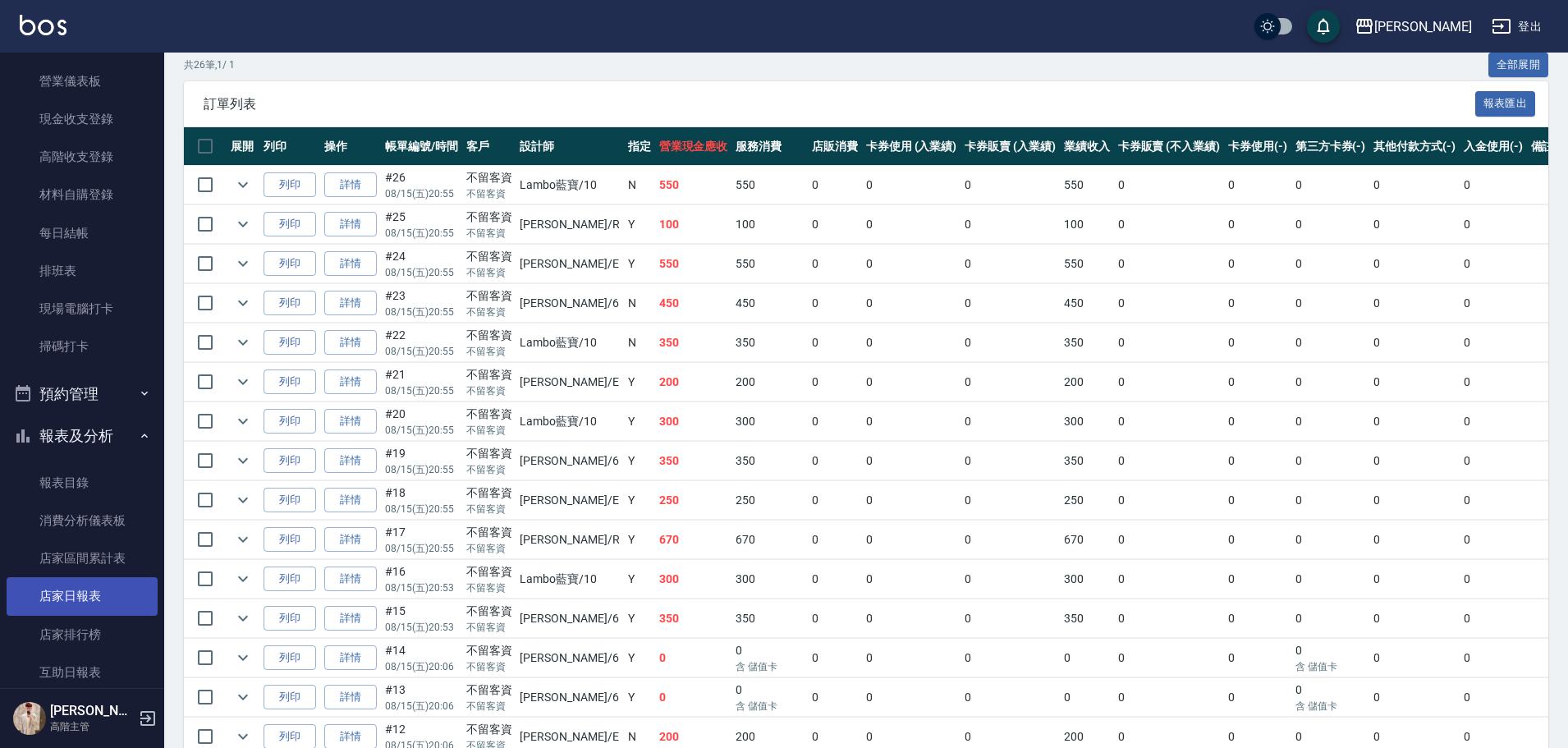
click at [138, 584] on link "店家日報表" at bounding box center [82, 596] width 151 height 38
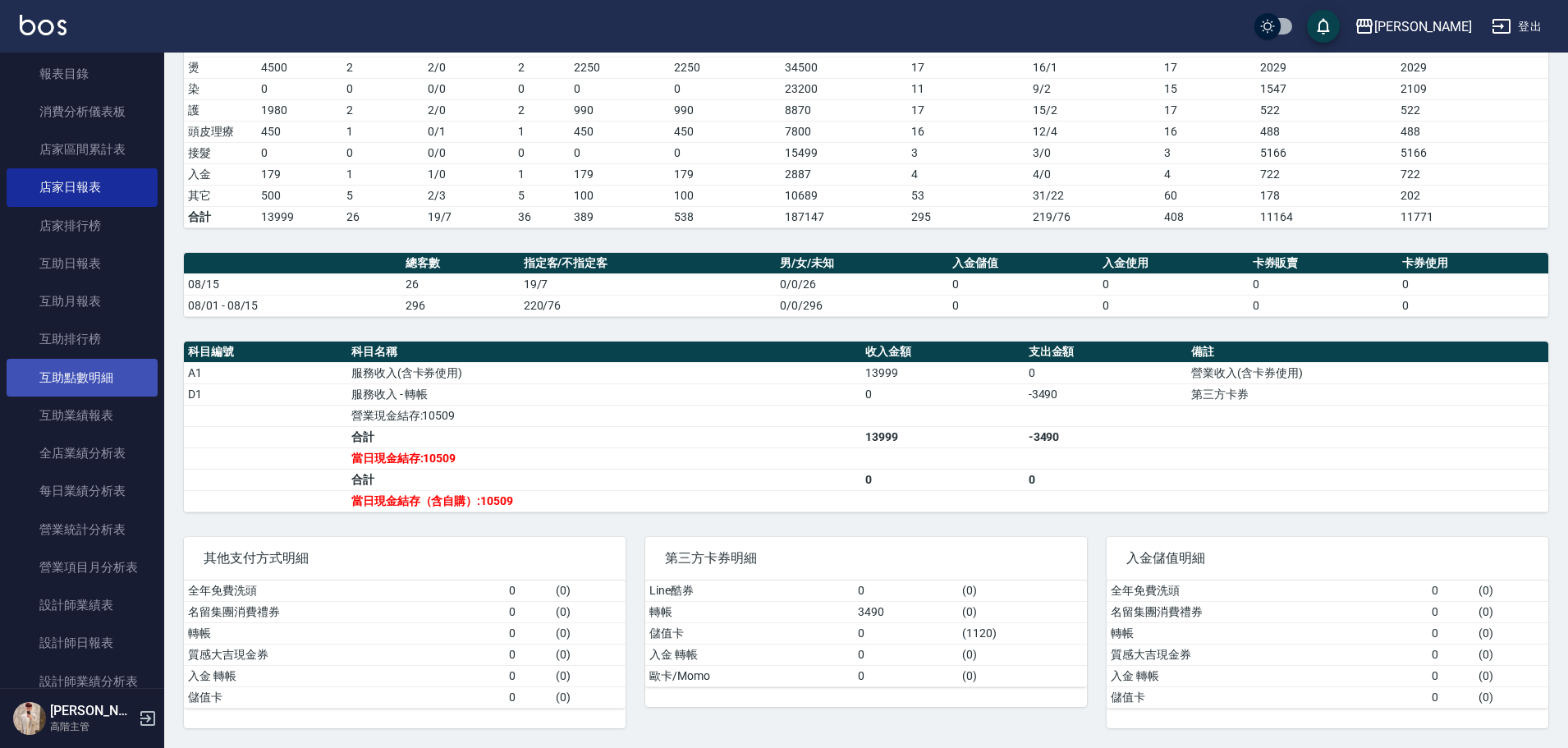
scroll to position [609, 0]
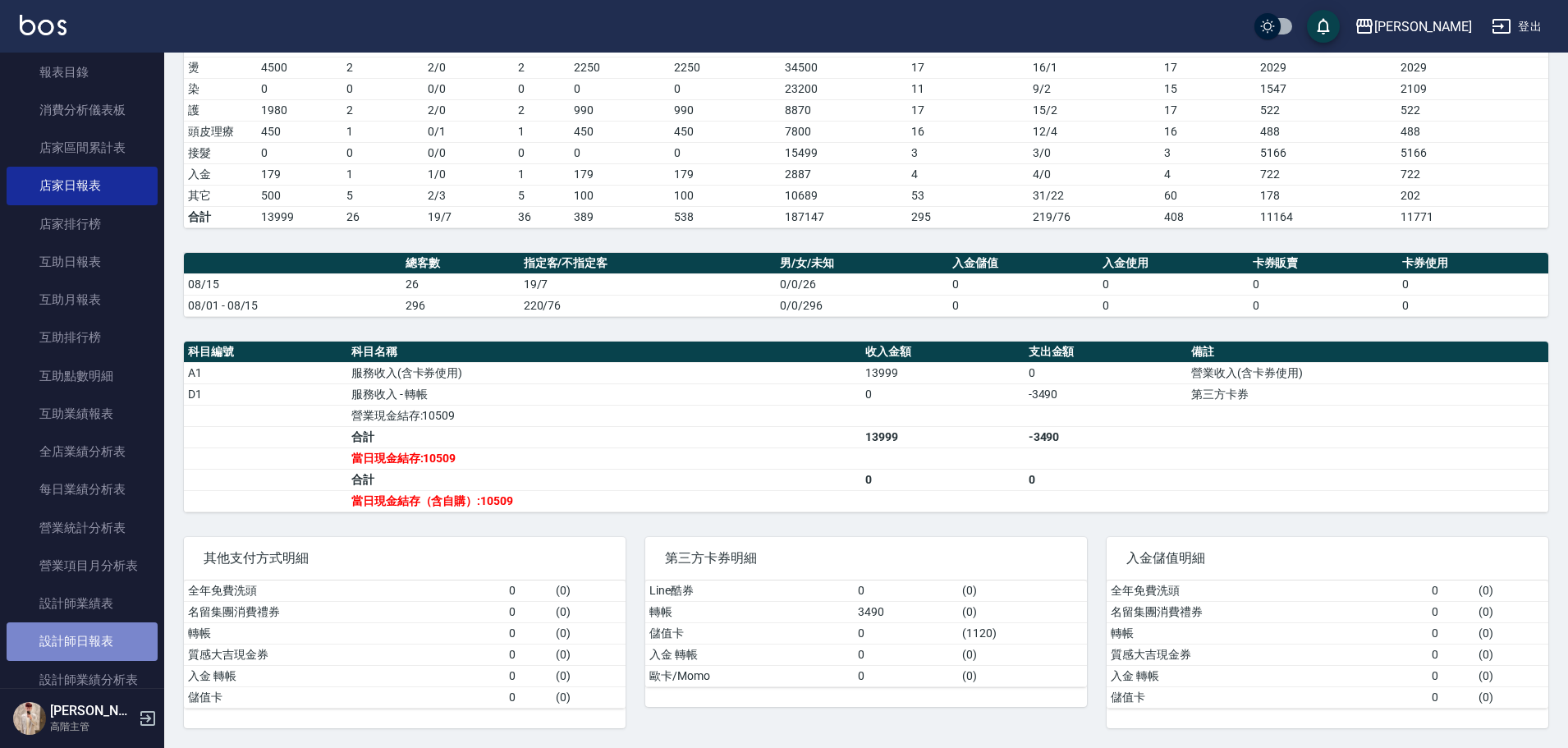
click at [126, 633] on link "設計師日報表" at bounding box center [82, 641] width 151 height 38
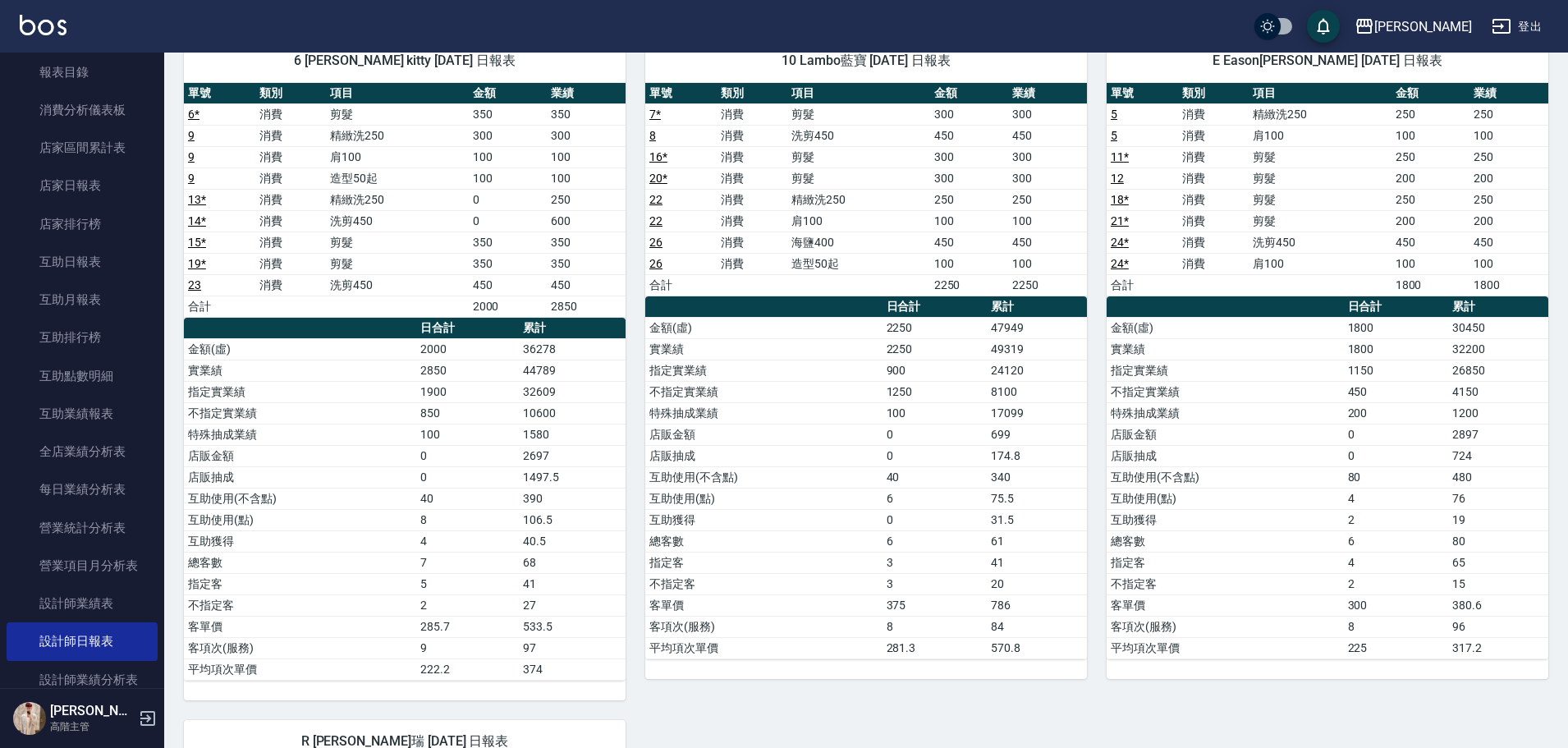
scroll to position [164, 0]
